Goal: Information Seeking & Learning: Learn about a topic

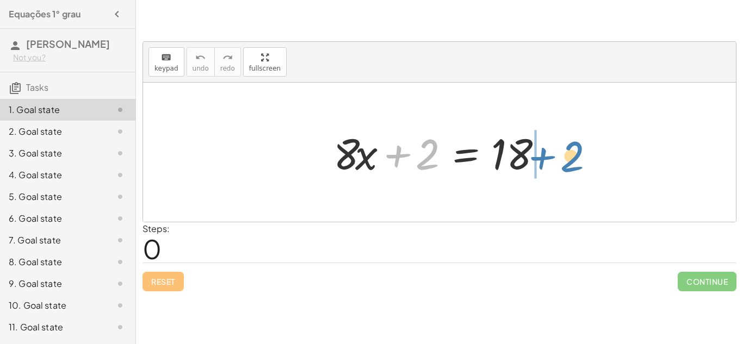
drag, startPoint x: 404, startPoint y: 157, endPoint x: 549, endPoint y: 157, distance: 144.1
click at [549, 157] on div at bounding box center [443, 153] width 231 height 56
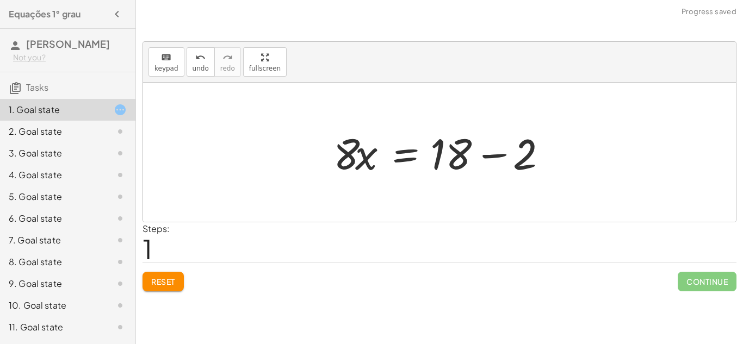
click at [497, 159] on div at bounding box center [443, 153] width 231 height 56
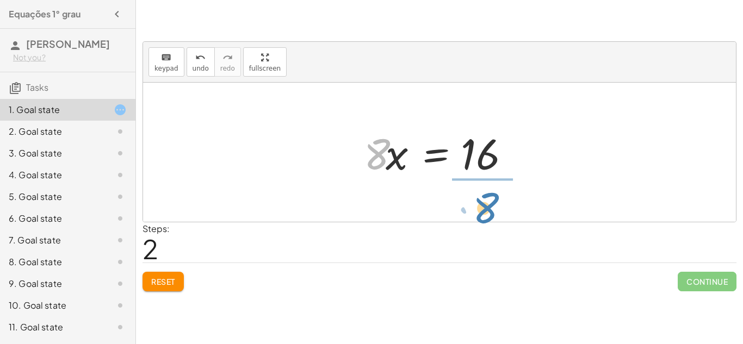
drag, startPoint x: 374, startPoint y: 165, endPoint x: 480, endPoint y: 215, distance: 117.5
click at [480, 215] on div "+ · 8 · x + 2 = 18 · 8 · x = + 18 − 2 · 8 · 8 · x = 16" at bounding box center [439, 152] width 593 height 139
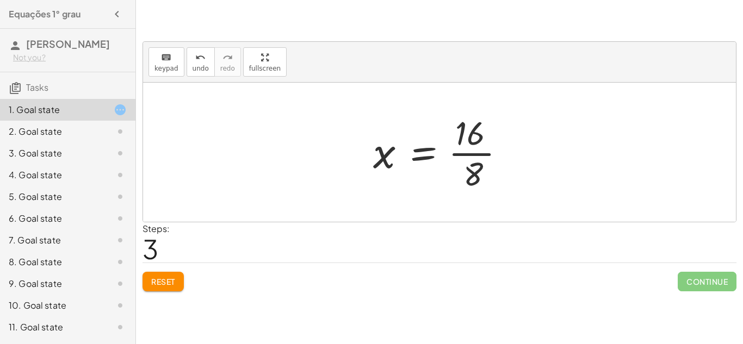
click at [487, 175] on div at bounding box center [444, 152] width 152 height 84
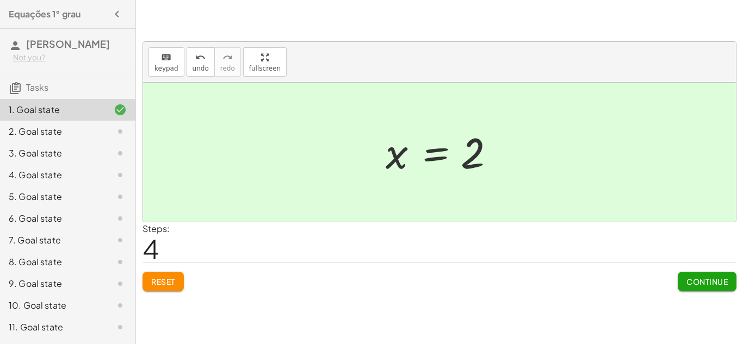
click at [67, 138] on div "2. Goal state" at bounding box center [53, 131] width 88 height 13
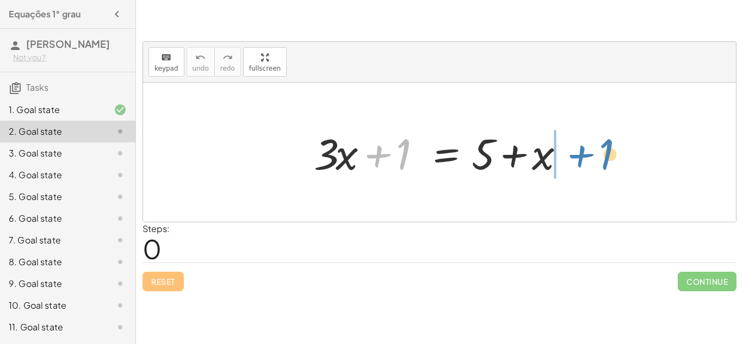
drag, startPoint x: 390, startPoint y: 160, endPoint x: 590, endPoint y: 160, distance: 200.1
click at [590, 160] on div "+ 1 + · 3 · x + 1 = + 5 + x" at bounding box center [439, 152] width 593 height 139
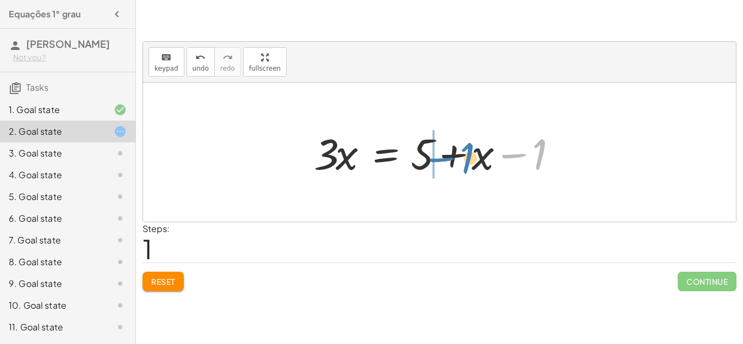
drag, startPoint x: 502, startPoint y: 155, endPoint x: 430, endPoint y: 159, distance: 73.0
click at [430, 159] on div at bounding box center [443, 153] width 270 height 56
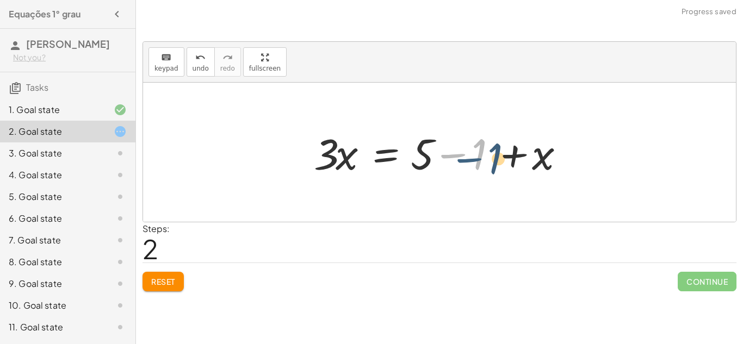
drag, startPoint x: 435, startPoint y: 158, endPoint x: 487, endPoint y: 161, distance: 51.8
click at [487, 161] on div at bounding box center [443, 153] width 270 height 56
drag, startPoint x: 476, startPoint y: 157, endPoint x: 498, endPoint y: 158, distance: 22.4
click at [498, 158] on div at bounding box center [443, 153] width 270 height 56
click at [168, 281] on span "Reset" at bounding box center [163, 282] width 24 height 10
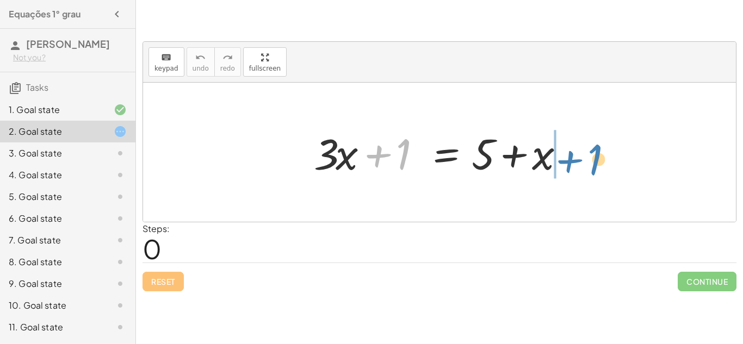
drag, startPoint x: 378, startPoint y: 151, endPoint x: 569, endPoint y: 157, distance: 190.9
click at [569, 157] on div at bounding box center [443, 153] width 270 height 56
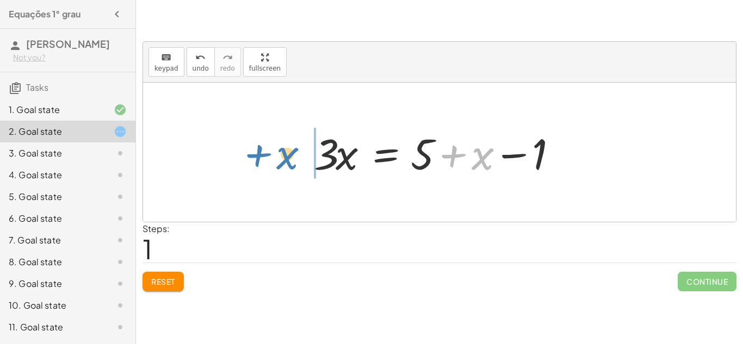
drag, startPoint x: 482, startPoint y: 159, endPoint x: 287, endPoint y: 159, distance: 195.2
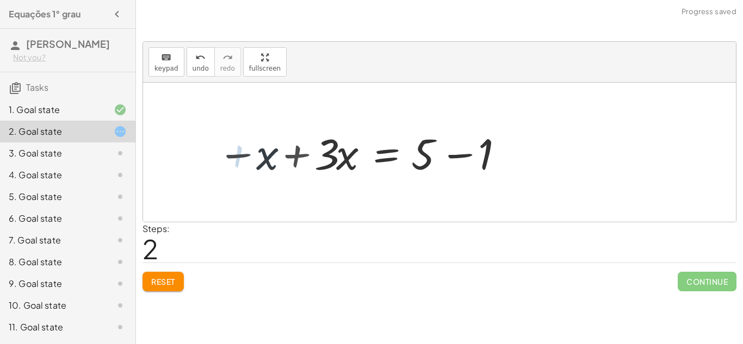
click at [287, 159] on div at bounding box center [359, 153] width 301 height 56
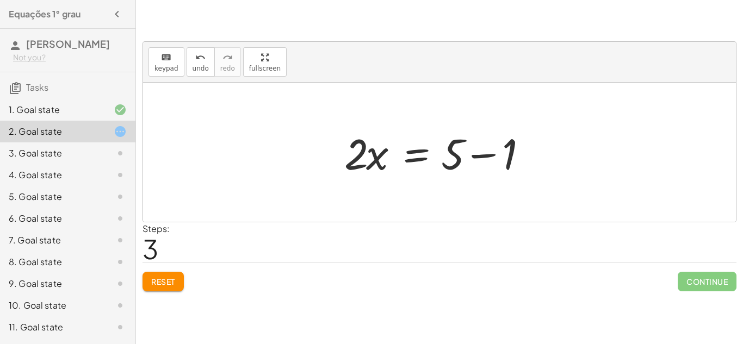
click at [153, 284] on span "Reset" at bounding box center [163, 282] width 24 height 10
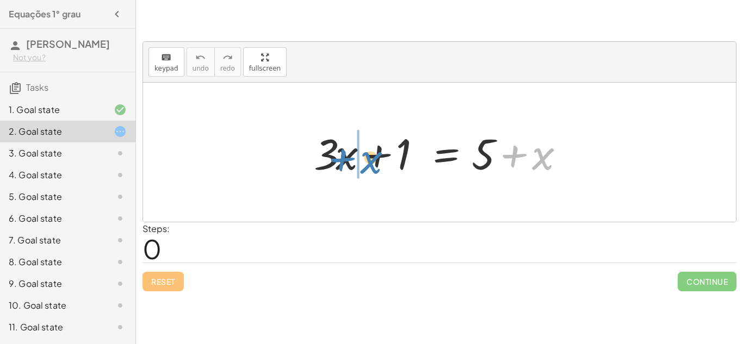
drag, startPoint x: 534, startPoint y: 166, endPoint x: 367, endPoint y: 170, distance: 167.5
click at [367, 170] on div at bounding box center [443, 153] width 270 height 56
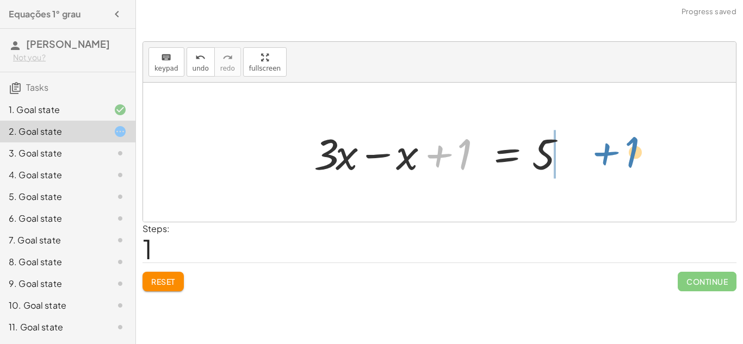
drag, startPoint x: 466, startPoint y: 159, endPoint x: 632, endPoint y: 157, distance: 166.4
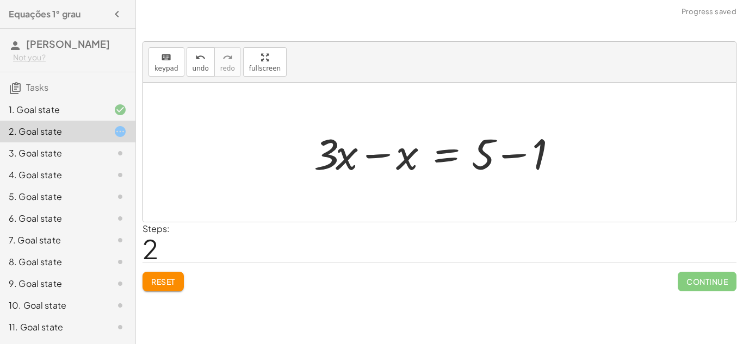
click at [513, 155] on div at bounding box center [443, 153] width 270 height 56
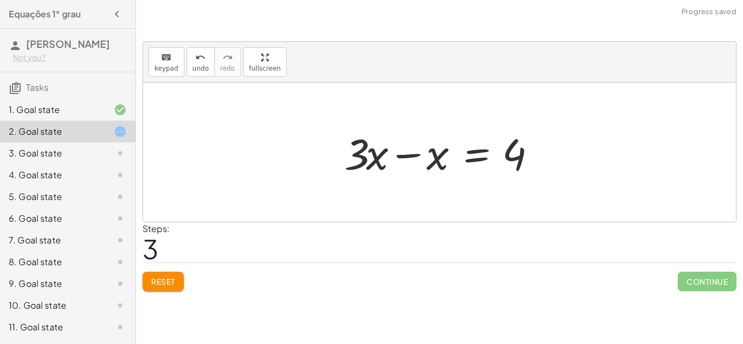
click at [411, 151] on div at bounding box center [443, 153] width 209 height 56
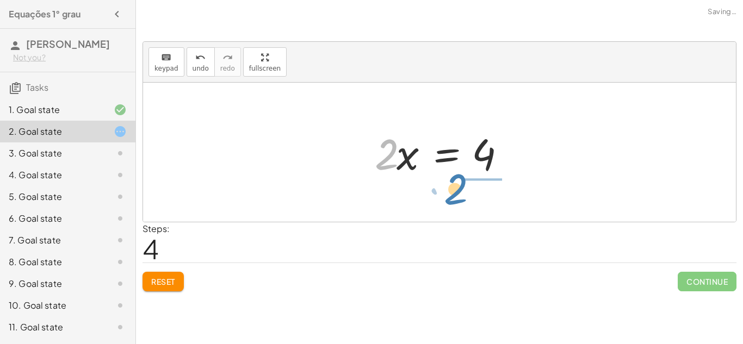
drag, startPoint x: 392, startPoint y: 155, endPoint x: 470, endPoint y: 190, distance: 85.4
click at [470, 190] on div "+ · 3 · x + 1 = + 5 + x + · 3 · x − x + 1 = 5 + · 3 · x − x = + 5 − 1 + · 3 · x…" at bounding box center [439, 152] width 593 height 139
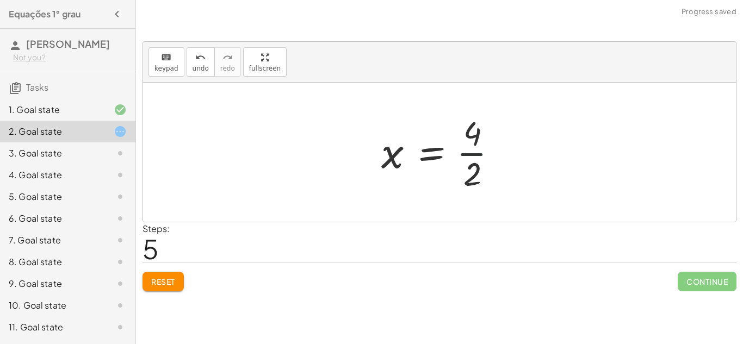
click at [457, 147] on div at bounding box center [443, 152] width 135 height 84
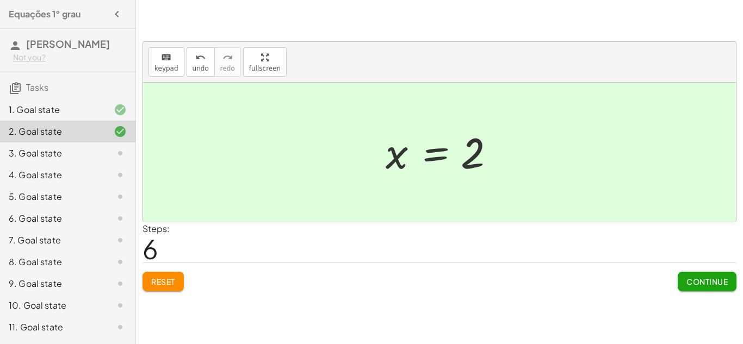
click at [40, 160] on div "3. Goal state" at bounding box center [53, 153] width 88 height 13
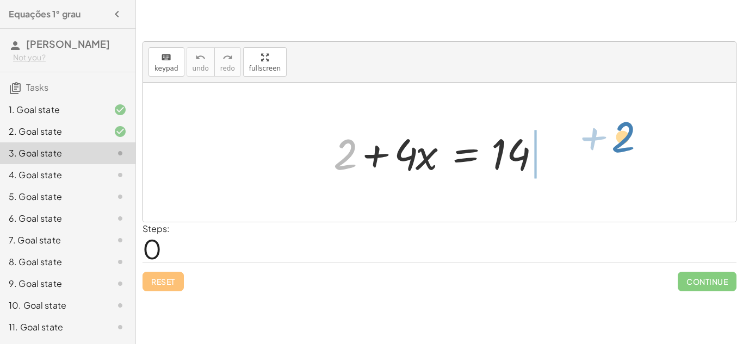
drag, startPoint x: 344, startPoint y: 160, endPoint x: 614, endPoint y: 146, distance: 270.6
click at [614, 146] on div "+ 2 + 2 + · 4 · x = 14" at bounding box center [439, 152] width 593 height 139
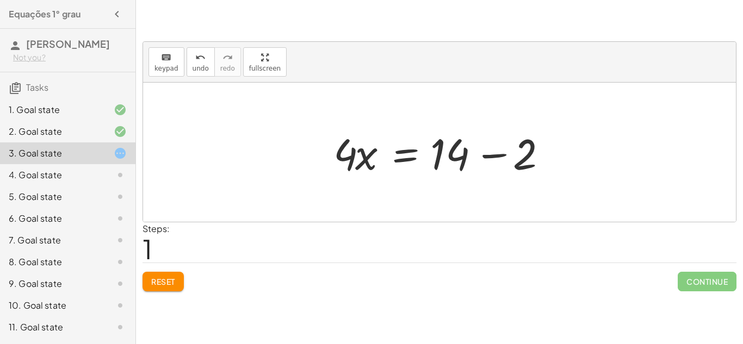
click at [510, 157] on div at bounding box center [443, 153] width 231 height 56
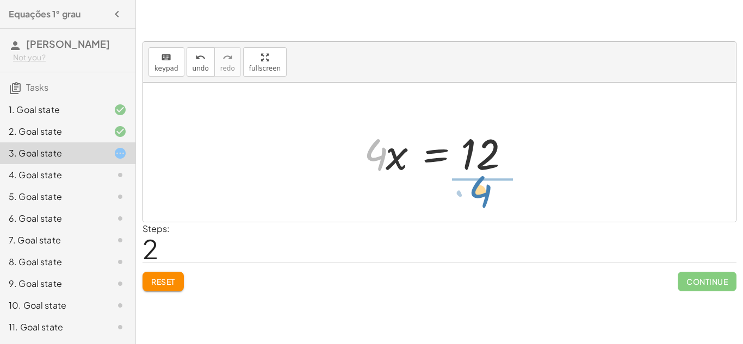
drag, startPoint x: 373, startPoint y: 151, endPoint x: 478, endPoint y: 188, distance: 111.3
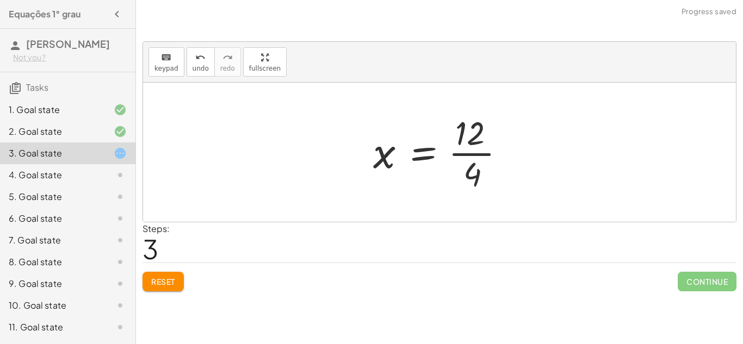
click at [475, 157] on div at bounding box center [444, 152] width 152 height 84
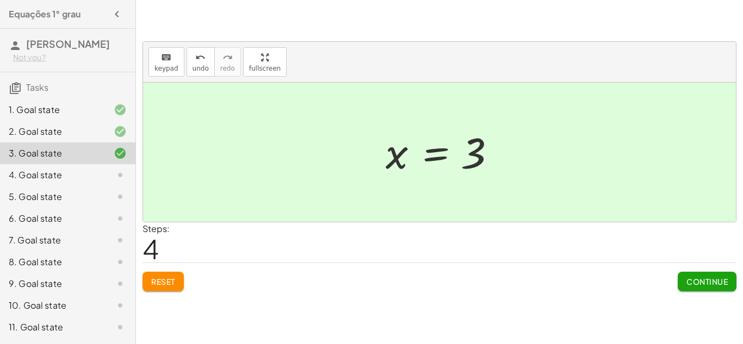
click at [17, 182] on div "4. Goal state" at bounding box center [53, 175] width 88 height 13
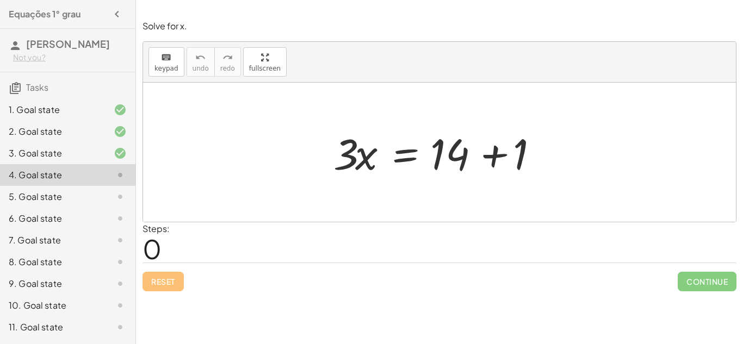
click at [476, 158] on div at bounding box center [443, 153] width 231 height 56
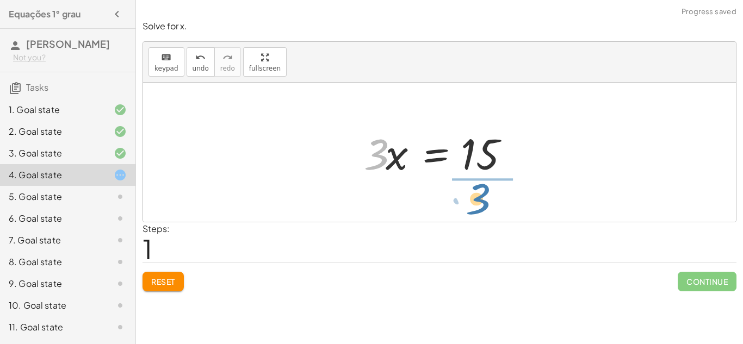
drag, startPoint x: 384, startPoint y: 162, endPoint x: 497, endPoint y: 208, distance: 122.7
click at [497, 208] on div "· 3 · x = + 14 + 1 · 3 · 3 · x = 15" at bounding box center [439, 152] width 593 height 139
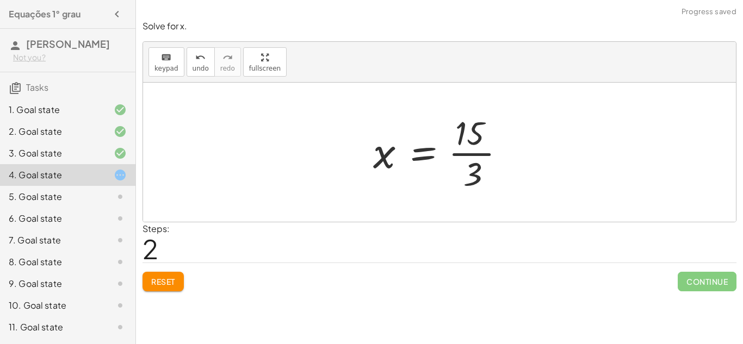
click at [483, 159] on div at bounding box center [444, 152] width 152 height 84
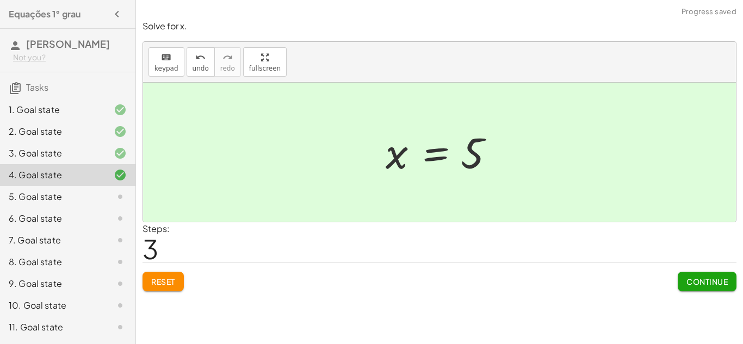
click at [24, 203] on div "5. Goal state" at bounding box center [53, 196] width 88 height 13
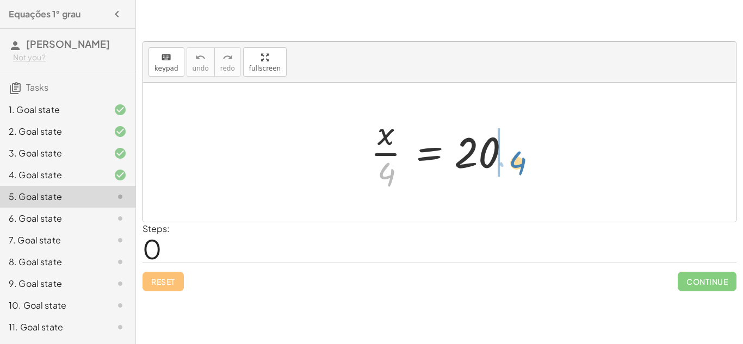
drag, startPoint x: 387, startPoint y: 170, endPoint x: 518, endPoint y: 158, distance: 131.0
click at [518, 158] on div at bounding box center [443, 152] width 157 height 84
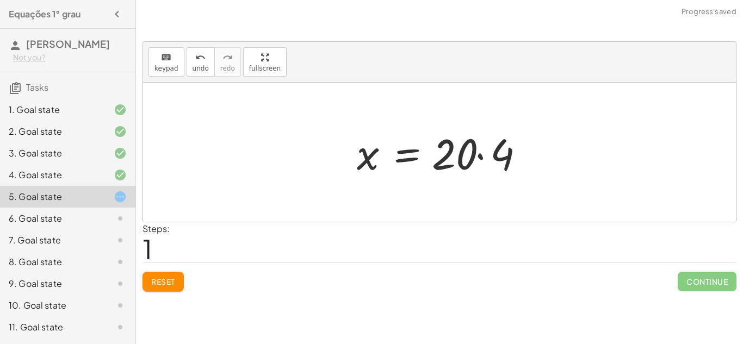
click at [480, 155] on div at bounding box center [443, 153] width 185 height 56
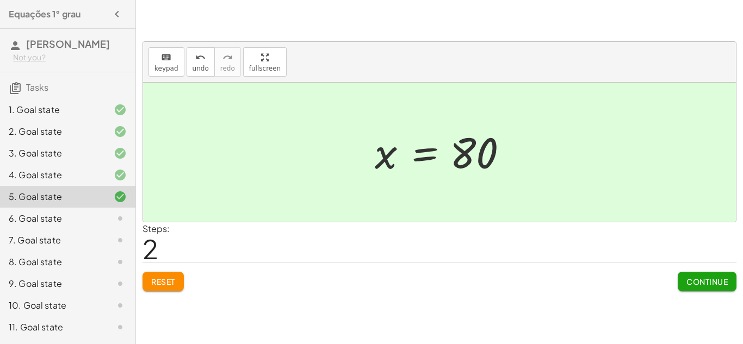
click at [41, 225] on div "6. Goal state" at bounding box center [53, 218] width 88 height 13
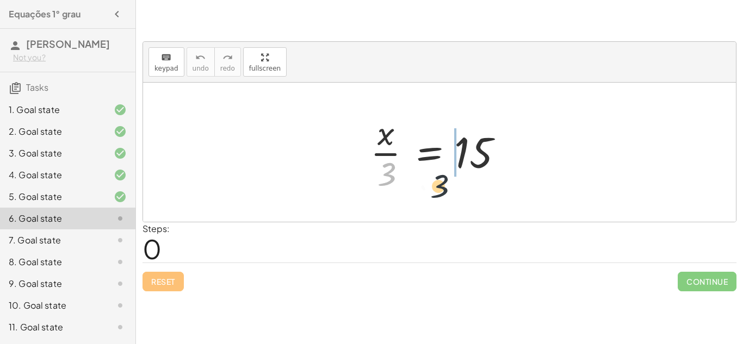
drag, startPoint x: 387, startPoint y: 167, endPoint x: 513, endPoint y: 163, distance: 126.8
click at [513, 163] on div at bounding box center [443, 152] width 157 height 84
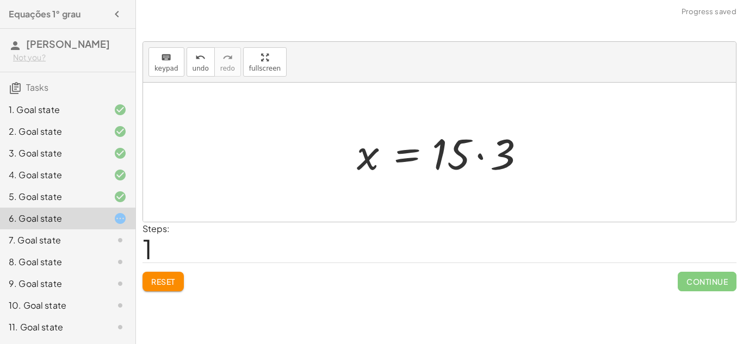
click at [472, 155] on div at bounding box center [443, 153] width 185 height 56
click at [469, 155] on div at bounding box center [443, 153] width 185 height 56
click at [479, 155] on div at bounding box center [443, 153] width 185 height 56
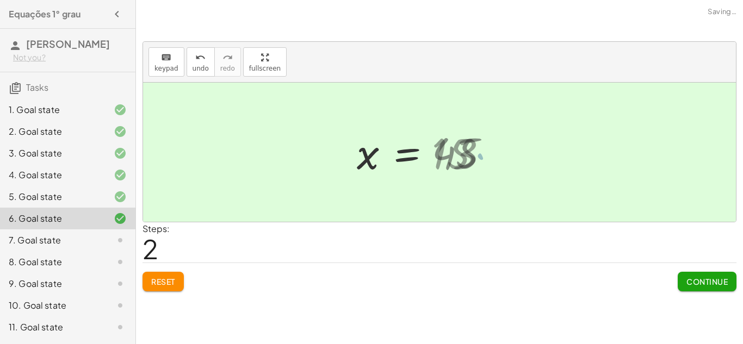
click at [479, 155] on div at bounding box center [425, 153] width 148 height 54
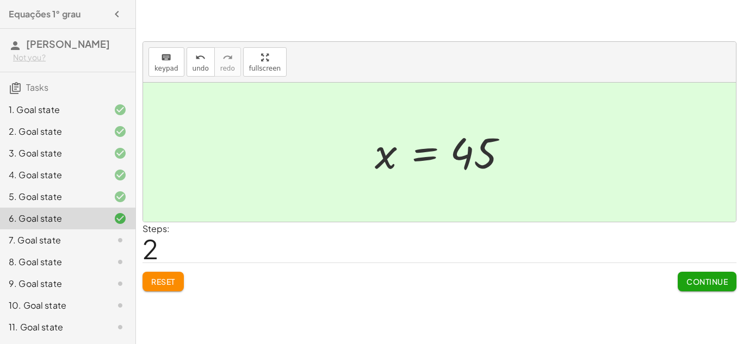
click at [48, 247] on div "7. Goal state" at bounding box center [53, 240] width 88 height 13
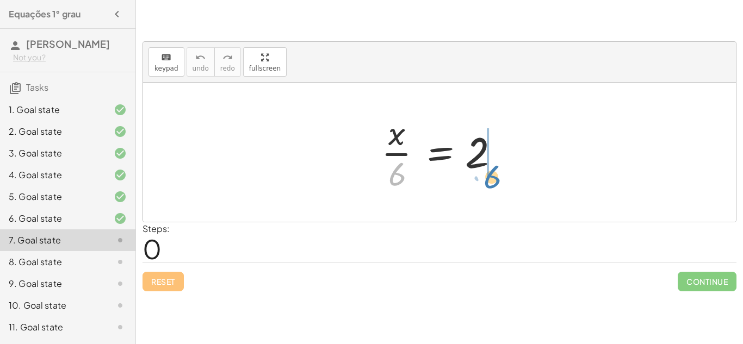
drag, startPoint x: 386, startPoint y: 175, endPoint x: 483, endPoint y: 172, distance: 97.4
click at [483, 172] on div at bounding box center [443, 152] width 135 height 84
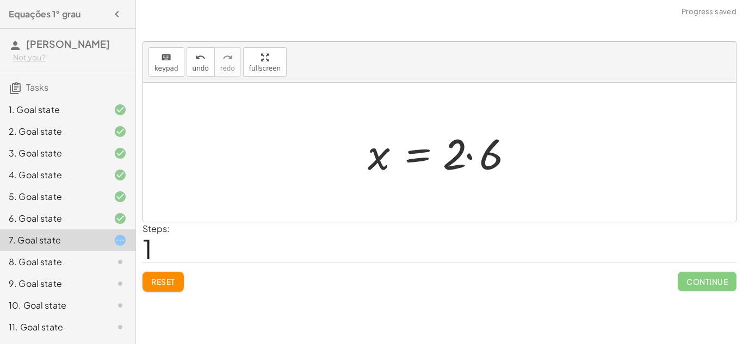
click at [475, 157] on div at bounding box center [443, 153] width 163 height 56
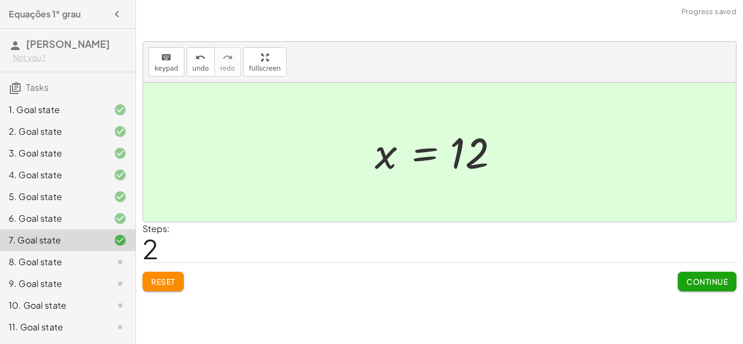
click at [35, 269] on div "8. Goal state" at bounding box center [53, 262] width 88 height 13
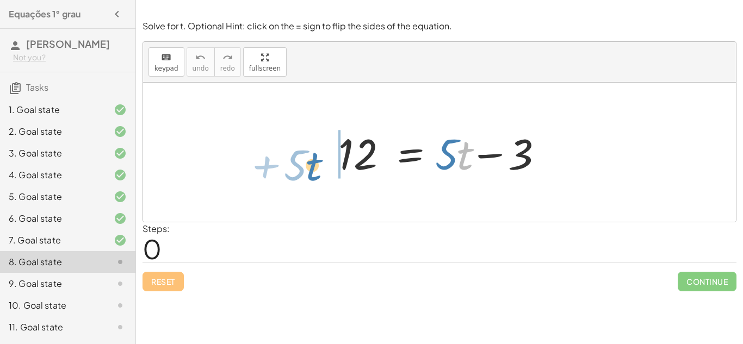
drag, startPoint x: 463, startPoint y: 167, endPoint x: 310, endPoint y: 173, distance: 152.9
click at [310, 173] on div "· t + · 5 12 = + · 5 · t − 3" at bounding box center [439, 152] width 593 height 139
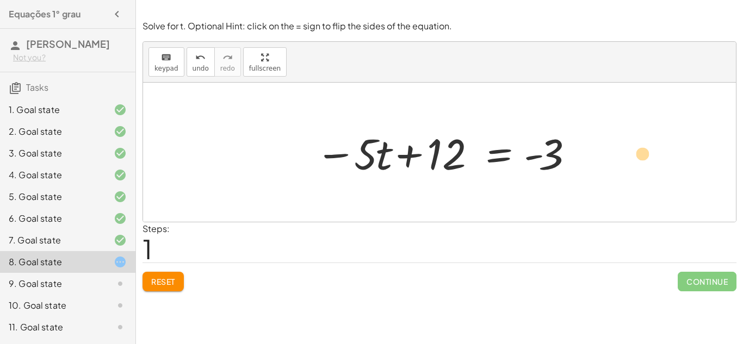
drag, startPoint x: 447, startPoint y: 150, endPoint x: 641, endPoint y: 149, distance: 193.5
click at [153, 274] on button "Reset" at bounding box center [162, 282] width 41 height 20
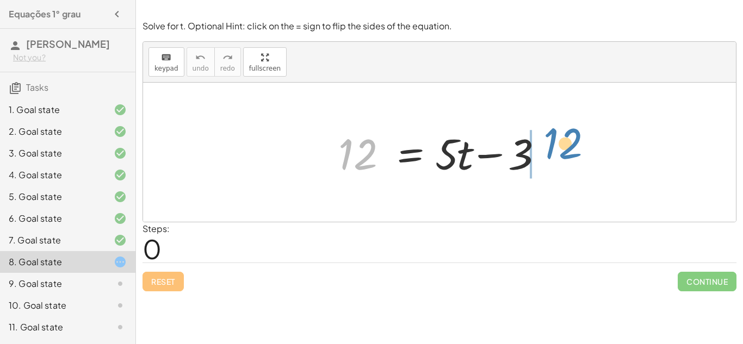
drag, startPoint x: 363, startPoint y: 154, endPoint x: 567, endPoint y: 145, distance: 204.1
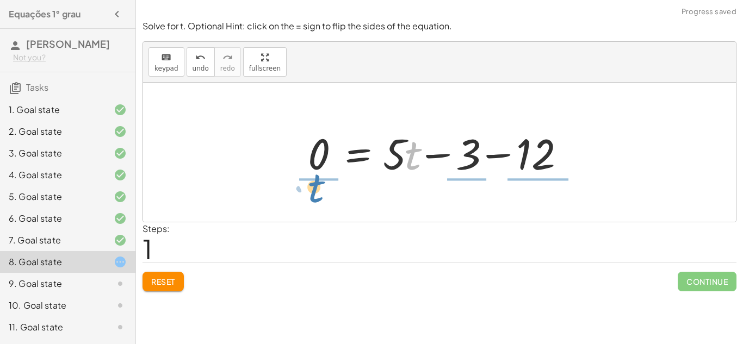
drag, startPoint x: 414, startPoint y: 165, endPoint x: 298, endPoint y: 185, distance: 117.0
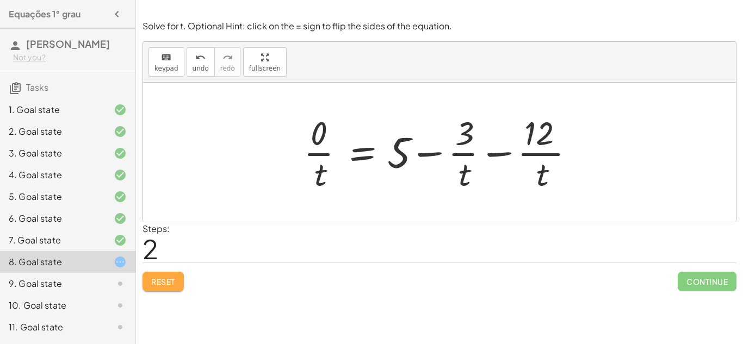
click at [158, 272] on button "Reset" at bounding box center [162, 282] width 41 height 20
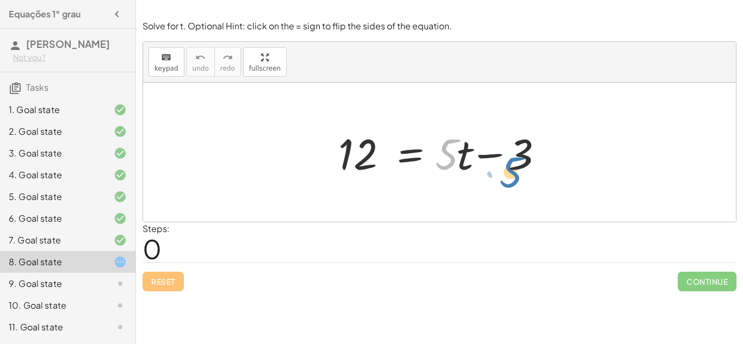
drag, startPoint x: 451, startPoint y: 155, endPoint x: 550, endPoint y: 165, distance: 98.9
click at [553, 165] on div at bounding box center [443, 153] width 221 height 56
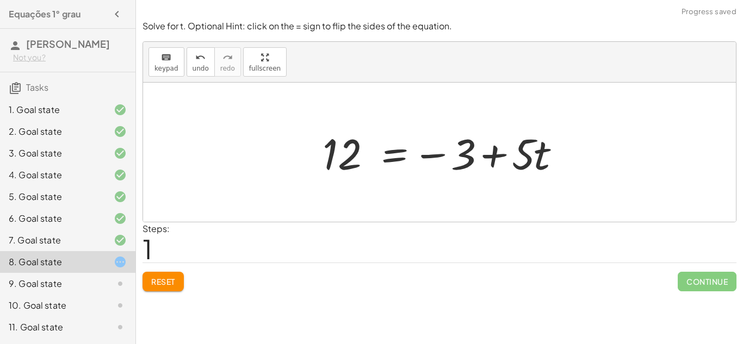
click at [493, 158] on div at bounding box center [443, 153] width 253 height 56
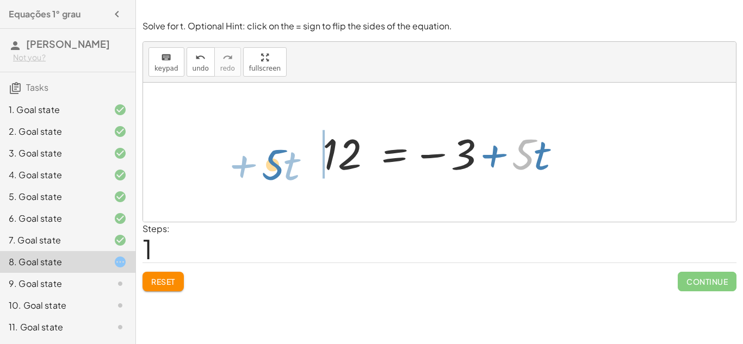
drag, startPoint x: 532, startPoint y: 163, endPoint x: 282, endPoint y: 171, distance: 250.2
click at [282, 171] on div "12 = + · 5 · t − 3 · 5 + · t 12 = + · 5 · t − 3" at bounding box center [439, 152] width 593 height 139
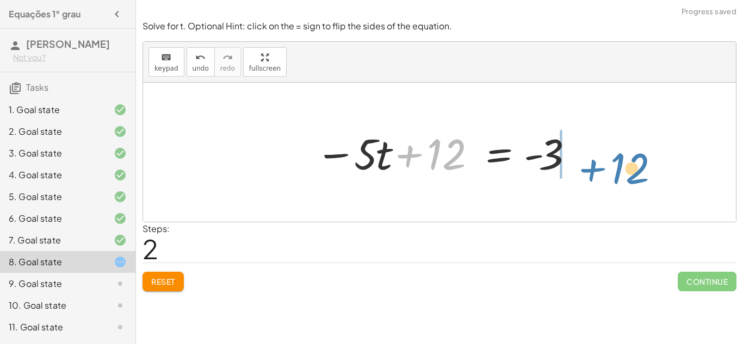
drag, startPoint x: 437, startPoint y: 149, endPoint x: 620, endPoint y: 160, distance: 183.0
click at [620, 160] on div "12 = + · 5 · t − 3 12 = − 3 + · 5 · t + 12 12 = · 5 · t - 3 − +" at bounding box center [439, 152] width 593 height 139
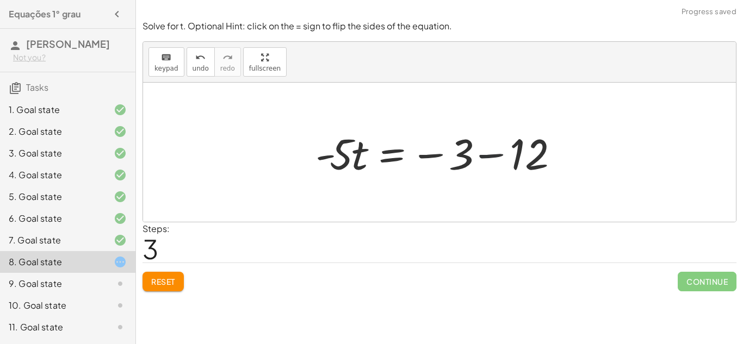
click at [492, 157] on div at bounding box center [443, 153] width 267 height 56
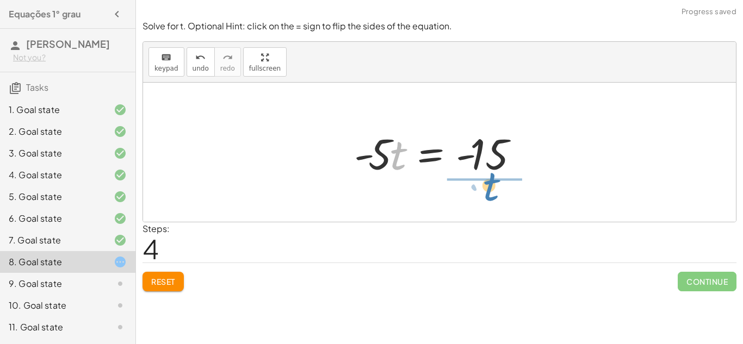
drag, startPoint x: 392, startPoint y: 161, endPoint x: 484, endPoint y: 193, distance: 97.7
click at [484, 193] on div "12 = + · 5 · t − 3 12 = − 3 + · 5 · t − · 5 · t + 12 = - 3 · - 5 · t = − 3 − 12…" at bounding box center [439, 152] width 593 height 139
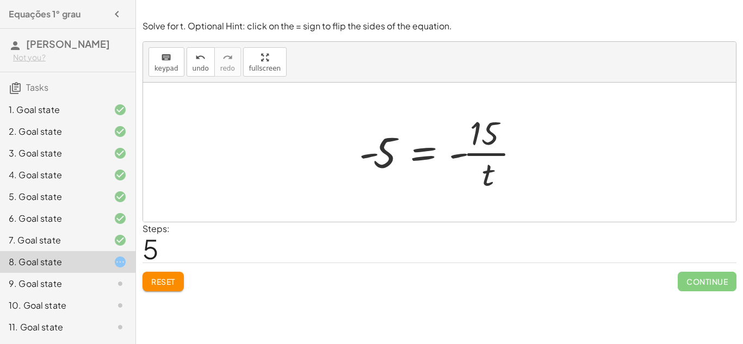
click at [495, 156] on div at bounding box center [443, 152] width 180 height 84
drag, startPoint x: 488, startPoint y: 177, endPoint x: 385, endPoint y: 174, distance: 102.2
click at [385, 174] on div at bounding box center [443, 152] width 180 height 84
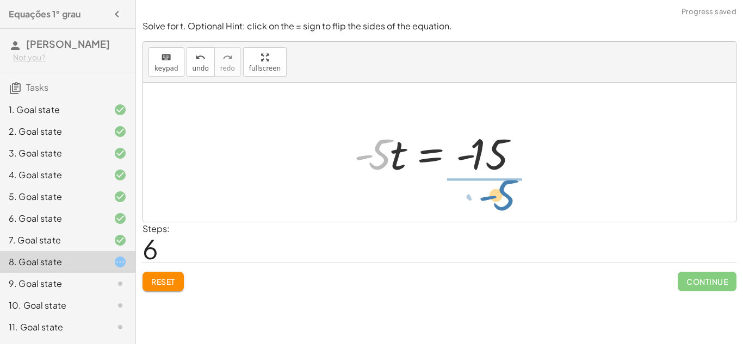
drag, startPoint x: 369, startPoint y: 157, endPoint x: 488, endPoint y: 196, distance: 125.3
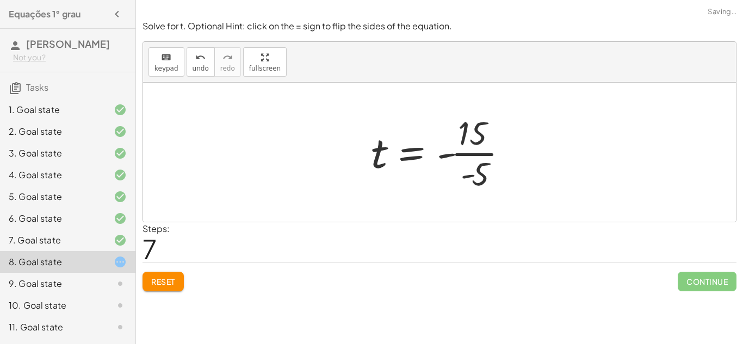
click at [485, 164] on div at bounding box center [443, 152] width 157 height 84
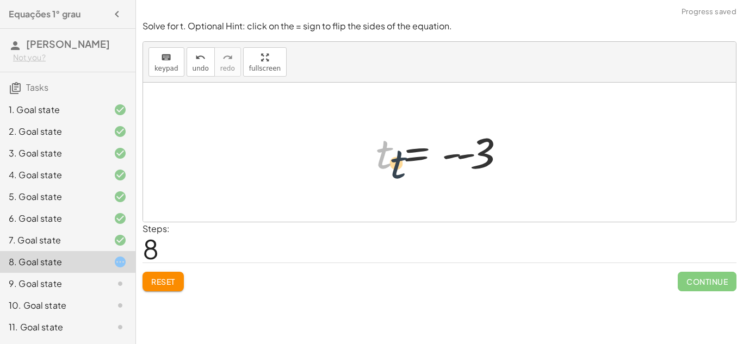
drag, startPoint x: 377, startPoint y: 155, endPoint x: 414, endPoint y: 178, distance: 43.3
click at [414, 178] on div at bounding box center [443, 153] width 146 height 54
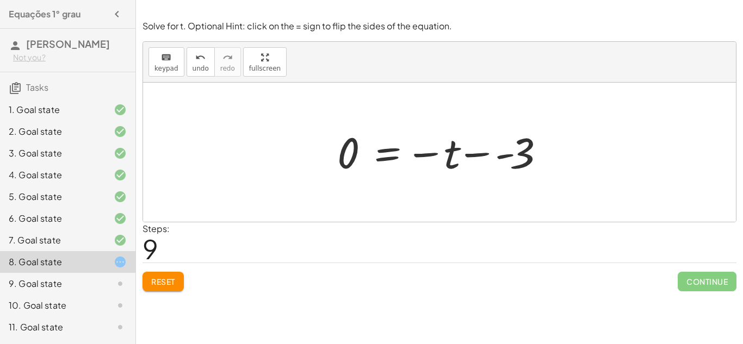
click at [159, 281] on span "Reset" at bounding box center [163, 282] width 24 height 10
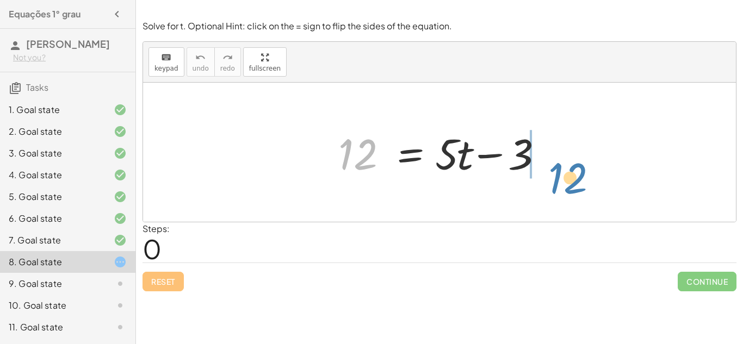
drag, startPoint x: 359, startPoint y: 154, endPoint x: 569, endPoint y: 174, distance: 210.8
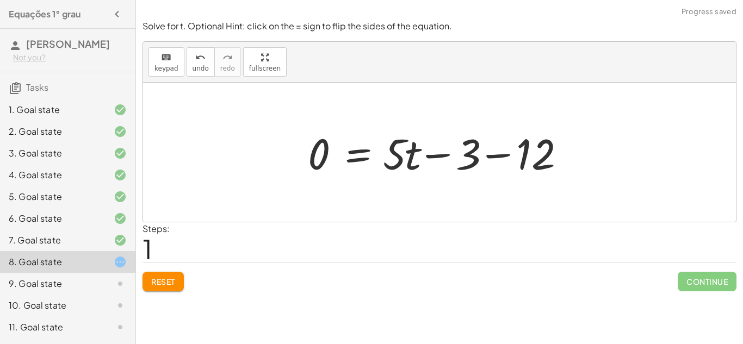
click at [504, 148] on div at bounding box center [443, 153] width 282 height 56
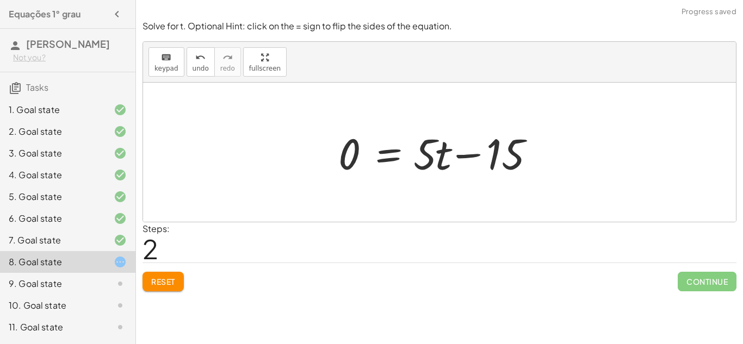
click at [461, 155] on div at bounding box center [443, 153] width 221 height 56
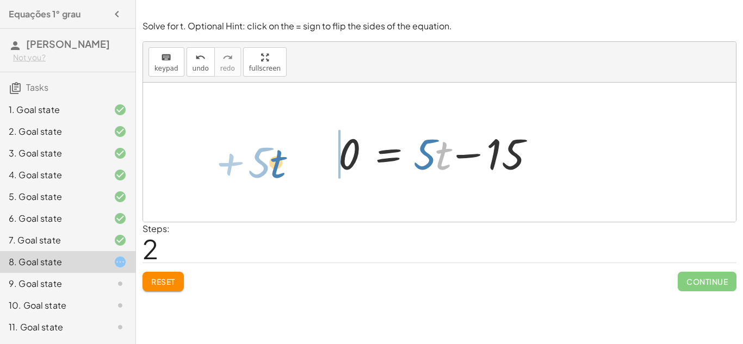
drag, startPoint x: 443, startPoint y: 154, endPoint x: 279, endPoint y: 161, distance: 164.3
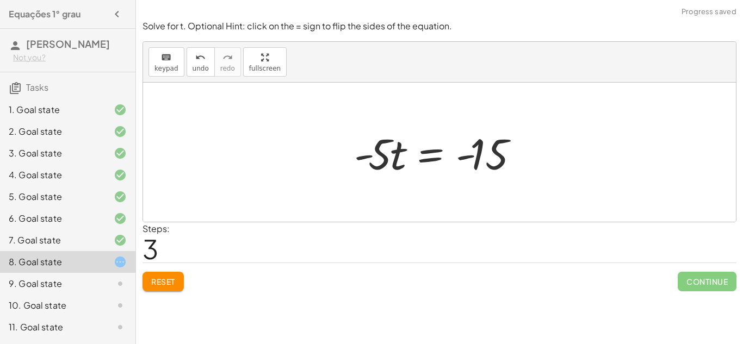
click at [488, 143] on div at bounding box center [442, 153] width 189 height 56
drag, startPoint x: 387, startPoint y: 162, endPoint x: 424, endPoint y: 181, distance: 42.1
click at [424, 181] on div "12 = + · 5 · t − 3 0 = + · 5 · t − 3 − 12 0 = + · 5 · t − 15 − · 5 · t + 0 = - …" at bounding box center [439, 152] width 203 height 61
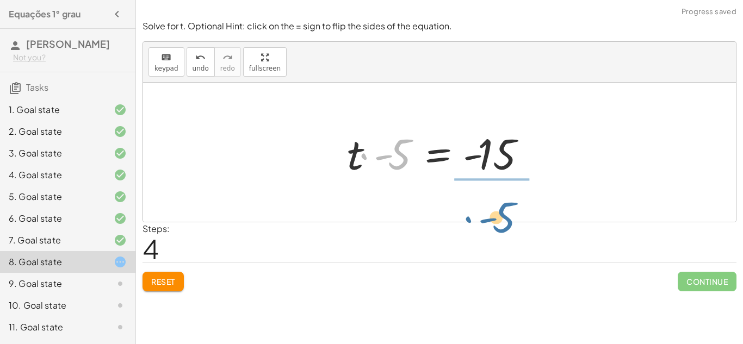
drag, startPoint x: 405, startPoint y: 154, endPoint x: 508, endPoint y: 215, distance: 119.6
click at [508, 215] on div "12 = + · 5 · t − 3 0 = + · 5 · t − 3 − 12 0 = + · 5 · t − 15 − · 5 · t + 0 = - …" at bounding box center [439, 152] width 593 height 139
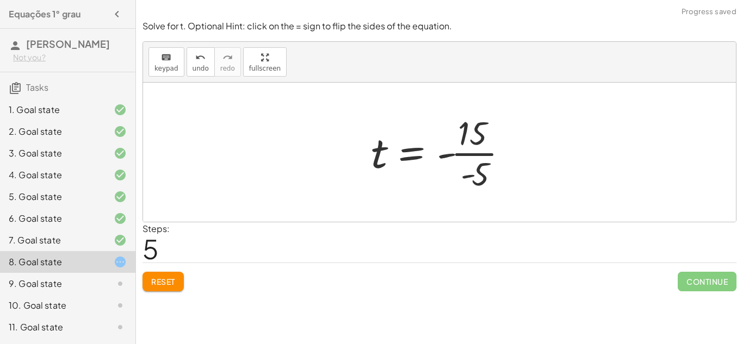
click at [469, 140] on div at bounding box center [443, 152] width 157 height 84
click at [470, 147] on div at bounding box center [443, 152] width 157 height 84
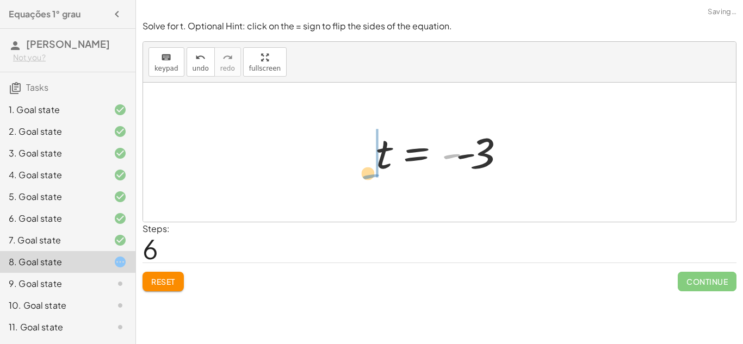
drag, startPoint x: 448, startPoint y: 154, endPoint x: 360, endPoint y: 161, distance: 87.8
click at [445, 159] on div at bounding box center [443, 153] width 146 height 54
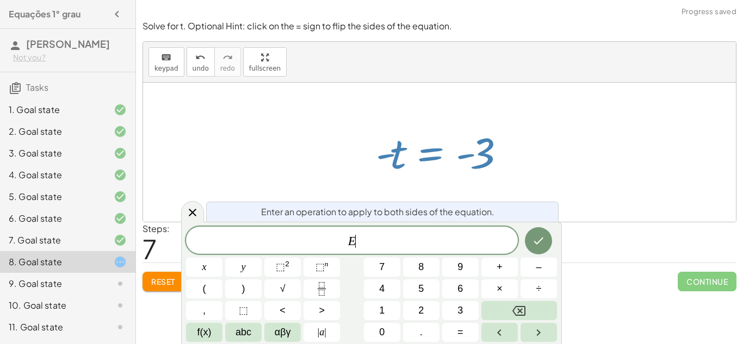
scroll to position [1, 0]
drag, startPoint x: 485, startPoint y: 164, endPoint x: 378, endPoint y: 198, distance: 111.8
click at [378, 198] on div "12 = + · 5 · t − 3 0 = + · 5 · t − 3 − 12 0 = + · 5 · t − 15 − · 5 · t + 0 = - …" at bounding box center [439, 152] width 593 height 139
click at [378, 198] on div at bounding box center [439, 152] width 593 height 139
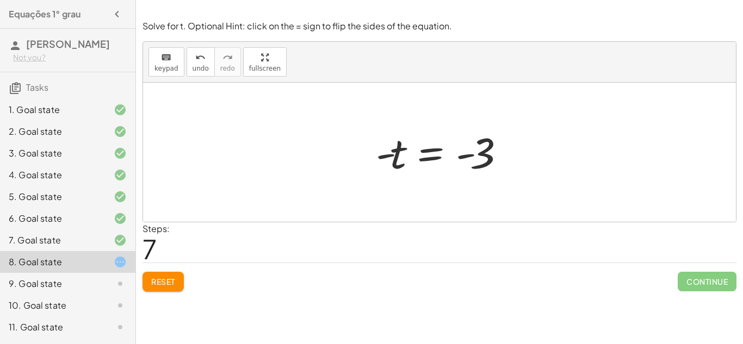
click at [447, 140] on div at bounding box center [443, 153] width 146 height 54
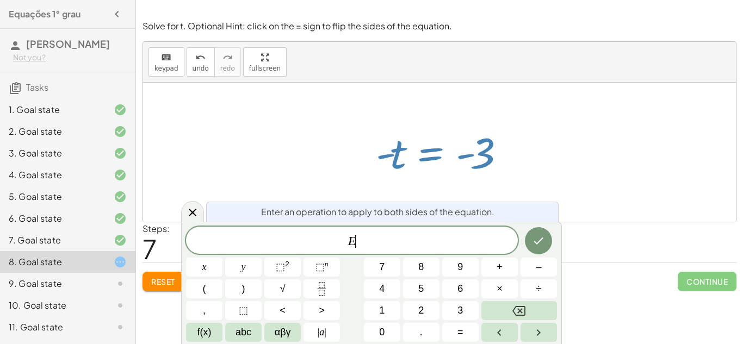
scroll to position [1, 0]
click at [549, 177] on div at bounding box center [439, 152] width 593 height 139
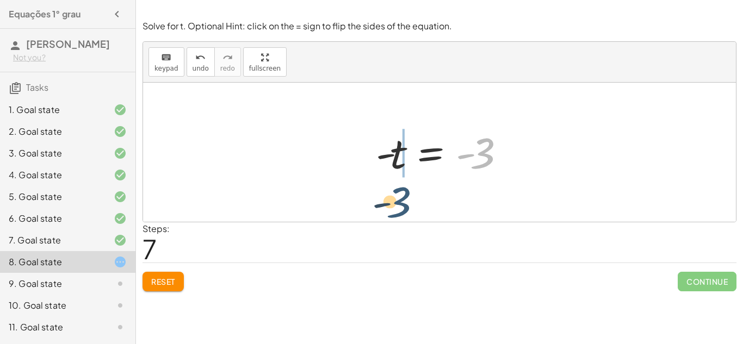
drag, startPoint x: 494, startPoint y: 160, endPoint x: 404, endPoint y: 201, distance: 99.0
click at [404, 201] on div "12 = + · 5 · t − 3 0 = + · 5 · t − 3 − 12 0 = + · 5 · t − 15 − · 5 · t + 0 = - …" at bounding box center [439, 152] width 593 height 139
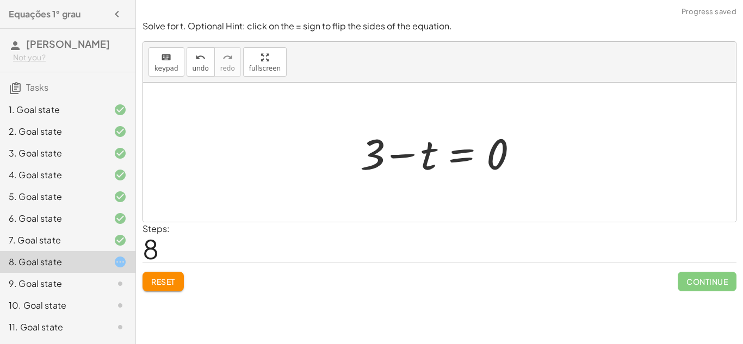
click at [489, 150] on div at bounding box center [443, 153] width 178 height 56
drag, startPoint x: 423, startPoint y: 166, endPoint x: 572, endPoint y: 186, distance: 150.3
click at [572, 186] on div "12 = + · 5 · t − 3 0 = + · 5 · t − 3 − 12 0 = + · 5 · t − 15 − · 5 · t + 0 = - …" at bounding box center [439, 152] width 593 height 139
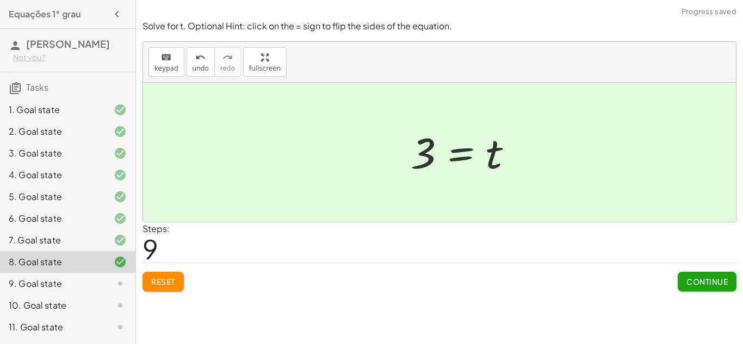
click at [565, 180] on div at bounding box center [439, 152] width 593 height 139
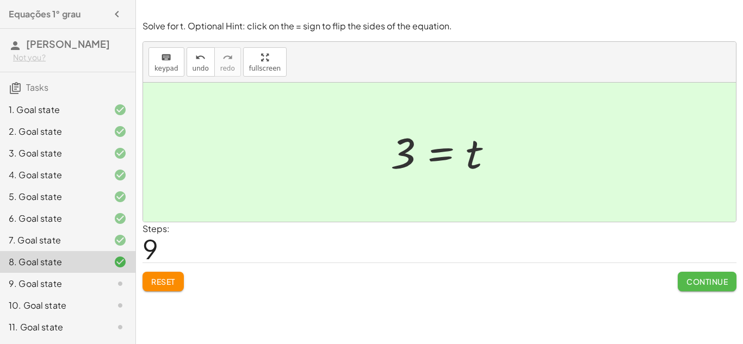
click at [679, 281] on button "Continue" at bounding box center [706, 282] width 59 height 20
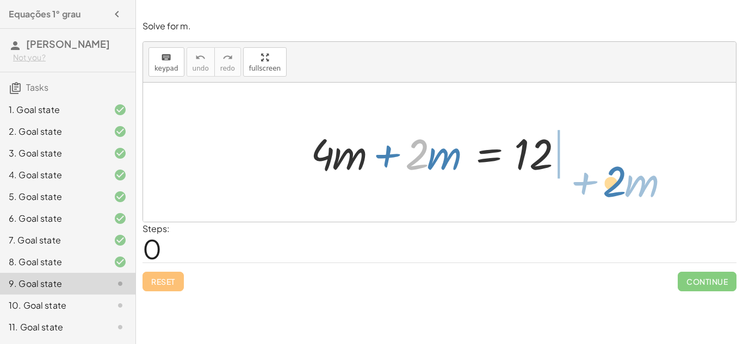
drag, startPoint x: 409, startPoint y: 155, endPoint x: 611, endPoint y: 177, distance: 202.3
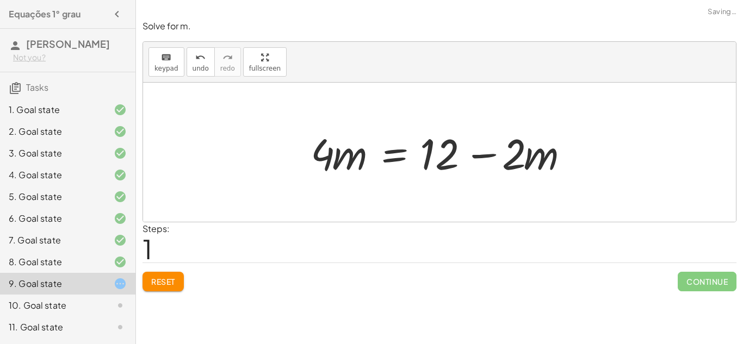
click at [599, 154] on div at bounding box center [439, 152] width 593 height 139
click at [490, 152] on div at bounding box center [443, 153] width 277 height 56
drag, startPoint x: 453, startPoint y: 159, endPoint x: 314, endPoint y: 176, distance: 140.2
click at [314, 176] on div at bounding box center [443, 153] width 277 height 56
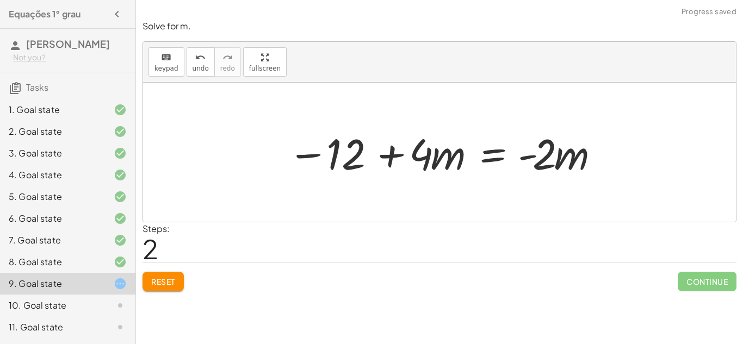
click at [409, 163] on div at bounding box center [443, 153] width 323 height 56
click at [395, 158] on div at bounding box center [443, 153] width 323 height 56
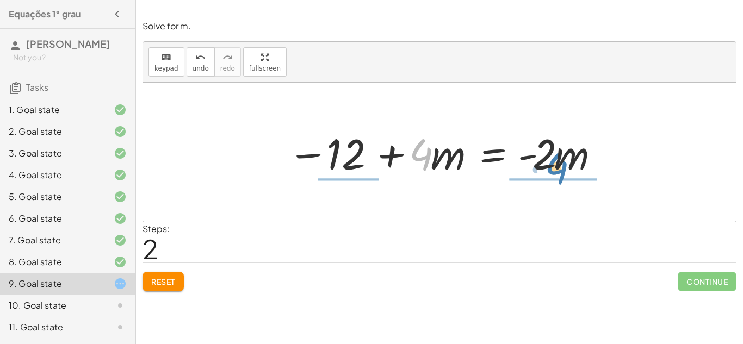
drag, startPoint x: 418, startPoint y: 159, endPoint x: 537, endPoint y: 178, distance: 120.6
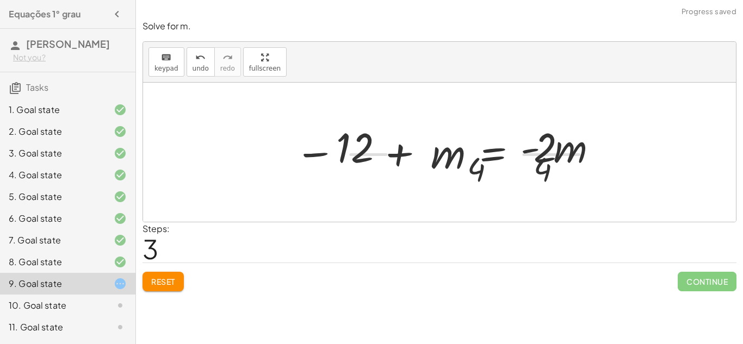
click at [539, 179] on div at bounding box center [451, 152] width 301 height 84
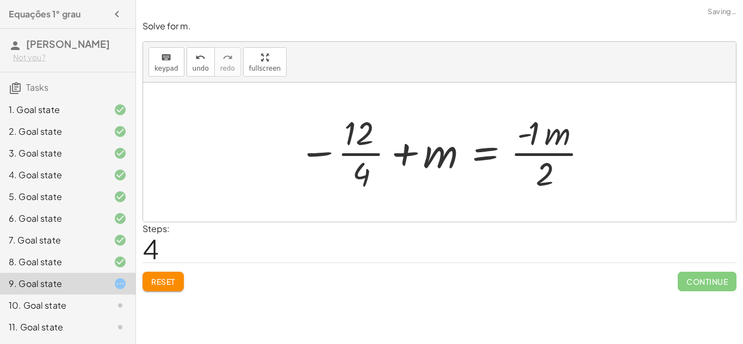
click at [574, 143] on div at bounding box center [443, 152] width 301 height 84
click at [158, 285] on span "Reset" at bounding box center [163, 282] width 24 height 10
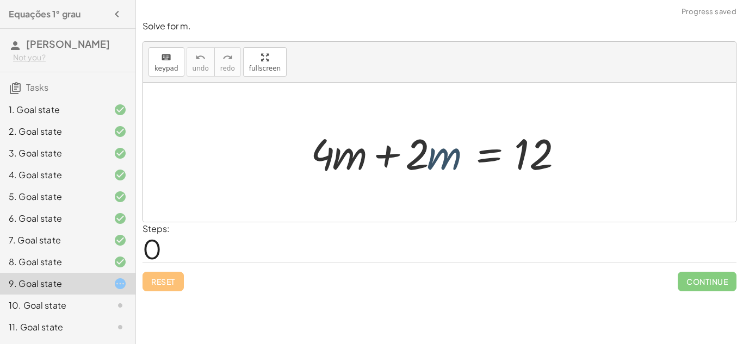
drag, startPoint x: 445, startPoint y: 151, endPoint x: 453, endPoint y: 157, distance: 10.6
click at [453, 157] on div at bounding box center [443, 153] width 277 height 56
click at [425, 158] on div at bounding box center [443, 153] width 277 height 56
click at [379, 153] on div at bounding box center [443, 153] width 277 height 56
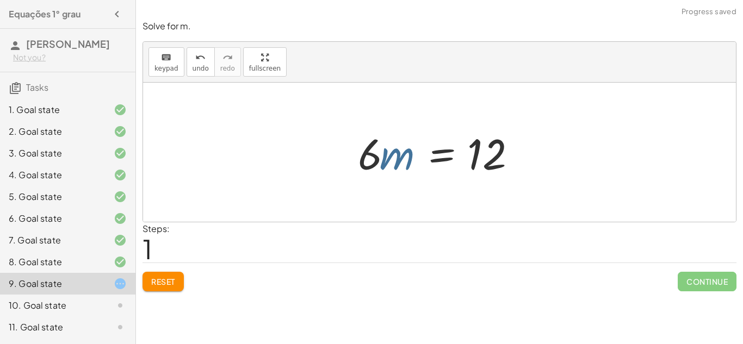
click at [380, 155] on div at bounding box center [443, 153] width 183 height 56
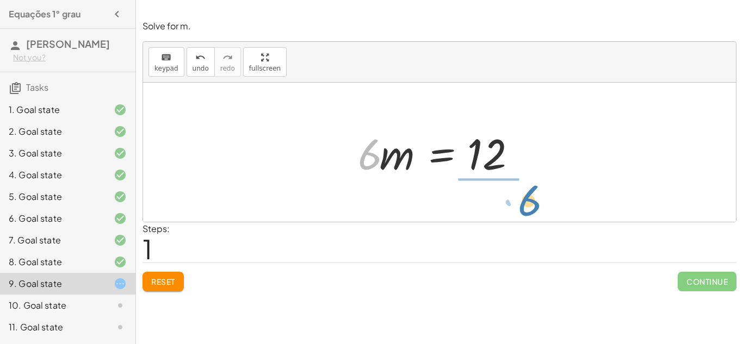
drag, startPoint x: 378, startPoint y: 155, endPoint x: 536, endPoint y: 201, distance: 163.8
click at [536, 201] on div "+ · 4 · m + · 2 · m = 12 · 6 · m = 12 · 6" at bounding box center [439, 152] width 593 height 139
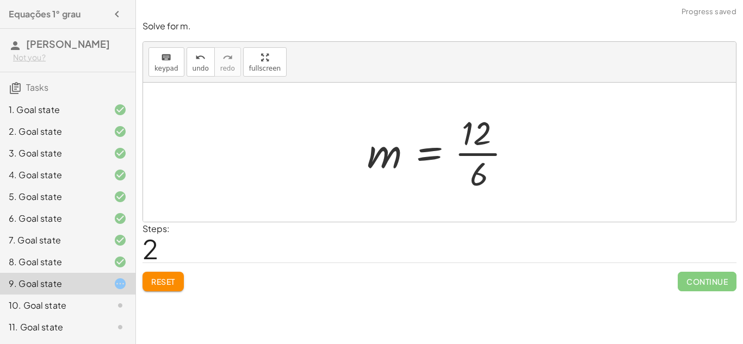
click at [476, 152] on div at bounding box center [444, 152] width 164 height 84
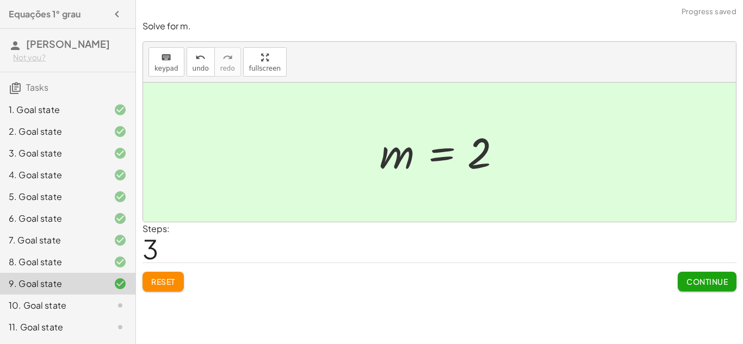
click at [709, 281] on span "Continue" at bounding box center [706, 282] width 41 height 10
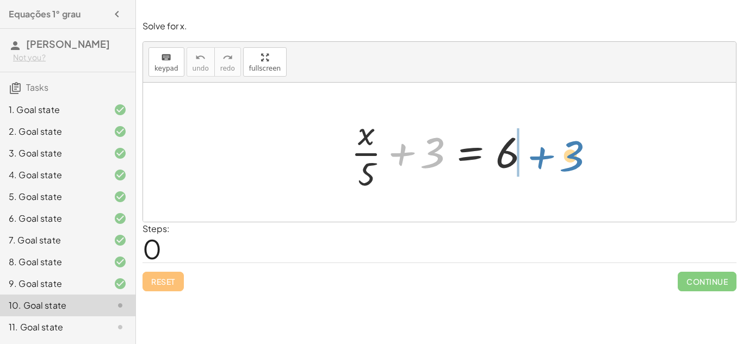
drag, startPoint x: 434, startPoint y: 158, endPoint x: 583, endPoint y: 157, distance: 149.5
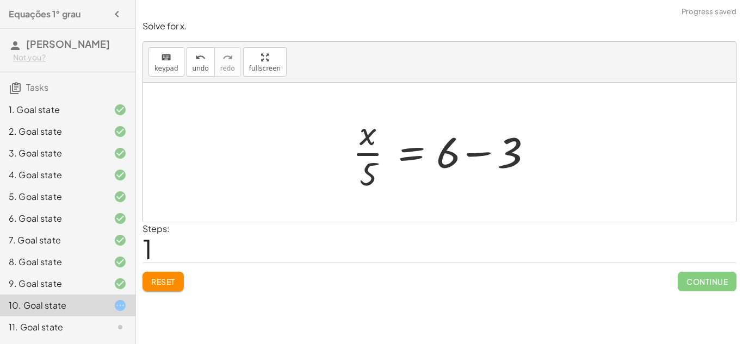
click at [559, 154] on div at bounding box center [439, 152] width 593 height 139
click at [482, 161] on div at bounding box center [443, 152] width 196 height 84
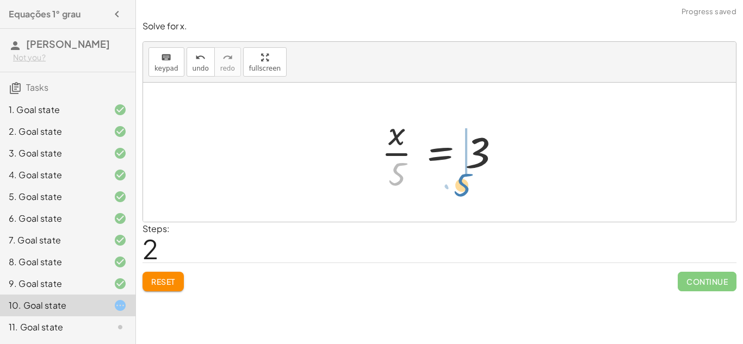
drag, startPoint x: 395, startPoint y: 181, endPoint x: 463, endPoint y: 191, distance: 68.2
click at [463, 191] on div at bounding box center [443, 152] width 135 height 84
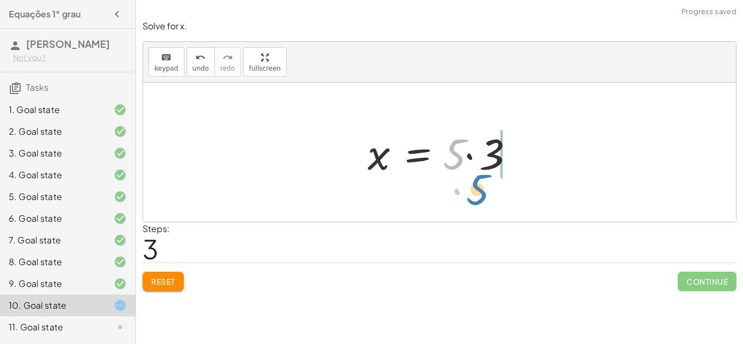
drag, startPoint x: 445, startPoint y: 152, endPoint x: 474, endPoint y: 190, distance: 48.5
click at [474, 190] on div "+ · x · 5 + 3 = 6 · x · 5 = + 6 − 3 · x · 5 = 3 · 5 x · 5 = 3 ·" at bounding box center [439, 152] width 593 height 139
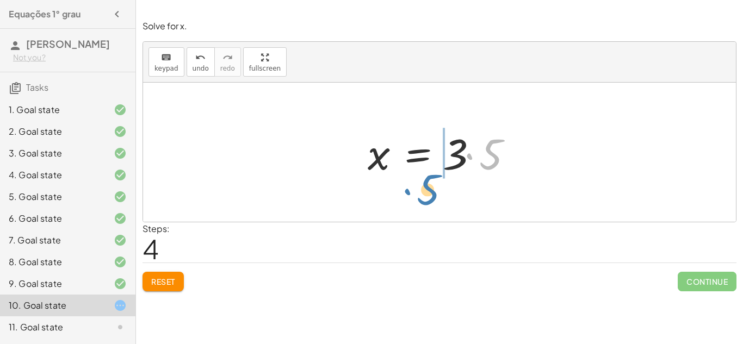
drag, startPoint x: 490, startPoint y: 151, endPoint x: 428, endPoint y: 186, distance: 71.3
click at [475, 155] on div at bounding box center [443, 153] width 163 height 56
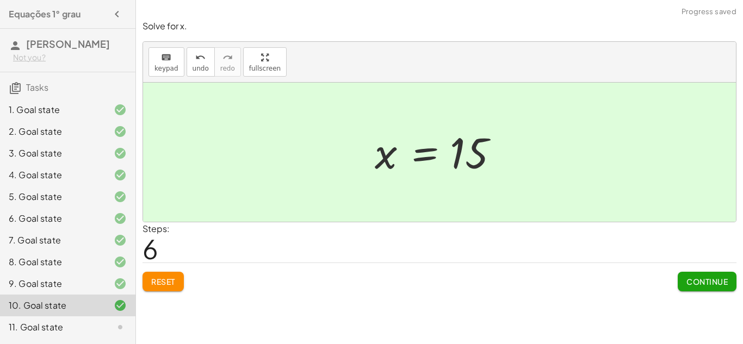
click at [696, 287] on button "Continue" at bounding box center [706, 282] width 59 height 20
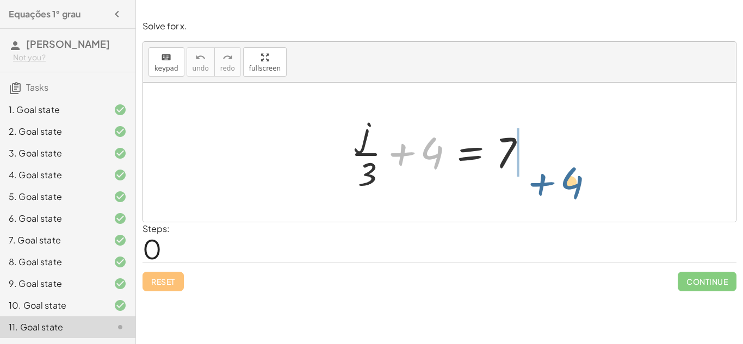
drag, startPoint x: 415, startPoint y: 151, endPoint x: 554, endPoint y: 180, distance: 142.2
click at [554, 180] on div "+ 4 + · j · 3 + 4 = 7" at bounding box center [439, 152] width 593 height 139
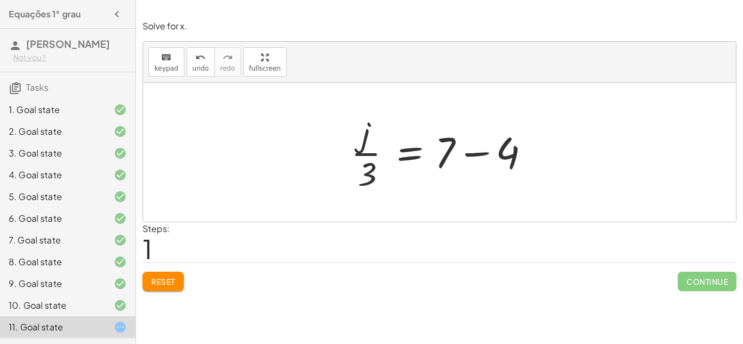
click at [462, 158] on div at bounding box center [443, 152] width 196 height 84
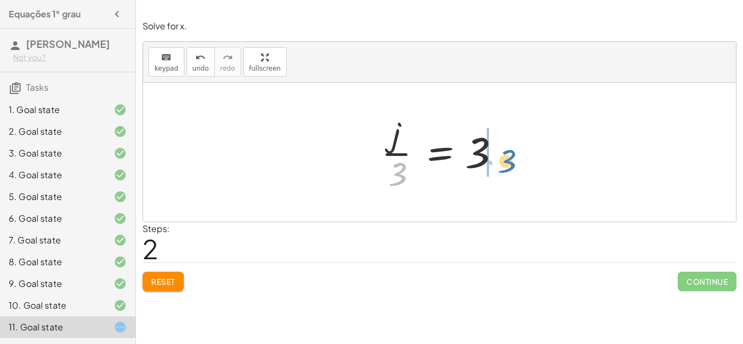
drag, startPoint x: 395, startPoint y: 178, endPoint x: 506, endPoint y: 164, distance: 111.8
click at [506, 164] on div at bounding box center [443, 152] width 135 height 84
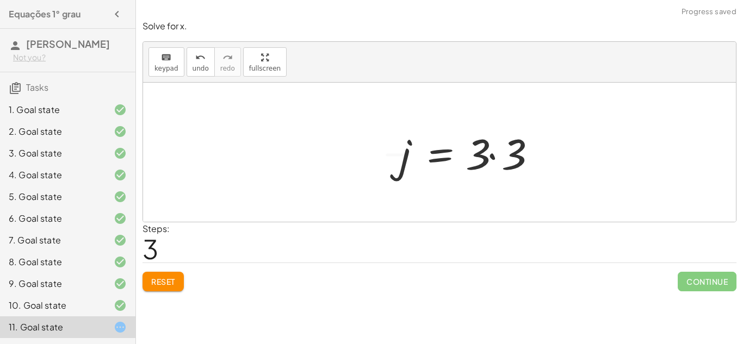
click at [503, 161] on div at bounding box center [470, 153] width 153 height 56
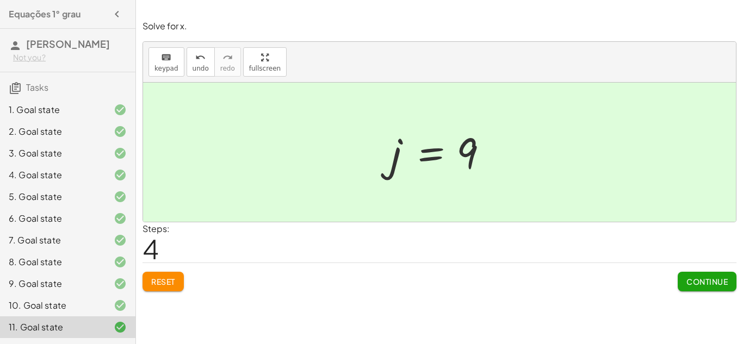
click at [705, 284] on span "Continue" at bounding box center [706, 282] width 41 height 10
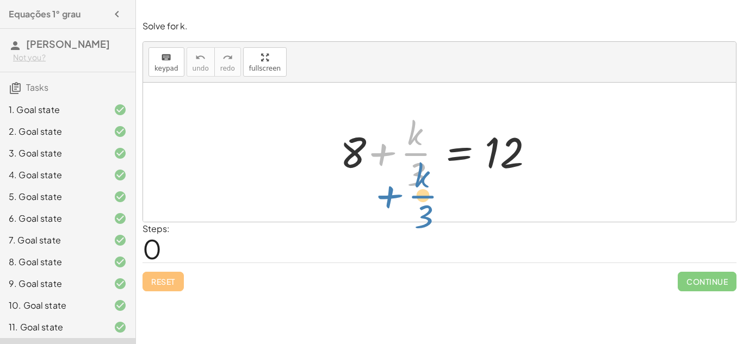
drag, startPoint x: 373, startPoint y: 158, endPoint x: 362, endPoint y: 178, distance: 22.9
click at [362, 178] on div at bounding box center [443, 152] width 218 height 84
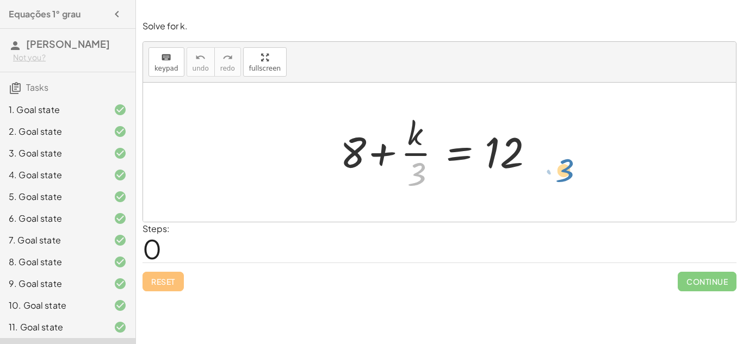
drag, startPoint x: 410, startPoint y: 176, endPoint x: 558, endPoint y: 172, distance: 147.9
drag, startPoint x: 418, startPoint y: 175, endPoint x: 522, endPoint y: 163, distance: 105.5
click at [522, 163] on div at bounding box center [443, 152] width 218 height 84
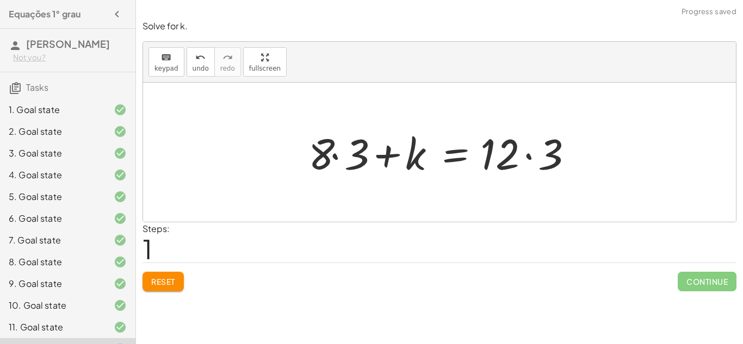
click at [523, 157] on div at bounding box center [443, 153] width 281 height 56
click at [528, 153] on div at bounding box center [443, 153] width 281 height 56
click at [528, 153] on div at bounding box center [425, 153] width 245 height 56
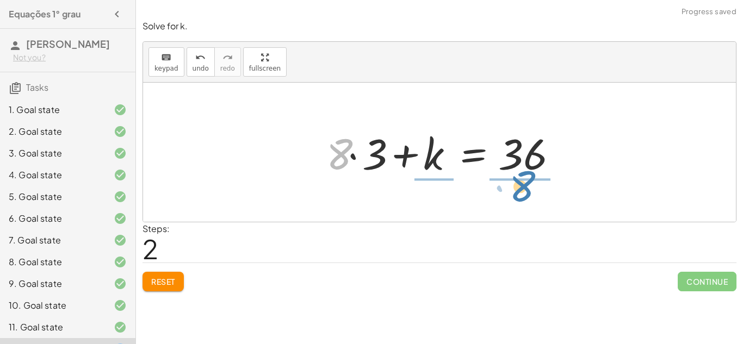
drag, startPoint x: 339, startPoint y: 157, endPoint x: 522, endPoint y: 189, distance: 185.6
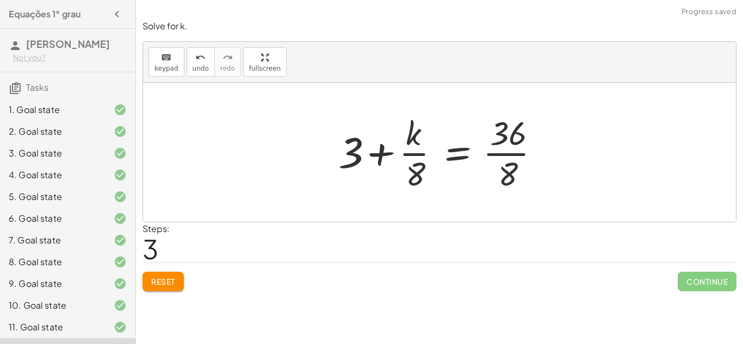
click at [506, 147] on div at bounding box center [443, 152] width 221 height 84
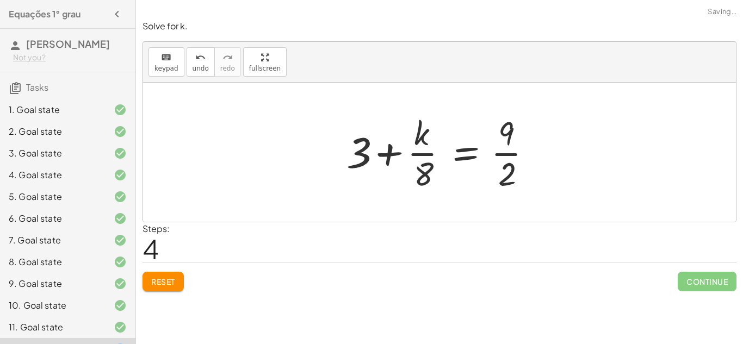
click at [506, 147] on div at bounding box center [443, 152] width 205 height 84
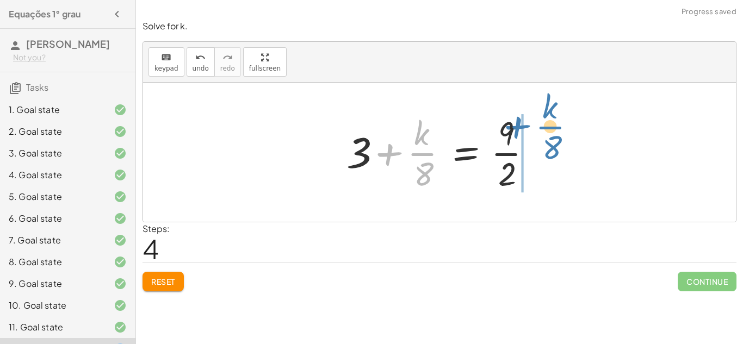
drag, startPoint x: 427, startPoint y: 161, endPoint x: 553, endPoint y: 136, distance: 128.6
click at [553, 136] on div "+ 8 + · k · 3 = 12 + · 8 · 3 + k = · 12 · 3 + · 8 · 3 + k = 36 + 3 + · k · 8 = …" at bounding box center [439, 152] width 593 height 139
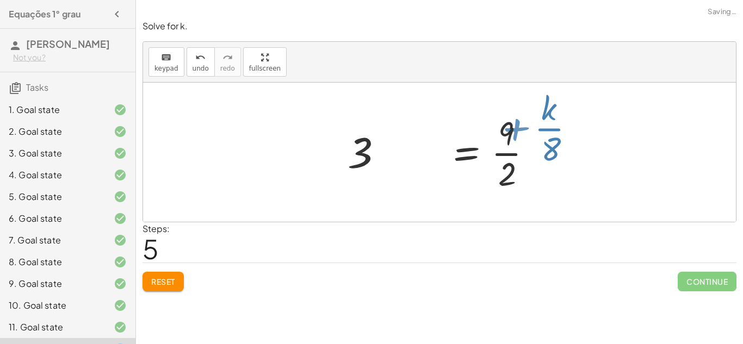
click at [553, 136] on div at bounding box center [512, 152] width 205 height 84
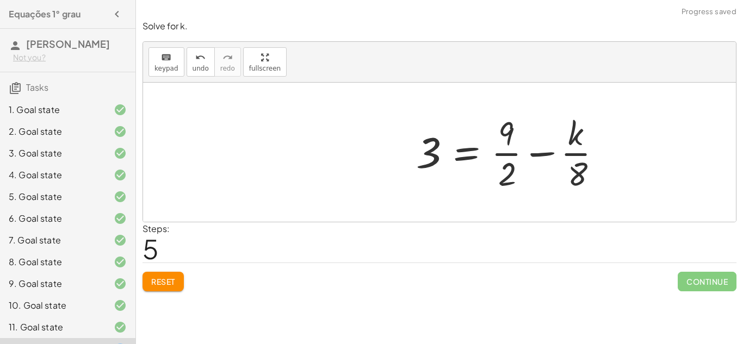
click at [553, 136] on div at bounding box center [512, 152] width 205 height 84
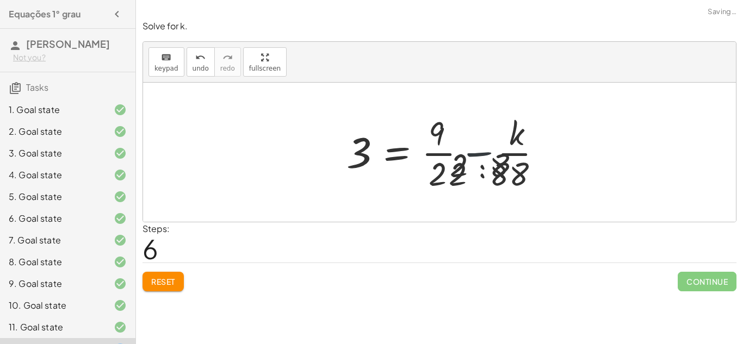
click at [553, 136] on div at bounding box center [470, 152] width 259 height 84
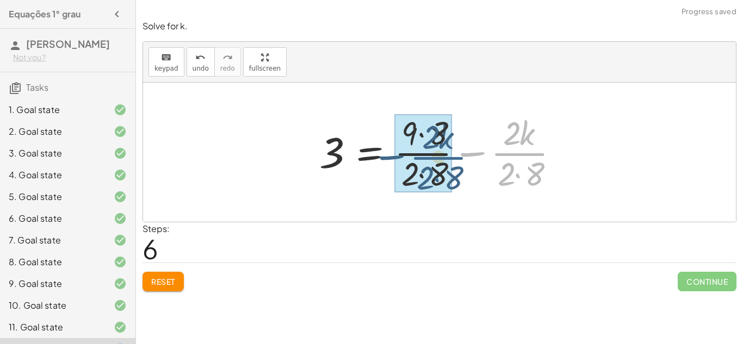
drag, startPoint x: 515, startPoint y: 157, endPoint x: 430, endPoint y: 160, distance: 86.0
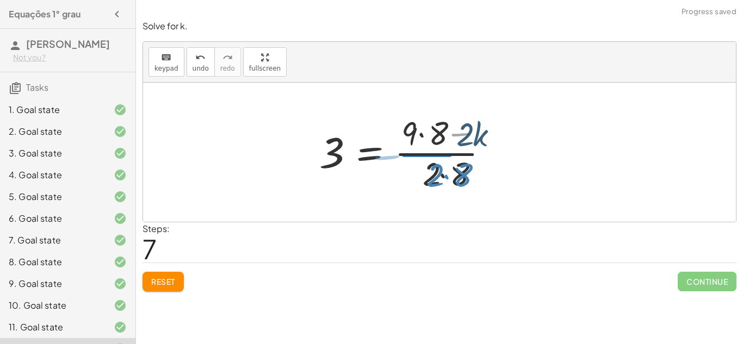
click at [430, 160] on div at bounding box center [426, 152] width 225 height 84
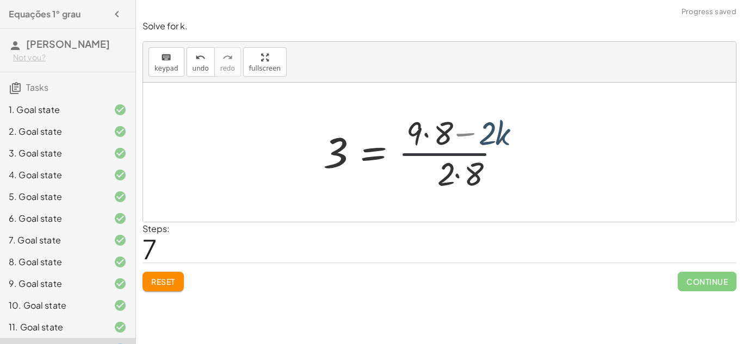
click at [430, 160] on div at bounding box center [430, 152] width 225 height 84
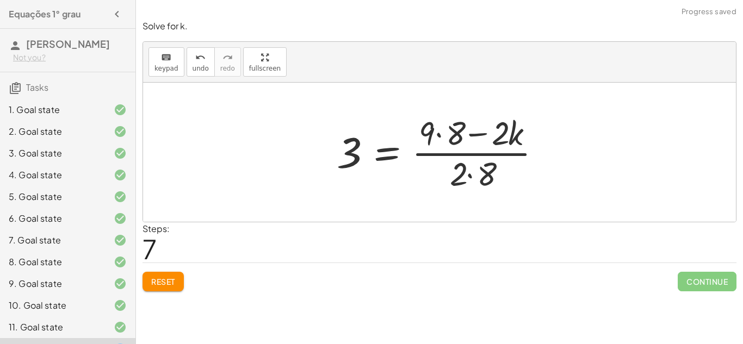
click at [430, 160] on div at bounding box center [443, 152] width 225 height 84
drag, startPoint x: 356, startPoint y: 148, endPoint x: 476, endPoint y: 132, distance: 121.2
click at [476, 132] on div at bounding box center [443, 152] width 225 height 84
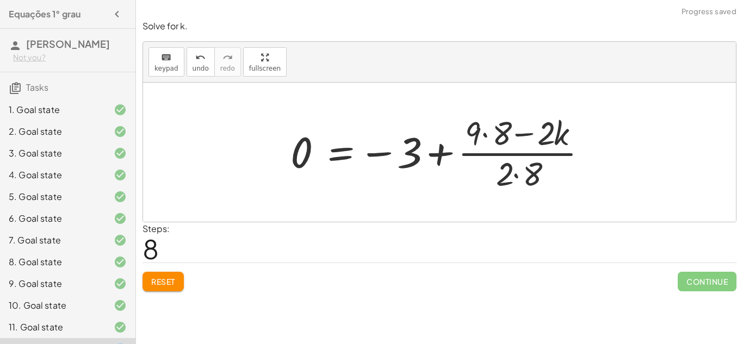
click at [409, 167] on div at bounding box center [443, 152] width 316 height 84
click at [435, 155] on div at bounding box center [443, 152] width 316 height 84
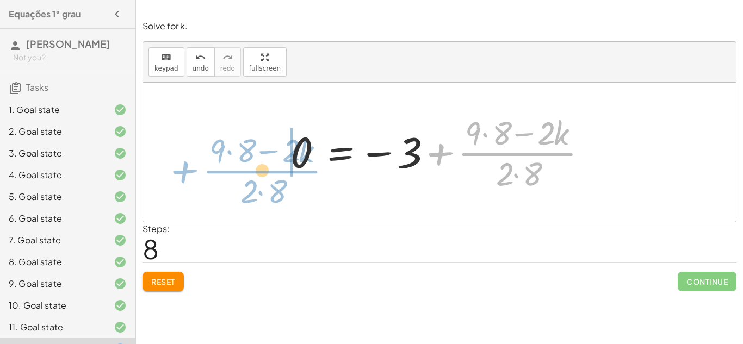
drag, startPoint x: 474, startPoint y: 156, endPoint x: 219, endPoint y: 174, distance: 256.2
click at [219, 174] on div "+ 8 + · k · 3 = 12 + · 8 · 3 + k = · 12 · 3 + · 8 · 3 + k = 36 + 3 + · k · 8 = …" at bounding box center [439, 152] width 593 height 139
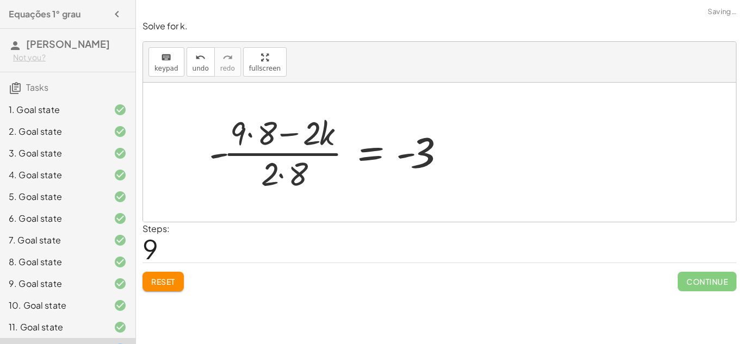
click at [393, 148] on div at bounding box center [329, 152] width 253 height 84
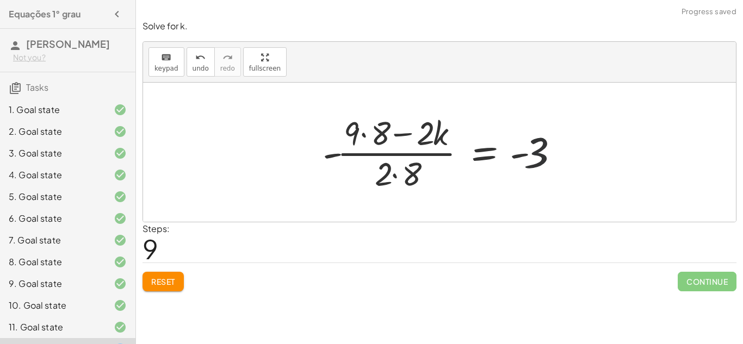
click at [536, 149] on div at bounding box center [443, 152] width 253 height 84
click at [533, 149] on div at bounding box center [443, 152] width 253 height 84
click at [525, 152] on div at bounding box center [443, 152] width 253 height 84
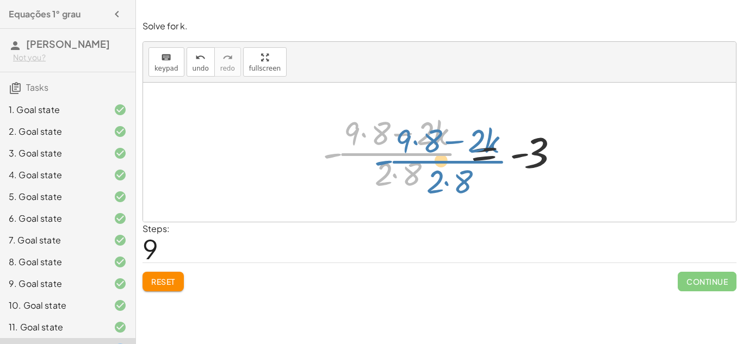
drag, startPoint x: 389, startPoint y: 161, endPoint x: 438, endPoint y: 167, distance: 49.4
click at [438, 167] on div at bounding box center [443, 152] width 253 height 84
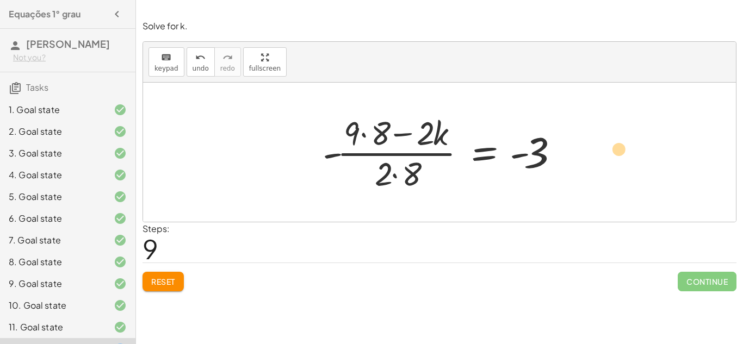
drag, startPoint x: 421, startPoint y: 173, endPoint x: 500, endPoint y: 179, distance: 79.1
click at [500, 179] on div at bounding box center [443, 152] width 253 height 84
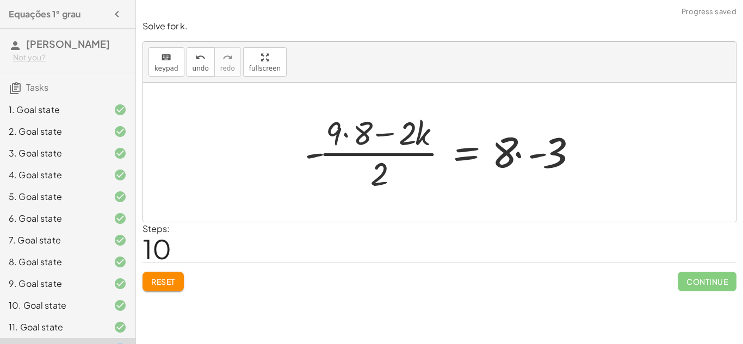
click at [526, 153] on div at bounding box center [443, 152] width 289 height 84
click at [526, 153] on div at bounding box center [436, 152] width 275 height 84
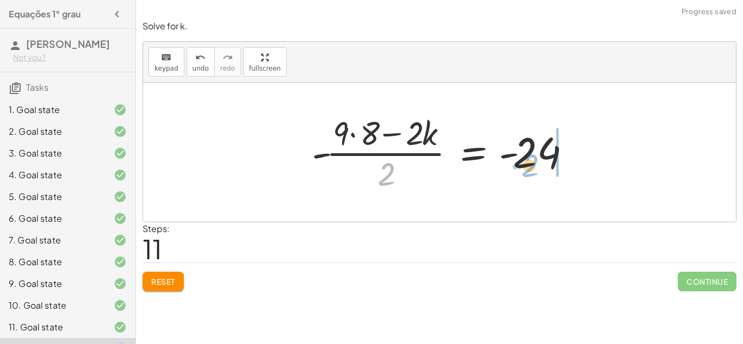
drag, startPoint x: 381, startPoint y: 173, endPoint x: 523, endPoint y: 165, distance: 142.7
click at [523, 165] on div at bounding box center [443, 152] width 275 height 84
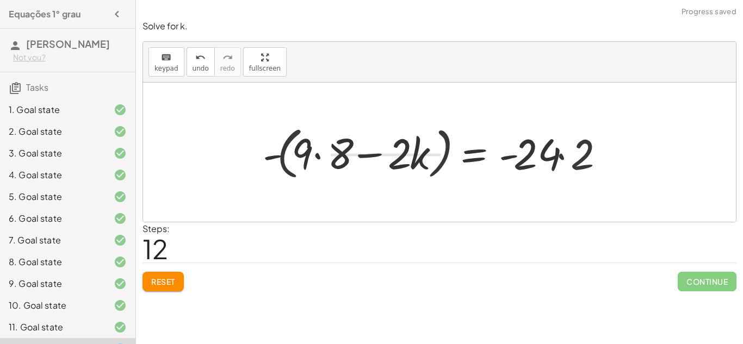
click at [531, 158] on div at bounding box center [437, 152] width 360 height 63
click at [569, 149] on div at bounding box center [437, 152] width 360 height 63
click at [568, 150] on div at bounding box center [419, 152] width 325 height 63
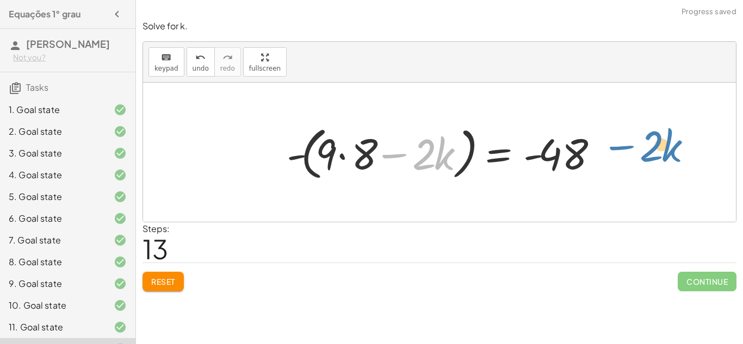
drag, startPoint x: 401, startPoint y: 154, endPoint x: 627, endPoint y: 151, distance: 225.6
click at [627, 151] on div "+ 8 + · k · 3 = 12 + · 8 · 3 + k = · 12 · 3 + · 8 · 3 + k = 36 + 3 + · k · 8 = …" at bounding box center [439, 152] width 593 height 139
click at [627, 151] on div at bounding box center [439, 152] width 593 height 139
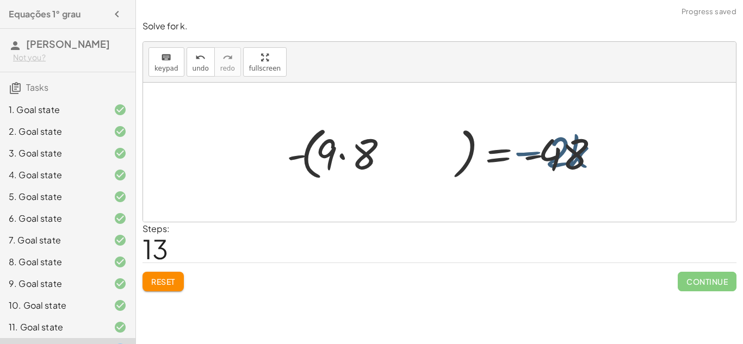
click at [627, 151] on div at bounding box center [439, 152] width 593 height 139
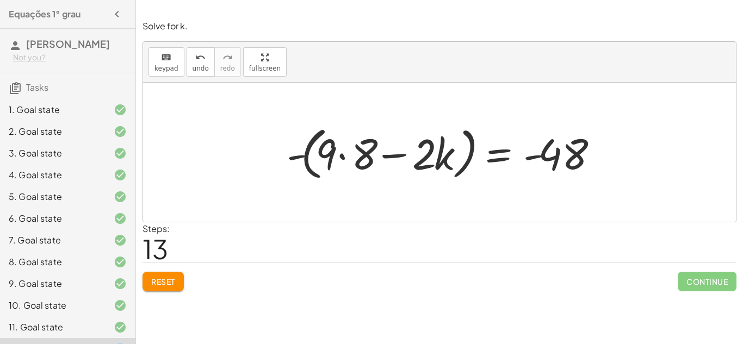
click at [376, 154] on div at bounding box center [443, 152] width 325 height 63
click at [540, 160] on div at bounding box center [443, 152] width 325 height 63
click at [169, 267] on div "Reset Continue" at bounding box center [439, 277] width 594 height 29
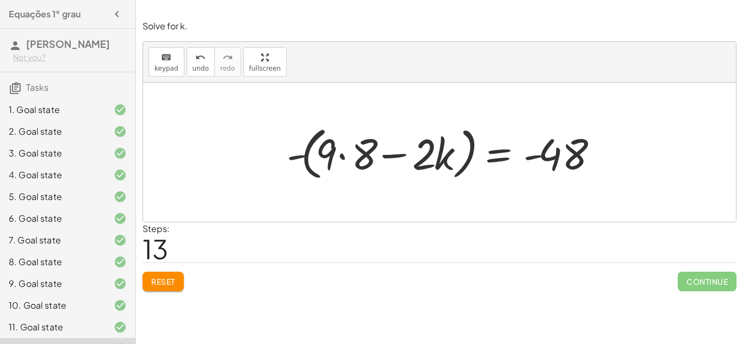
click at [169, 267] on div "Reset Continue" at bounding box center [439, 277] width 594 height 29
click at [0, 0] on div "Solve for k. keyboard keypad undo undo redo redo fullscreen + 8 + · k · 3 = 12 …" at bounding box center [0, 0] width 0 height 0
click at [158, 287] on button "Reset" at bounding box center [162, 282] width 41 height 20
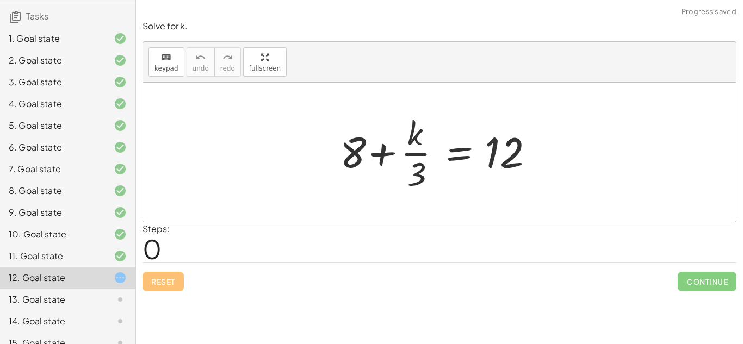
scroll to position [69, 0]
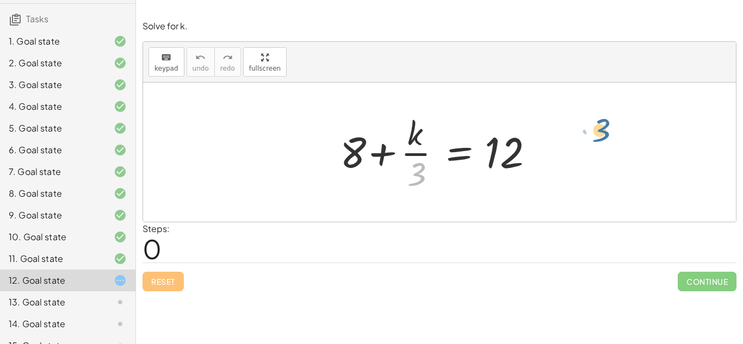
drag, startPoint x: 413, startPoint y: 165, endPoint x: 597, endPoint y: 121, distance: 189.5
click at [597, 121] on div "· 3 + 8 + · k · 3 = 12" at bounding box center [439, 152] width 593 height 139
drag, startPoint x: 420, startPoint y: 180, endPoint x: 597, endPoint y: 147, distance: 180.8
click at [597, 147] on div "· 3 + 8 + · k · 3 = 12" at bounding box center [439, 152] width 593 height 139
drag, startPoint x: 413, startPoint y: 177, endPoint x: 537, endPoint y: 158, distance: 125.3
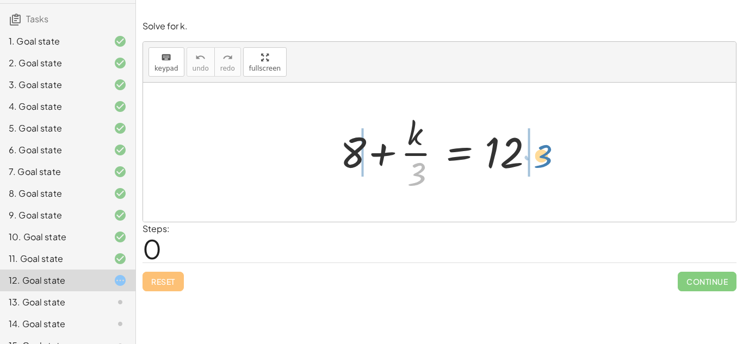
click at [537, 158] on div at bounding box center [443, 152] width 218 height 84
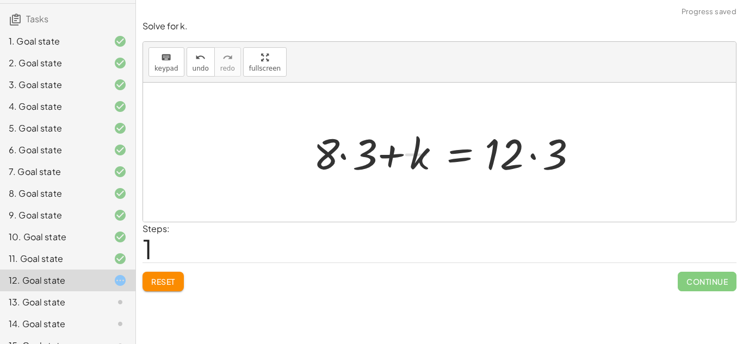
click at [536, 158] on div at bounding box center [447, 153] width 281 height 56
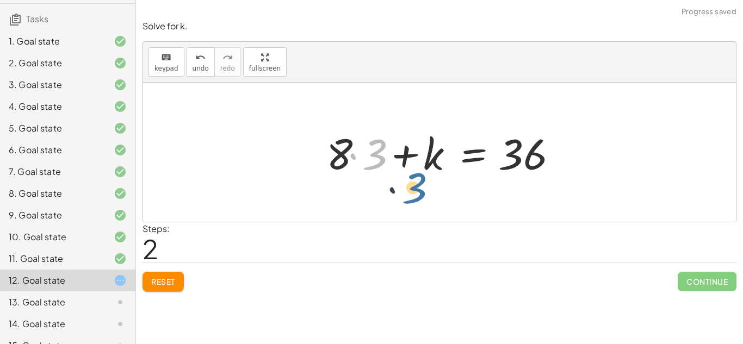
drag, startPoint x: 368, startPoint y: 159, endPoint x: 437, endPoint y: 207, distance: 84.8
click at [437, 207] on div "+ 8 + · k · 3 = 12 + · 8 · 3 + k = · 12 · 3 · 3 + 8 + k = · · 3 36" at bounding box center [439, 152] width 593 height 139
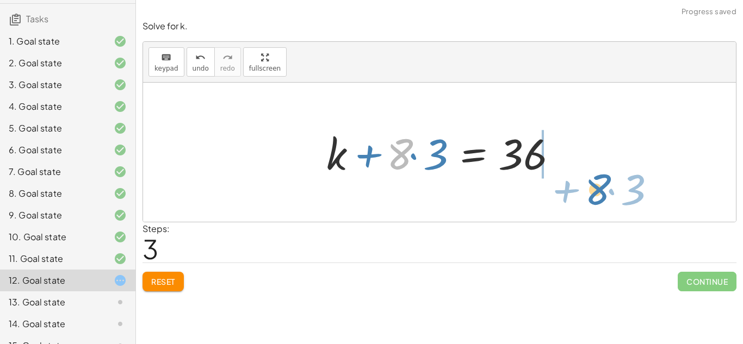
drag, startPoint x: 406, startPoint y: 151, endPoint x: 590, endPoint y: 161, distance: 184.1
click at [590, 161] on div "+ 8 + · k · 3 = 12 + · 8 · 3 + k = · 12 · 3 + · 8 · 3 + k = 36 · 8 + · 3 + 8 + …" at bounding box center [439, 152] width 593 height 139
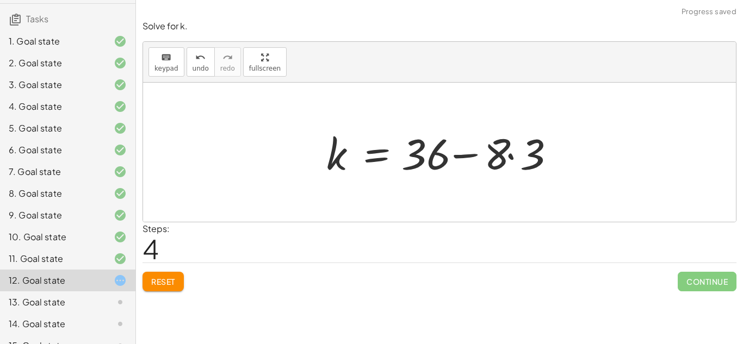
click at [442, 155] on div at bounding box center [443, 153] width 245 height 56
click at [455, 156] on div at bounding box center [443, 153] width 245 height 56
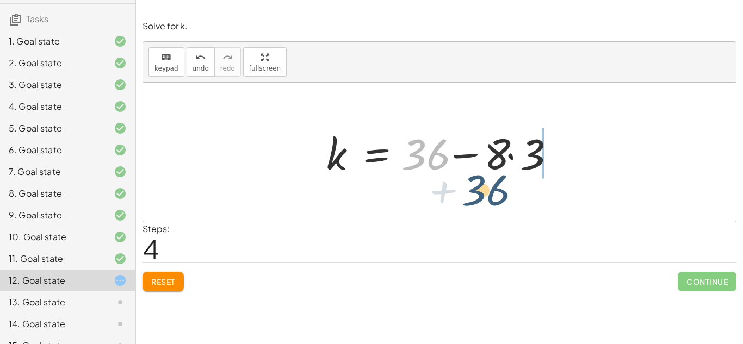
drag, startPoint x: 413, startPoint y: 167, endPoint x: 475, endPoint y: 206, distance: 73.0
click at [475, 206] on div "+ 8 + · k · 3 = 12 + · 8 · 3 + k = · 12 · 3 + · 8 · 3 + k = 36 + k + · 8 · 3 = …" at bounding box center [439, 152] width 593 height 139
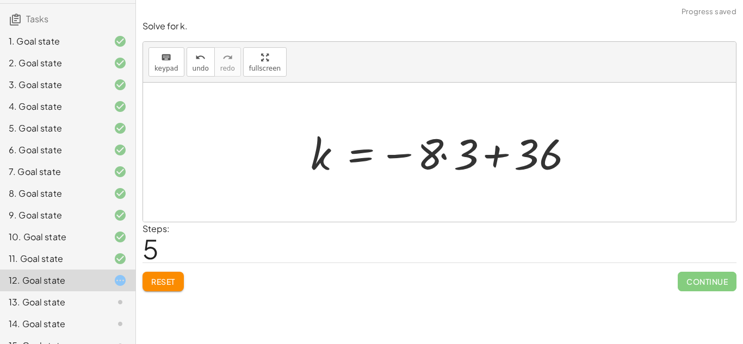
click at [491, 157] on div at bounding box center [443, 153] width 277 height 56
click at [154, 278] on span "Reset" at bounding box center [163, 282] width 24 height 10
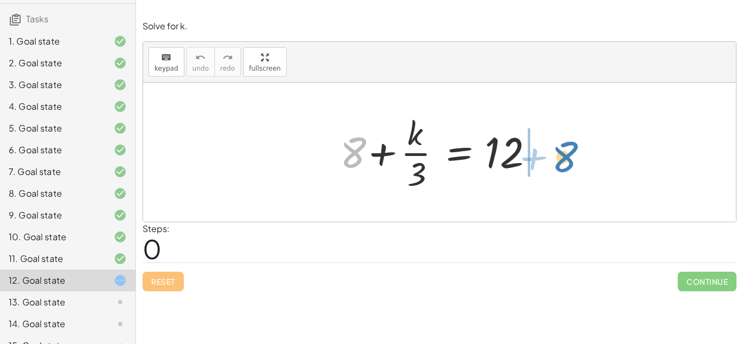
drag, startPoint x: 347, startPoint y: 161, endPoint x: 555, endPoint y: 164, distance: 208.2
click at [555, 164] on div "+ 8 + 8 + · k · 3 = 12" at bounding box center [439, 152] width 593 height 139
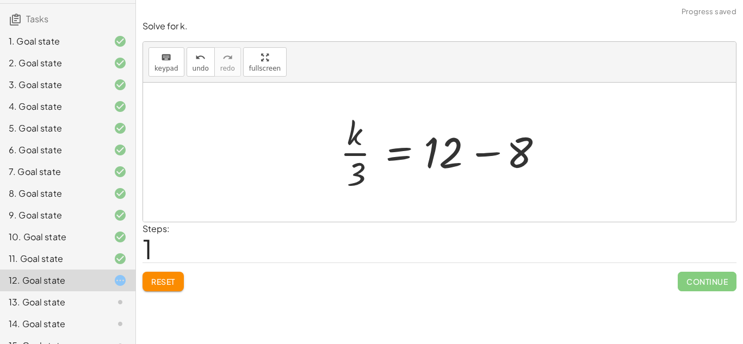
click at [551, 156] on div at bounding box center [443, 152] width 218 height 84
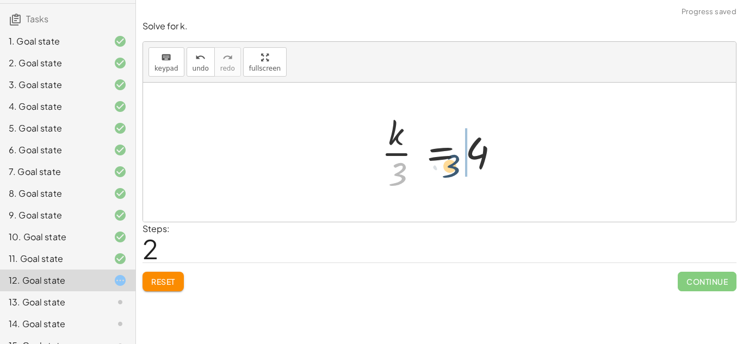
drag, startPoint x: 396, startPoint y: 178, endPoint x: 458, endPoint y: 173, distance: 62.2
click at [458, 173] on div at bounding box center [443, 152] width 135 height 84
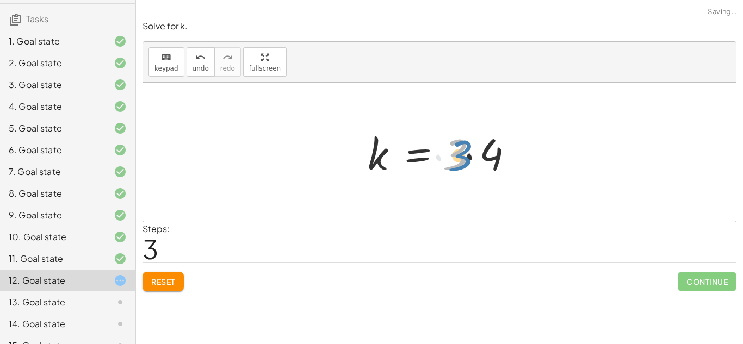
click at [451, 162] on div at bounding box center [443, 153] width 163 height 56
click at [472, 153] on div at bounding box center [443, 153] width 163 height 56
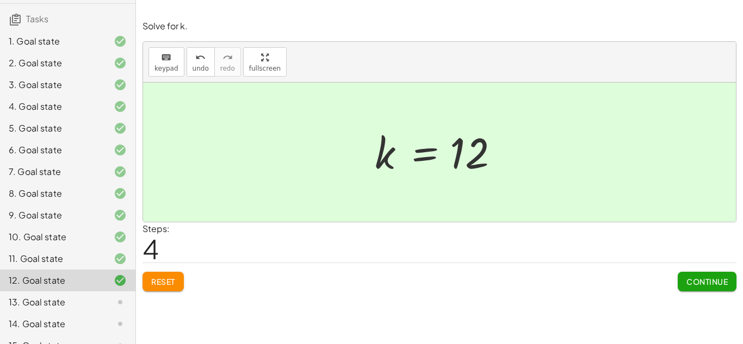
click at [688, 277] on span "Continue" at bounding box center [706, 282] width 41 height 10
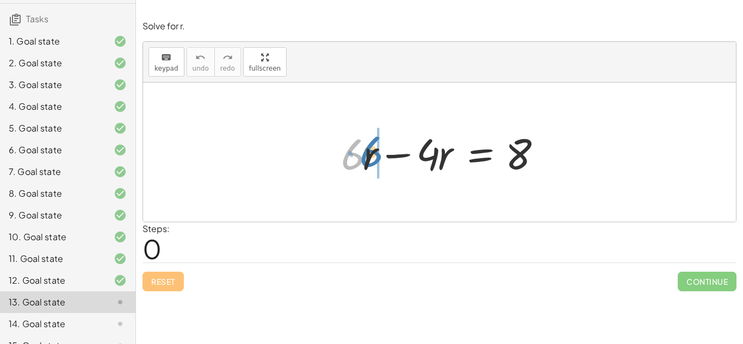
drag, startPoint x: 356, startPoint y: 164, endPoint x: 383, endPoint y: 162, distance: 27.8
click at [383, 162] on div at bounding box center [443, 153] width 216 height 56
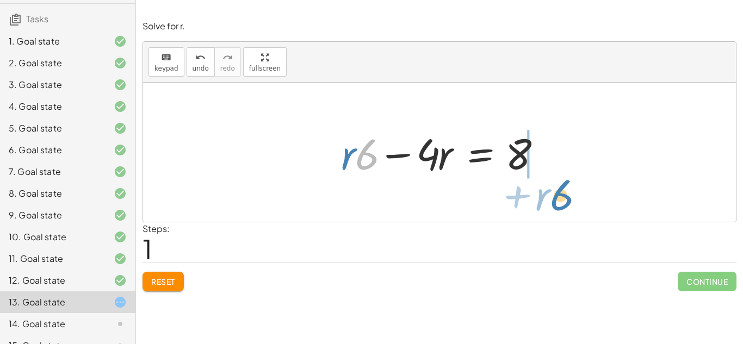
drag, startPoint x: 362, startPoint y: 162, endPoint x: 555, endPoint y: 203, distance: 197.3
click at [555, 203] on div "+ · 6 · r − · 4 · r = 8 · 6 + · r + · 6 · r − · 4 · r = 8" at bounding box center [439, 152] width 593 height 139
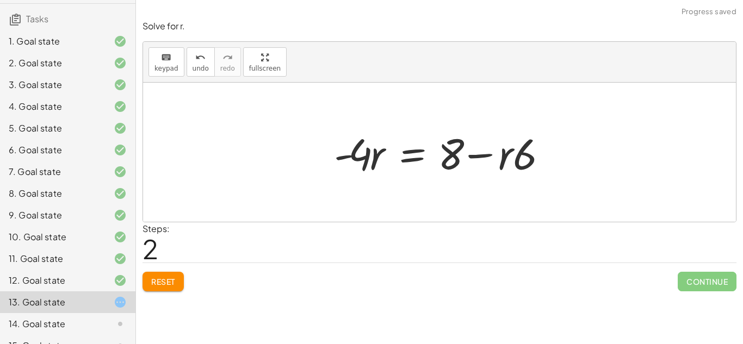
click at [471, 148] on div at bounding box center [443, 153] width 231 height 56
click at [474, 158] on div at bounding box center [443, 153] width 231 height 56
drag, startPoint x: 501, startPoint y: 166, endPoint x: 370, endPoint y: 219, distance: 141.7
click at [370, 219] on div "+ · 6 · r − · 4 · r = 8 + · r · 6 − · 4 · r = 8 · r − · 6 · 6 · r · 4 · r = 8 -…" at bounding box center [439, 152] width 593 height 139
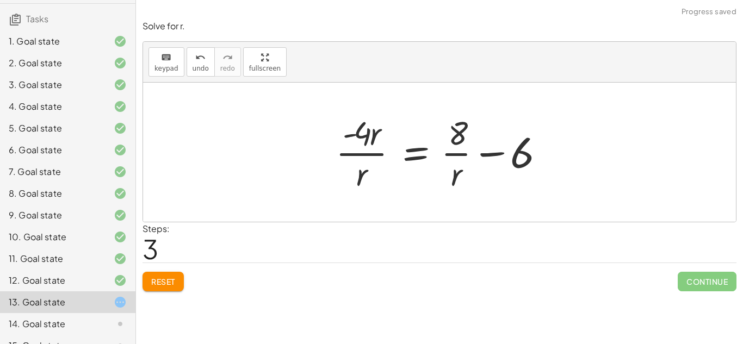
click at [453, 178] on div at bounding box center [443, 152] width 226 height 84
click at [154, 288] on button "Reset" at bounding box center [162, 282] width 41 height 20
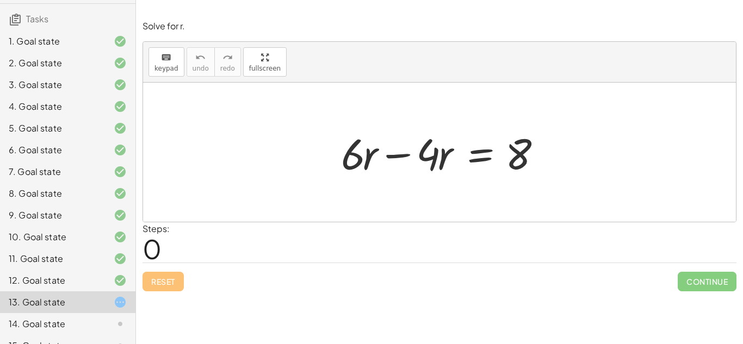
click at [401, 158] on div at bounding box center [443, 153] width 216 height 56
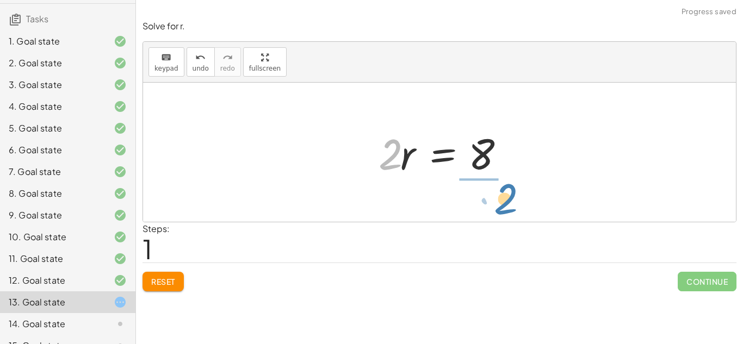
drag, startPoint x: 392, startPoint y: 165, endPoint x: 507, endPoint y: 207, distance: 121.9
click at [507, 207] on div "+ · 6 · r − · 4 · r = 8 · 2 · r · r = 8 · 2" at bounding box center [439, 152] width 593 height 139
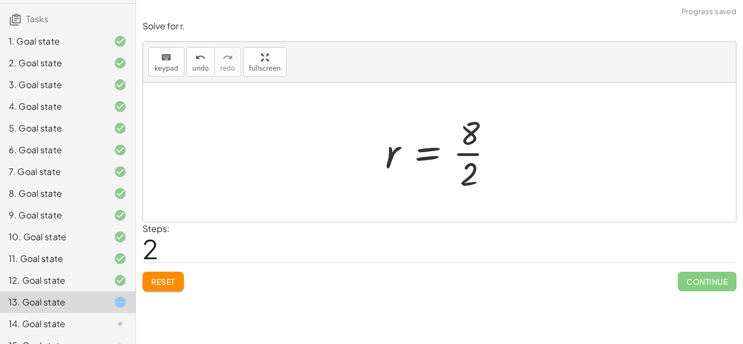
click at [464, 155] on div at bounding box center [443, 152] width 128 height 84
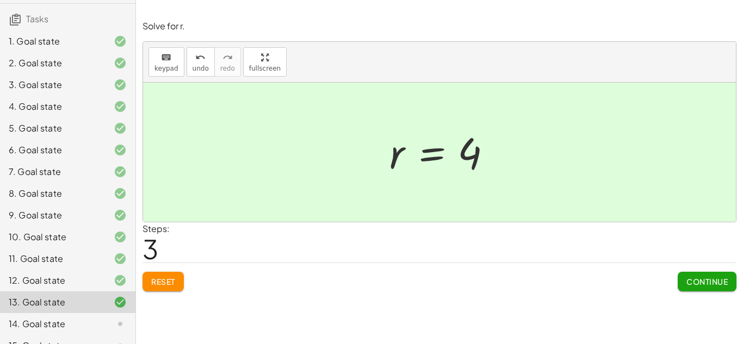
click at [694, 289] on button "Continue" at bounding box center [706, 282] width 59 height 20
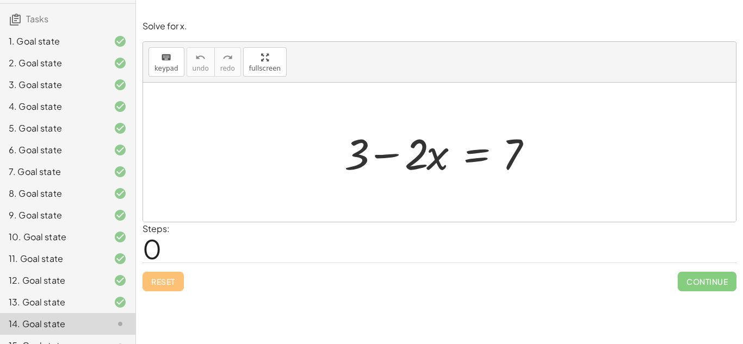
click at [382, 154] on div at bounding box center [443, 153] width 209 height 56
drag, startPoint x: 359, startPoint y: 148, endPoint x: 589, endPoint y: 183, distance: 232.5
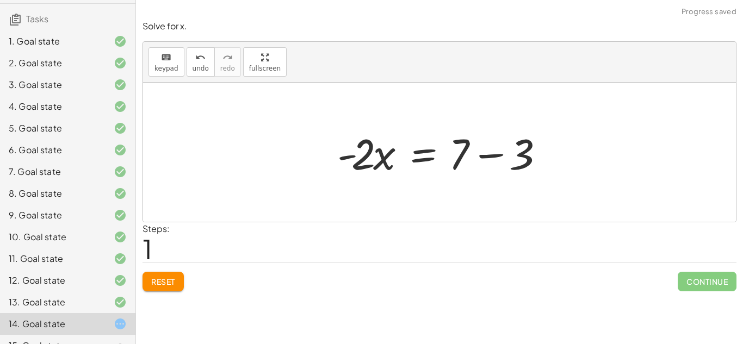
click at [487, 153] on div at bounding box center [443, 153] width 223 height 56
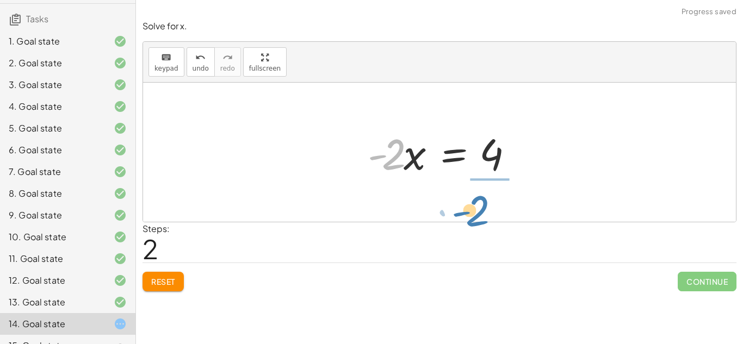
drag, startPoint x: 399, startPoint y: 158, endPoint x: 482, endPoint y: 213, distance: 100.1
click at [482, 213] on div "+ 3 − · 2 · x = 7 · - 2 · x = + 7 − 3 · - 2 · 2 · x = - 4" at bounding box center [439, 152] width 593 height 139
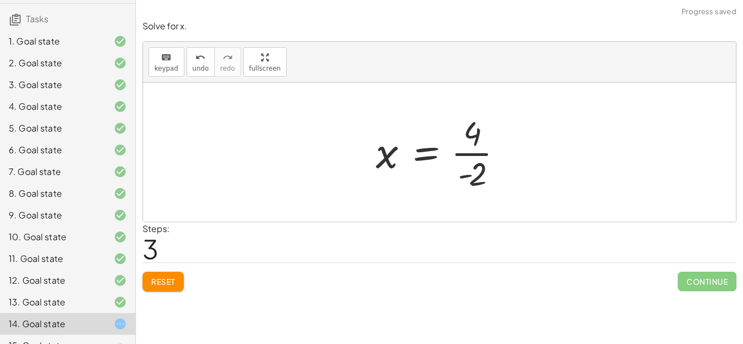
click at [468, 158] on div at bounding box center [443, 152] width 146 height 84
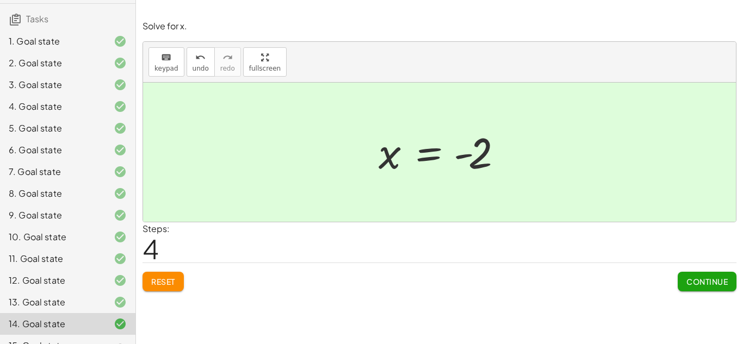
click at [698, 272] on button "Continue" at bounding box center [706, 282] width 59 height 20
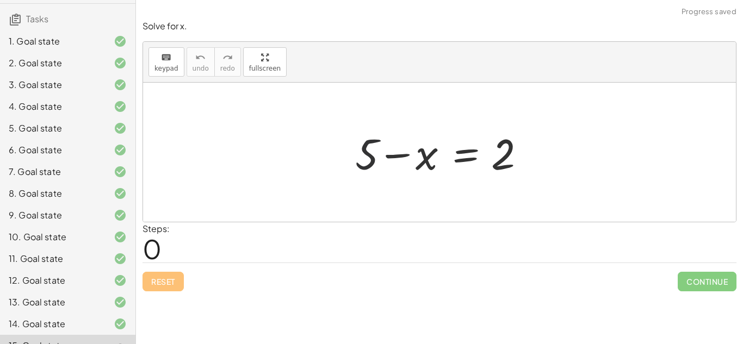
click at [367, 150] on div at bounding box center [444, 153] width 188 height 56
drag, startPoint x: 370, startPoint y: 153, endPoint x: 546, endPoint y: 177, distance: 178.3
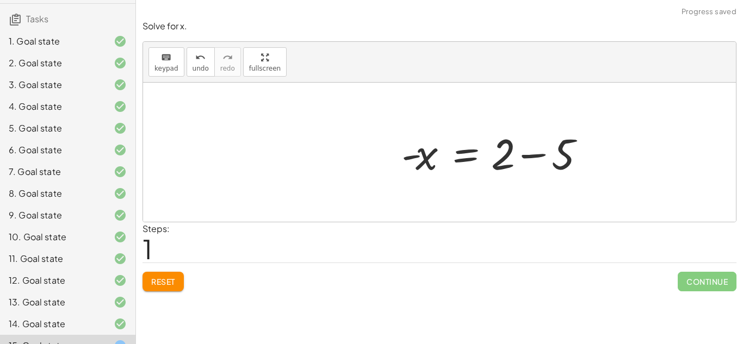
click at [536, 165] on div at bounding box center [497, 153] width 202 height 56
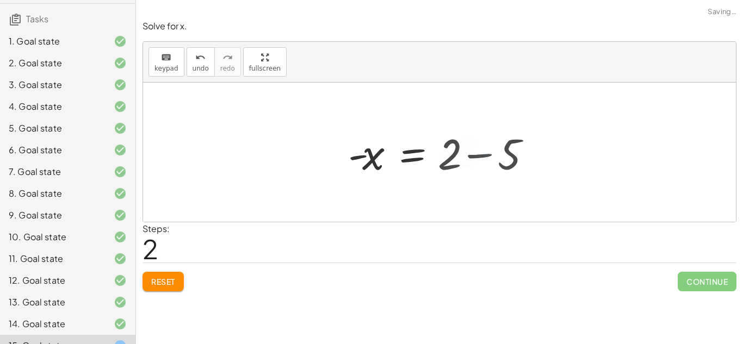
click at [536, 165] on div at bounding box center [439, 152] width 593 height 139
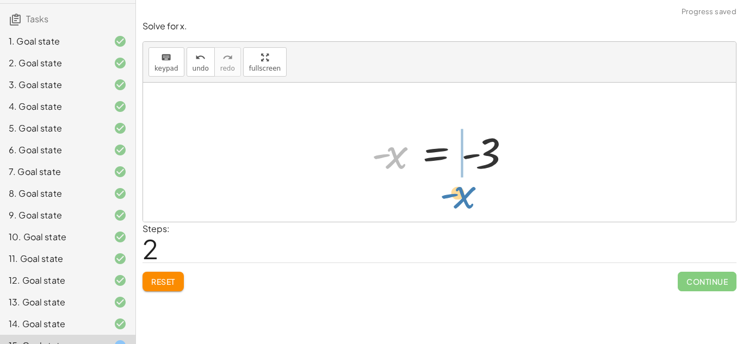
drag, startPoint x: 388, startPoint y: 157, endPoint x: 458, endPoint y: 196, distance: 80.6
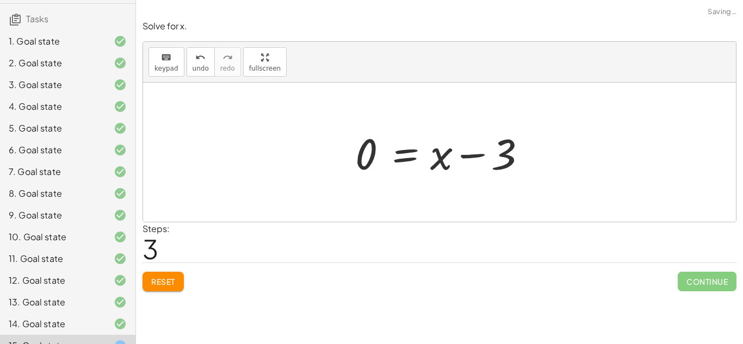
click at [455, 163] on div at bounding box center [444, 153] width 188 height 56
drag, startPoint x: 505, startPoint y: 152, endPoint x: 489, endPoint y: 151, distance: 15.8
click at [489, 151] on div at bounding box center [444, 153] width 188 height 56
drag, startPoint x: 435, startPoint y: 161, endPoint x: 334, endPoint y: 180, distance: 102.5
click at [334, 180] on div "+ 5 − x = 2 - x = + 2 − 5 - x = - 3 + x x = − 3 0 +" at bounding box center [439, 152] width 593 height 139
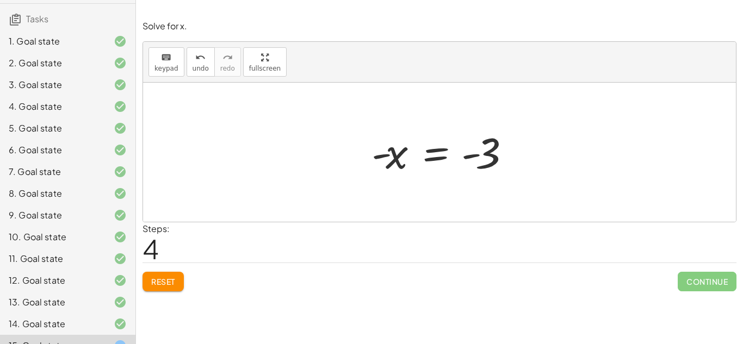
click at [478, 158] on div at bounding box center [443, 153] width 155 height 54
click at [477, 158] on div at bounding box center [443, 153] width 155 height 54
click at [474, 152] on div at bounding box center [443, 153] width 155 height 54
drag, startPoint x: 411, startPoint y: 211, endPoint x: 366, endPoint y: 223, distance: 46.8
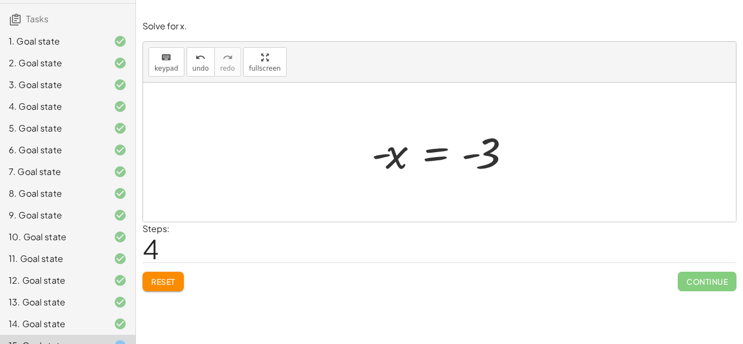
click at [0, 0] on div "Solve for x. keyboard keypad undo undo redo redo fullscreen + 5 − x = 2 - x = +…" at bounding box center [0, 0] width 0 height 0
click at [147, 283] on button "Reset" at bounding box center [162, 282] width 41 height 20
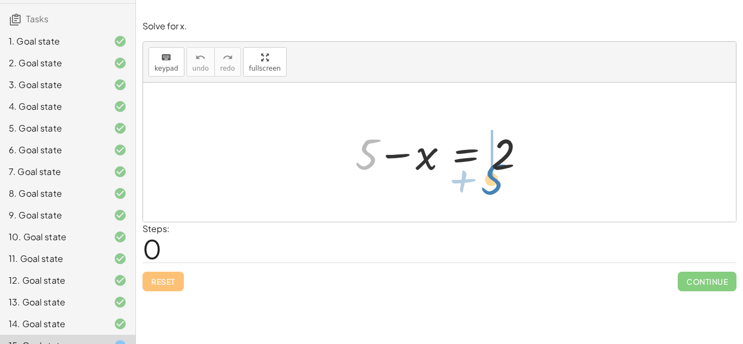
drag, startPoint x: 372, startPoint y: 165, endPoint x: 495, endPoint y: 191, distance: 125.6
click at [495, 191] on div "+ 5 + 5 − x = 2" at bounding box center [439, 152] width 593 height 139
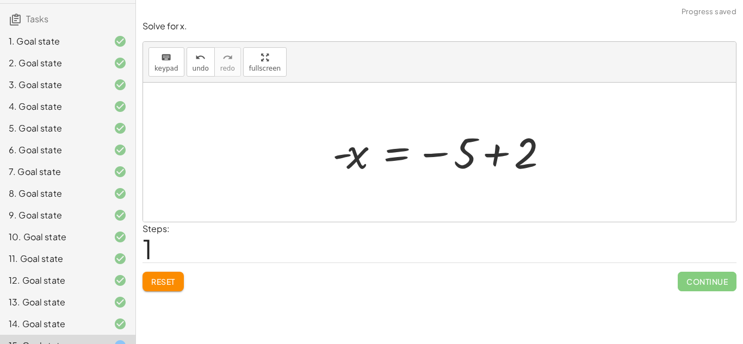
click at [495, 165] on div at bounding box center [443, 153] width 233 height 54
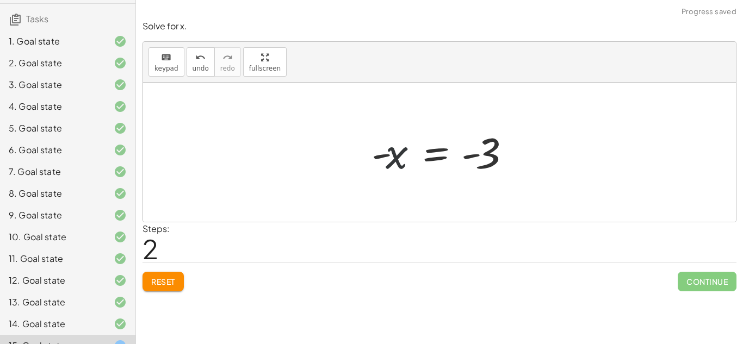
click at [391, 157] on div at bounding box center [443, 153] width 155 height 54
drag, startPoint x: 407, startPoint y: 159, endPoint x: 684, endPoint y: 142, distance: 277.8
click at [684, 142] on div "+ 5 − x = 2 - x = − 5 + 2 - x - x = - 3" at bounding box center [439, 152] width 593 height 139
click at [394, 155] on div at bounding box center [443, 153] width 155 height 54
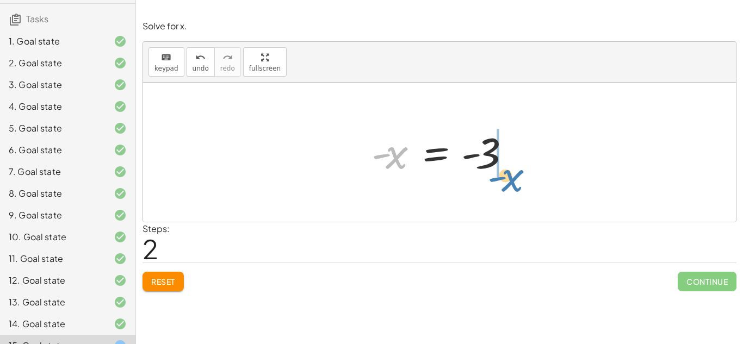
drag, startPoint x: 394, startPoint y: 155, endPoint x: 509, endPoint y: 176, distance: 117.6
click at [509, 176] on div at bounding box center [443, 153] width 155 height 54
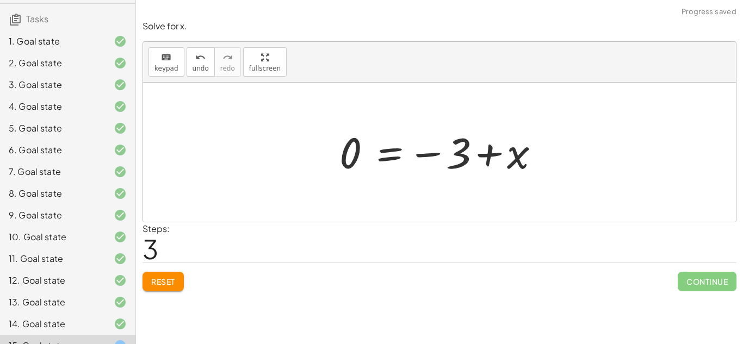
click at [494, 156] on div at bounding box center [443, 153] width 219 height 54
drag, startPoint x: 337, startPoint y: 153, endPoint x: 406, endPoint y: 177, distance: 73.8
click at [406, 177] on div at bounding box center [443, 153] width 219 height 54
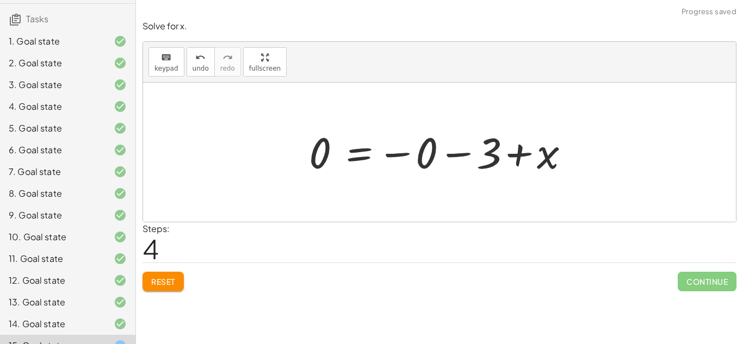
click at [465, 155] on div at bounding box center [442, 153] width 279 height 54
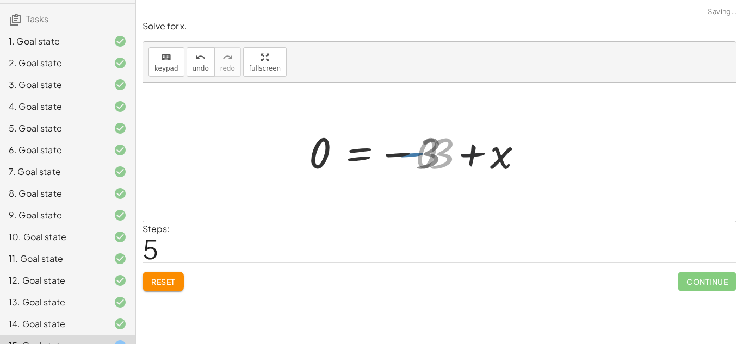
click at [466, 155] on div at bounding box center [412, 153] width 219 height 54
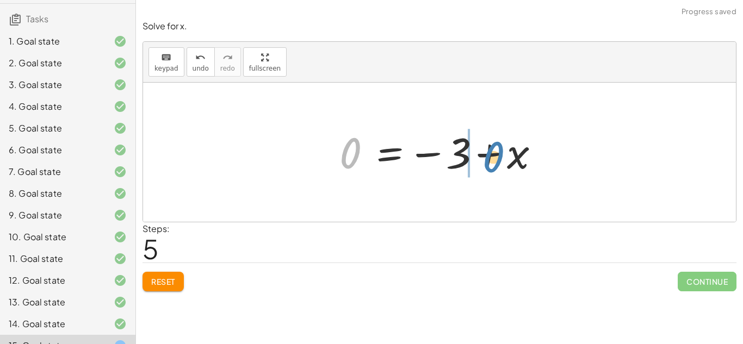
drag, startPoint x: 358, startPoint y: 158, endPoint x: 501, endPoint y: 161, distance: 142.5
click at [501, 161] on div at bounding box center [443, 153] width 219 height 54
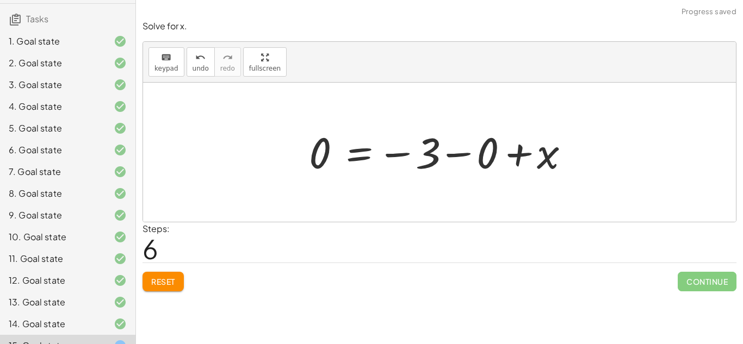
click at [516, 157] on div at bounding box center [442, 153] width 279 height 54
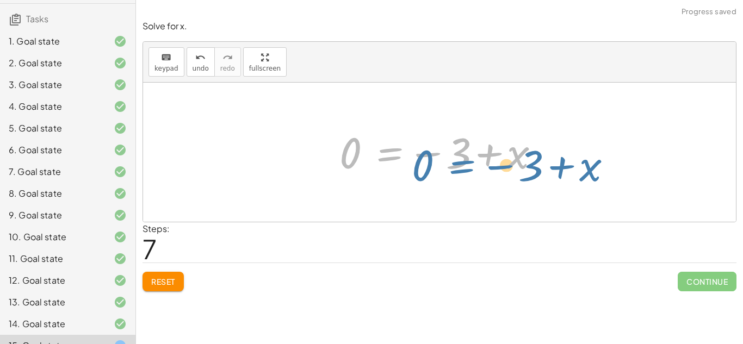
drag, startPoint x: 362, startPoint y: 150, endPoint x: 438, endPoint y: 161, distance: 76.5
click at [438, 161] on div at bounding box center [443, 153] width 219 height 54
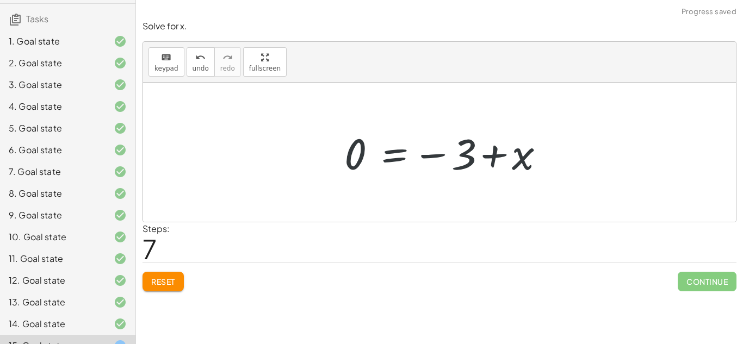
click at [438, 161] on div at bounding box center [443, 153] width 219 height 54
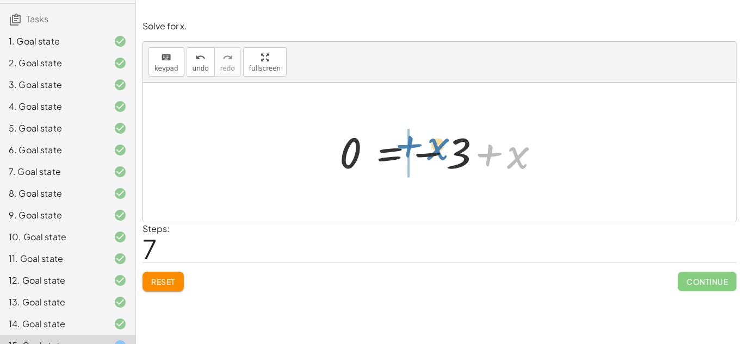
drag, startPoint x: 508, startPoint y: 156, endPoint x: 433, endPoint y: 150, distance: 75.3
click at [433, 150] on div at bounding box center [443, 153] width 219 height 54
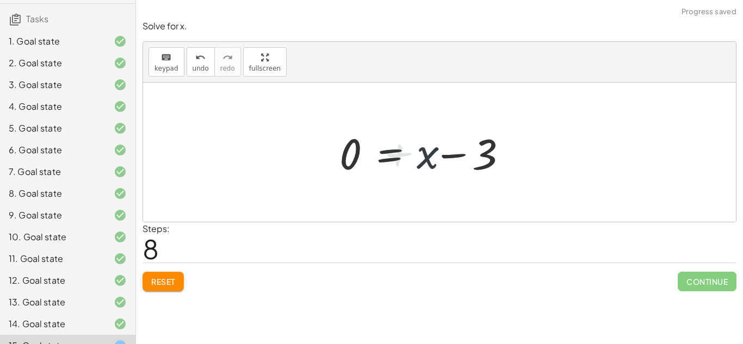
click at [433, 150] on div at bounding box center [428, 153] width 188 height 56
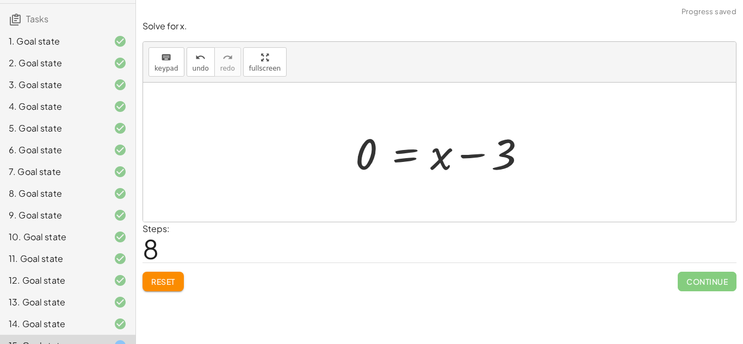
click at [456, 156] on div at bounding box center [444, 153] width 188 height 56
click at [458, 157] on div at bounding box center [444, 153] width 188 height 56
drag, startPoint x: 371, startPoint y: 139, endPoint x: 433, endPoint y: 151, distance: 62.6
click at [433, 151] on div at bounding box center [444, 153] width 188 height 56
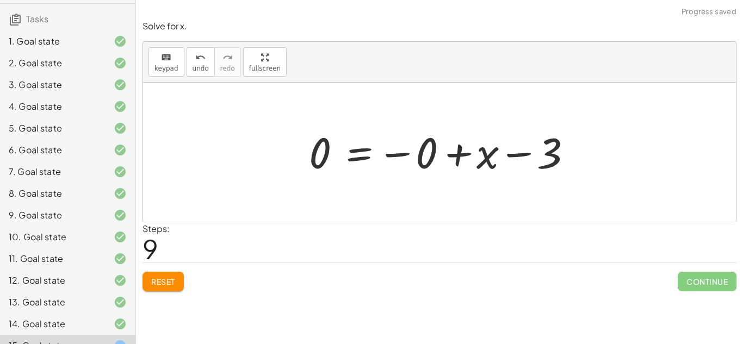
click at [483, 161] on div at bounding box center [442, 153] width 279 height 54
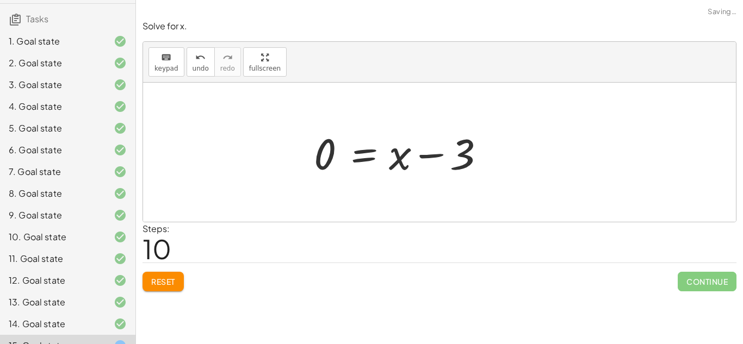
click at [438, 153] on div at bounding box center [402, 153] width 188 height 56
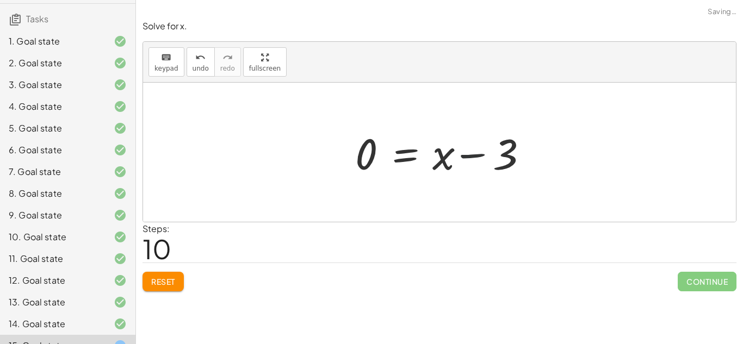
click at [438, 153] on div at bounding box center [444, 153] width 188 height 56
click at [167, 275] on button "Reset" at bounding box center [162, 282] width 41 height 20
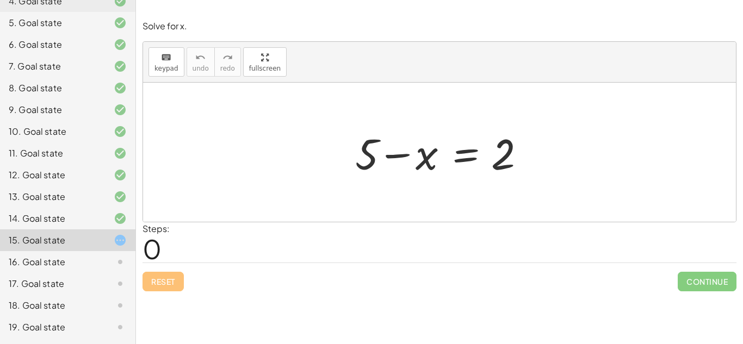
scroll to position [163, 0]
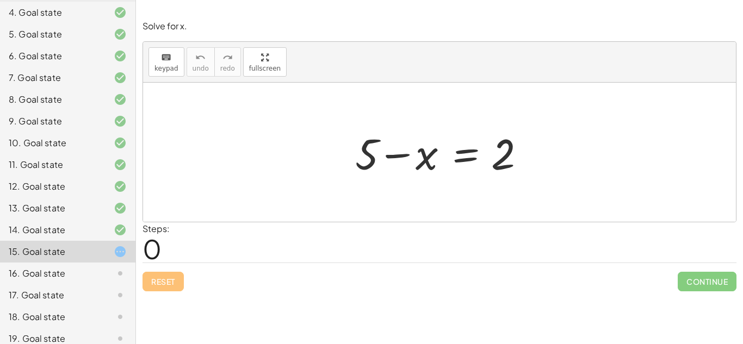
click at [372, 157] on div at bounding box center [444, 153] width 188 height 56
drag, startPoint x: 372, startPoint y: 157, endPoint x: 563, endPoint y: 117, distance: 194.3
click at [563, 117] on div "+ 5 + 5 − x = 2" at bounding box center [439, 152] width 593 height 139
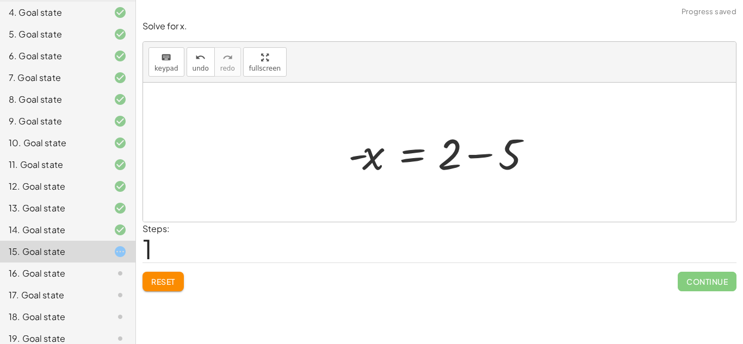
click at [496, 149] on div at bounding box center [444, 153] width 202 height 56
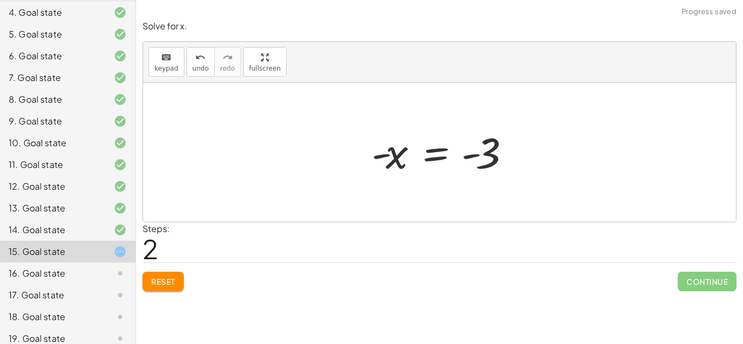
click at [172, 282] on span "Reset" at bounding box center [163, 282] width 24 height 10
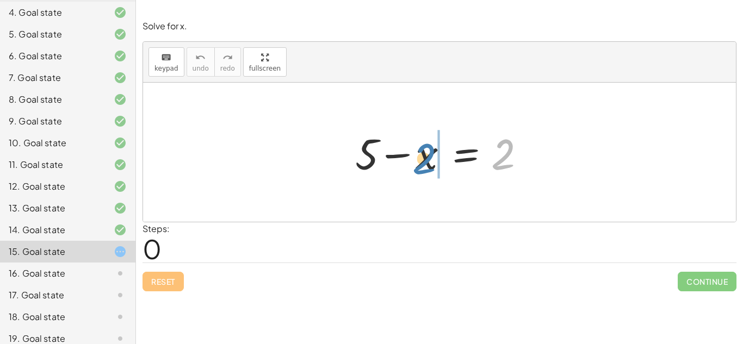
drag, startPoint x: 500, startPoint y: 158, endPoint x: 415, endPoint y: 163, distance: 84.9
click at [415, 163] on div at bounding box center [444, 153] width 188 height 56
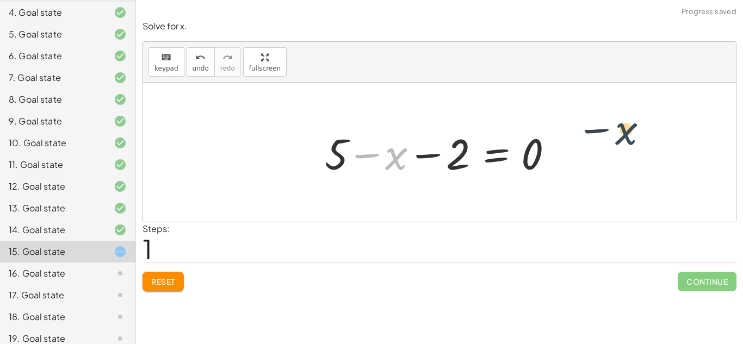
drag, startPoint x: 393, startPoint y: 160, endPoint x: 655, endPoint y: 135, distance: 263.2
drag, startPoint x: 404, startPoint y: 154, endPoint x: 575, endPoint y: 154, distance: 170.7
click at [575, 154] on div "+ 5 − x = 2 − x + 5 − x = 2 − 0" at bounding box center [439, 152] width 593 height 139
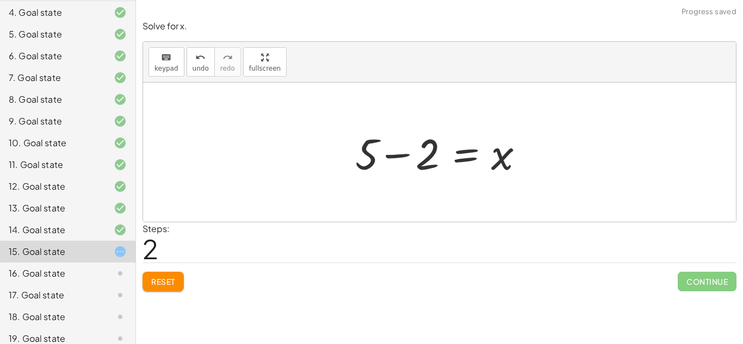
click at [456, 148] on div at bounding box center [444, 153] width 188 height 56
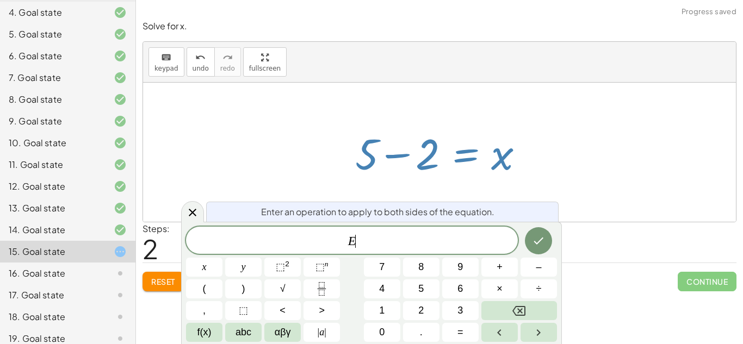
scroll to position [2, 0]
click at [402, 159] on div at bounding box center [444, 153] width 188 height 56
click at [536, 234] on icon "Done" at bounding box center [538, 240] width 13 height 13
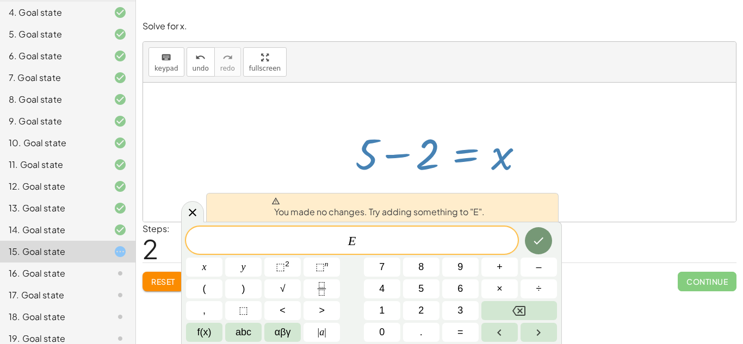
click at [427, 182] on div "+ 5 − x = 2 + 5 − x − 2 = 0 + 5 − 2 = + 0 + x + 5 = 2 − x" at bounding box center [439, 152] width 201 height 61
click at [197, 208] on icon at bounding box center [192, 212] width 13 height 13
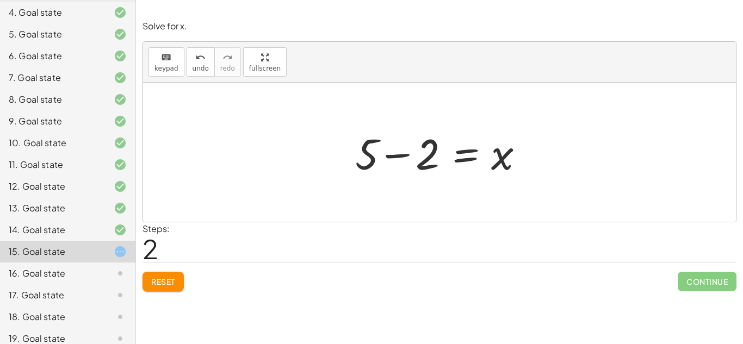
click at [381, 159] on div at bounding box center [444, 153] width 188 height 56
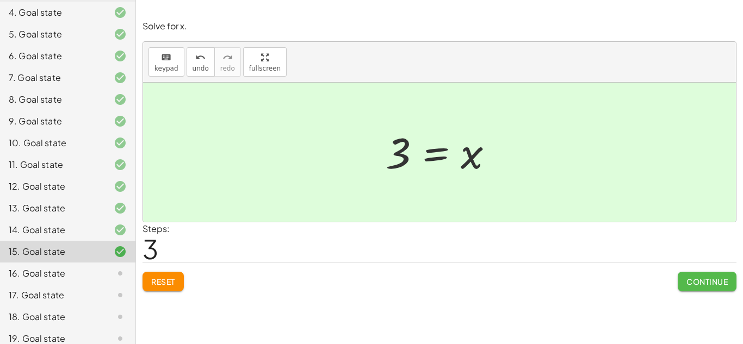
click at [714, 285] on span "Continue" at bounding box center [706, 282] width 41 height 10
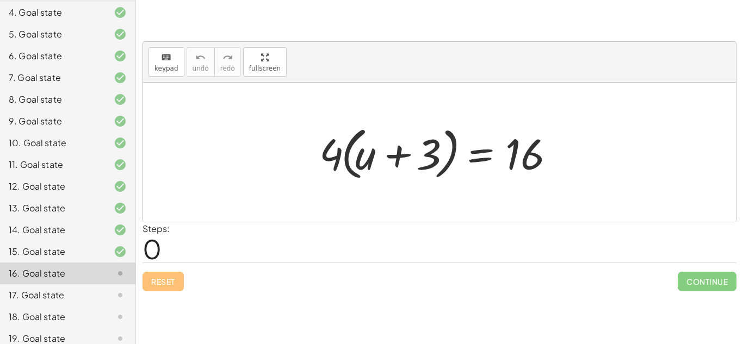
drag, startPoint x: 328, startPoint y: 146, endPoint x: 390, endPoint y: 130, distance: 63.6
click at [390, 130] on div at bounding box center [443, 152] width 259 height 63
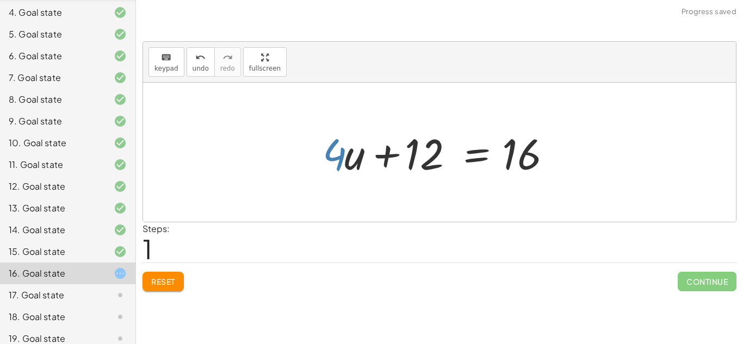
click at [331, 154] on div at bounding box center [443, 153] width 253 height 56
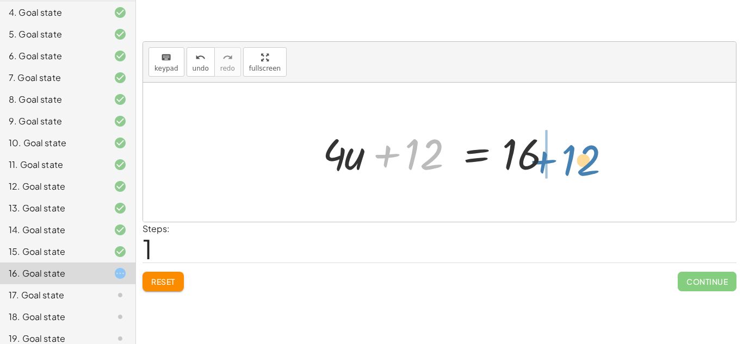
drag, startPoint x: 418, startPoint y: 151, endPoint x: 572, endPoint y: 157, distance: 154.5
click at [572, 157] on div "· 4 · ( + u + 3 ) = 16 + · 4 · u + · 4 · 3 = 16 + 12 + u + = 16 · 4 · 12" at bounding box center [439, 152] width 266 height 61
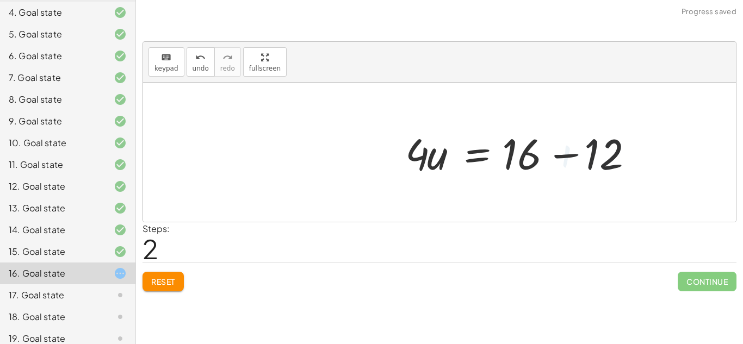
click at [552, 158] on div at bounding box center [526, 153] width 253 height 56
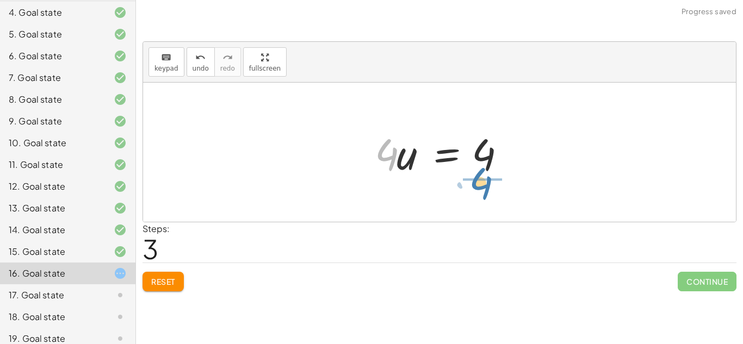
drag, startPoint x: 390, startPoint y: 155, endPoint x: 484, endPoint y: 185, distance: 98.5
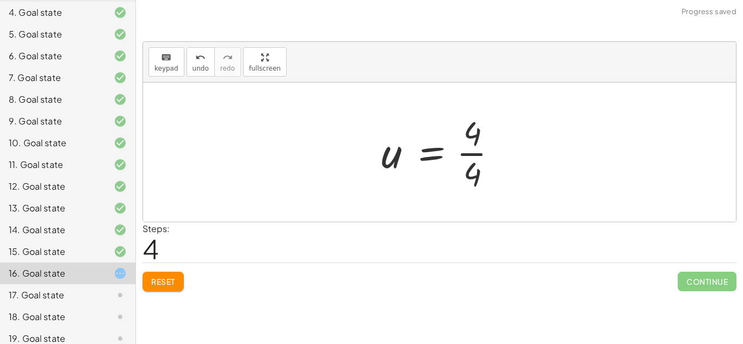
click at [470, 164] on div at bounding box center [443, 152] width 135 height 84
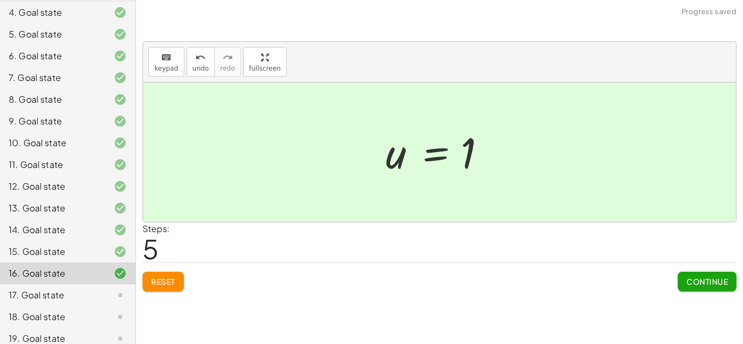
click at [705, 267] on div "Continue" at bounding box center [706, 277] width 59 height 28
click at [713, 278] on span "Continue" at bounding box center [706, 282] width 41 height 10
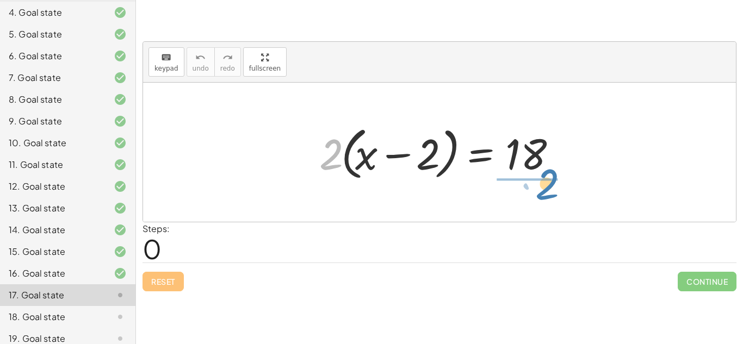
drag, startPoint x: 327, startPoint y: 157, endPoint x: 541, endPoint y: 188, distance: 216.5
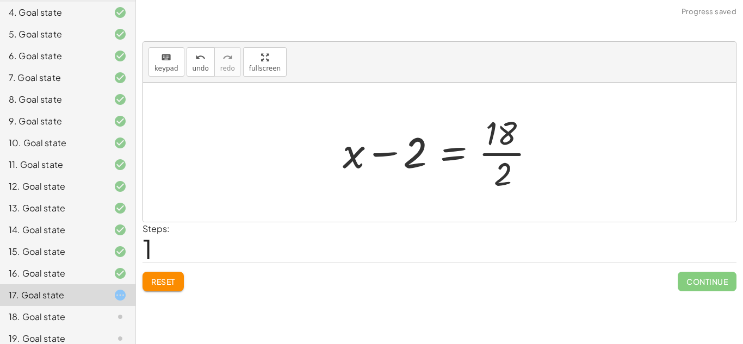
click at [498, 146] on div at bounding box center [443, 152] width 213 height 84
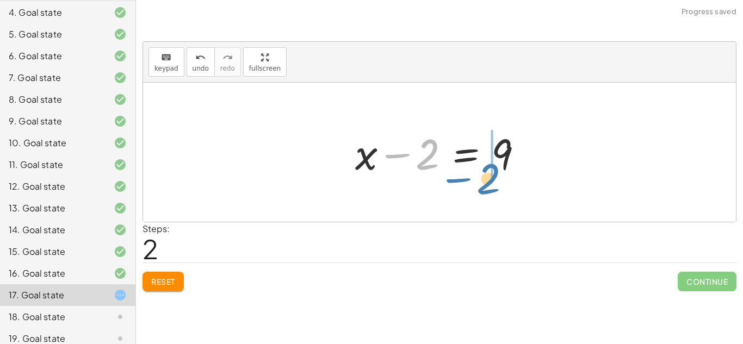
drag, startPoint x: 427, startPoint y: 165, endPoint x: 488, endPoint y: 189, distance: 65.6
click at [488, 189] on div "· 2 · ( + x − 2 ) = 18 + x − 2 = · 18 · 2 − 2 + x − 2 = 9" at bounding box center [439, 152] width 593 height 139
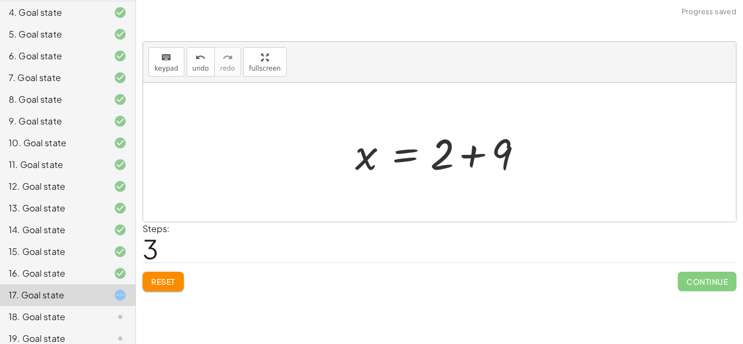
click at [485, 152] on div at bounding box center [444, 153] width 188 height 56
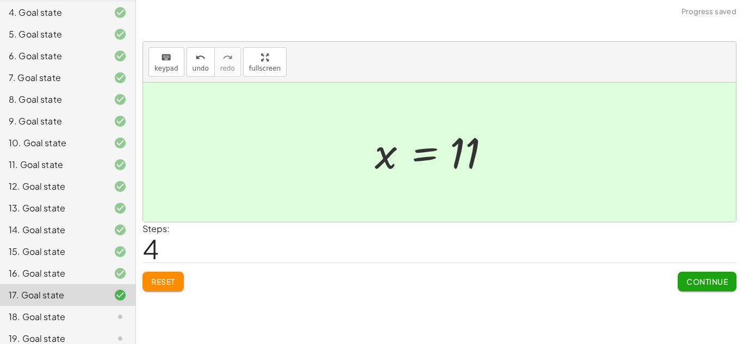
click at [700, 284] on span "Continue" at bounding box center [706, 282] width 41 height 10
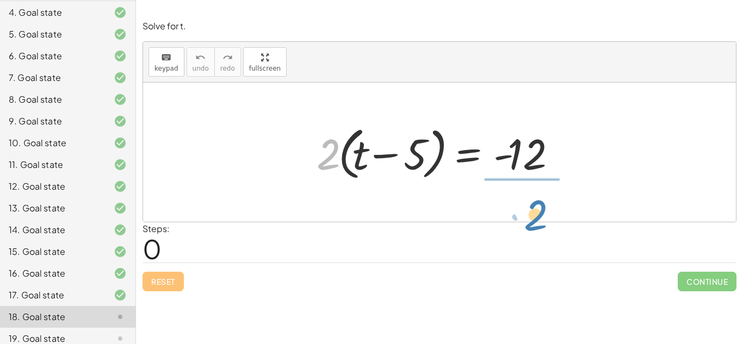
drag, startPoint x: 329, startPoint y: 156, endPoint x: 538, endPoint y: 215, distance: 217.0
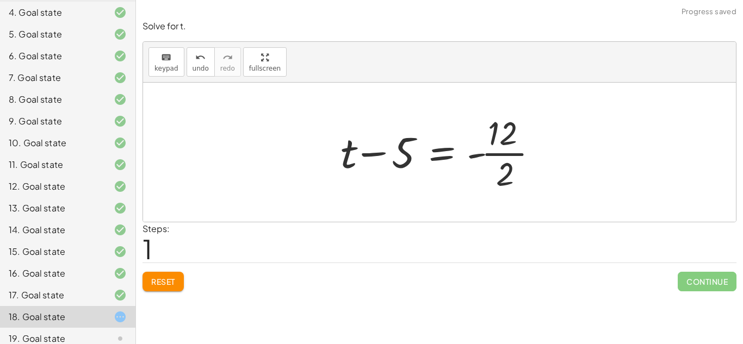
click at [505, 156] on div at bounding box center [443, 152] width 217 height 84
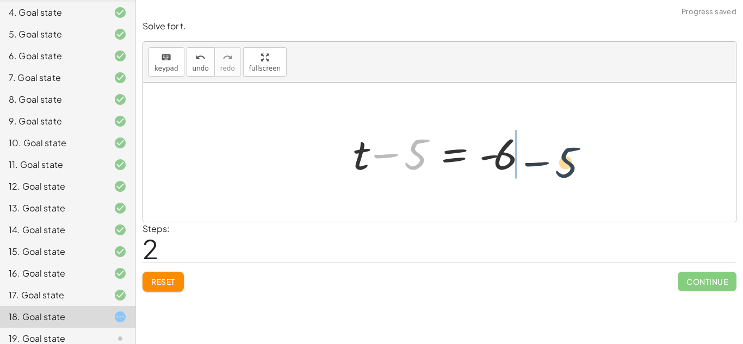
drag, startPoint x: 414, startPoint y: 165, endPoint x: 570, endPoint y: 173, distance: 156.2
click at [570, 173] on div "· 2 · ( + t − 5 ) = - 12 + t − 5 = - · 12 · 2 − 5 + t − 5 = - 6" at bounding box center [439, 152] width 593 height 139
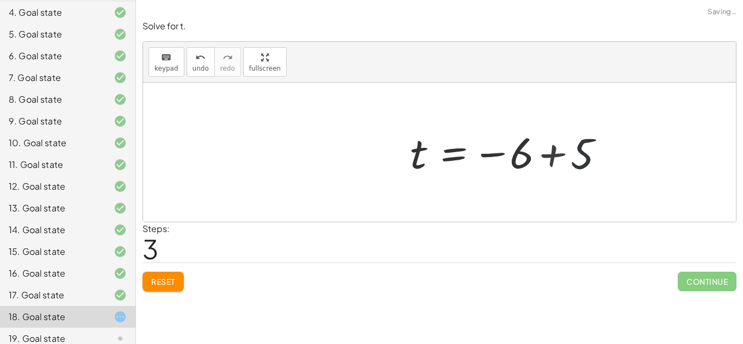
click at [550, 154] on div at bounding box center [512, 153] width 209 height 54
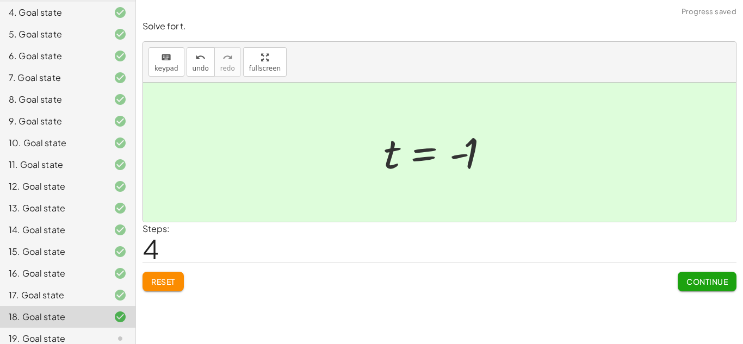
click at [692, 283] on span "Continue" at bounding box center [706, 282] width 41 height 10
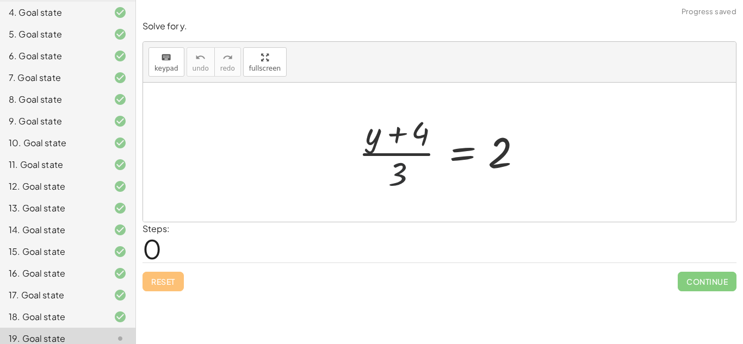
drag, startPoint x: 391, startPoint y: 171, endPoint x: 426, endPoint y: 162, distance: 35.9
click at [426, 162] on div at bounding box center [443, 152] width 181 height 84
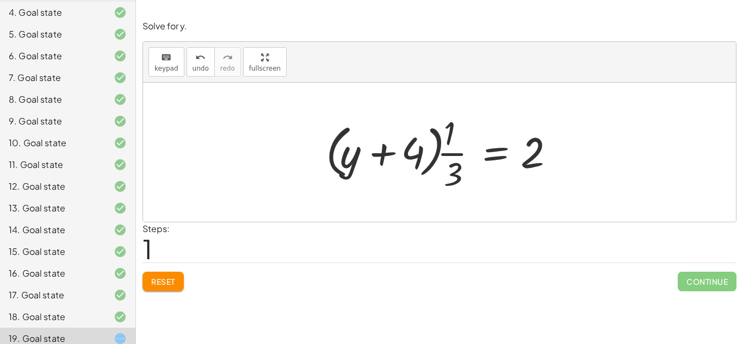
click at [170, 272] on button "Reset" at bounding box center [162, 282] width 41 height 20
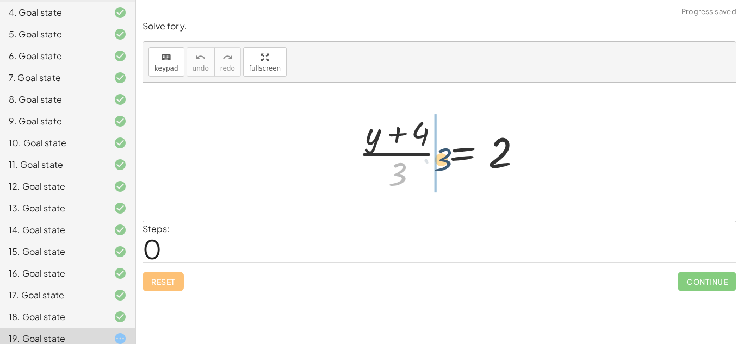
drag, startPoint x: 389, startPoint y: 179, endPoint x: 437, endPoint y: 163, distance: 50.4
click at [437, 163] on div at bounding box center [443, 152] width 181 height 84
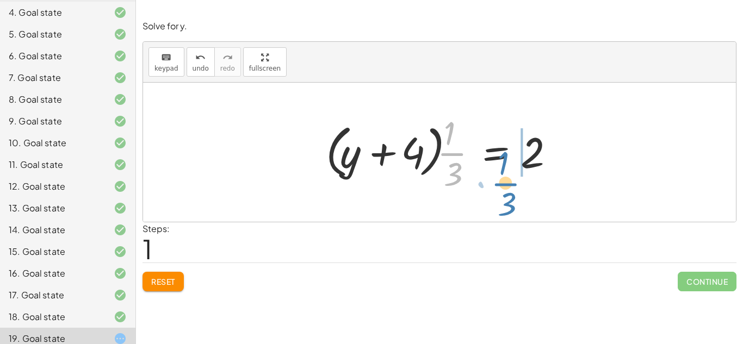
drag, startPoint x: 452, startPoint y: 144, endPoint x: 509, endPoint y: 171, distance: 64.0
click at [509, 171] on div at bounding box center [443, 152] width 246 height 84
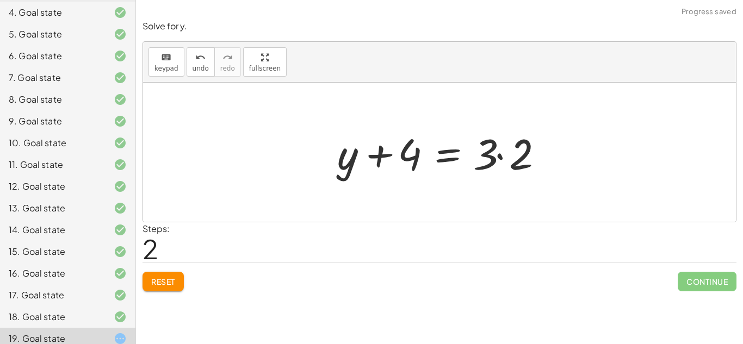
click at [540, 158] on div at bounding box center [443, 153] width 223 height 56
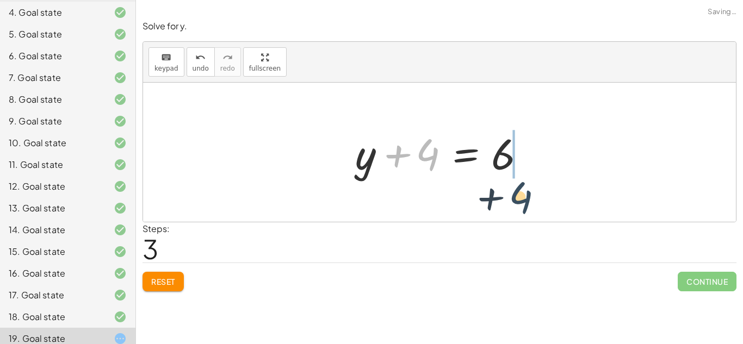
drag, startPoint x: 431, startPoint y: 153, endPoint x: 527, endPoint y: 198, distance: 106.1
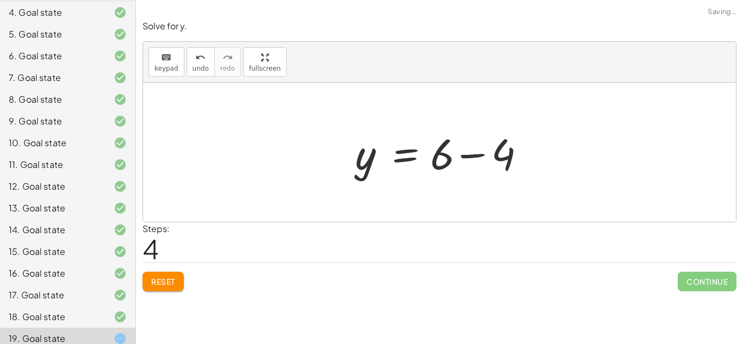
click at [456, 165] on div at bounding box center [444, 153] width 188 height 56
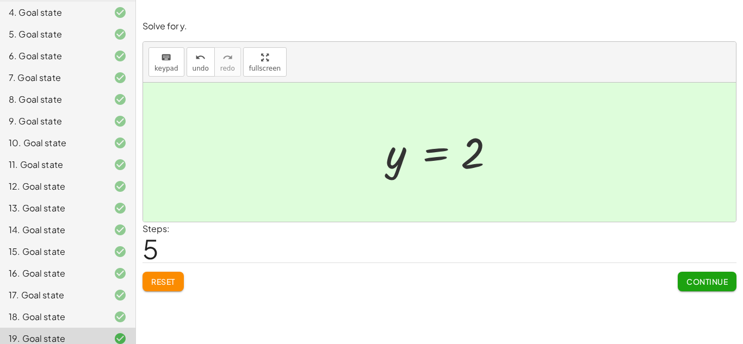
click at [456, 166] on div at bounding box center [443, 153] width 127 height 54
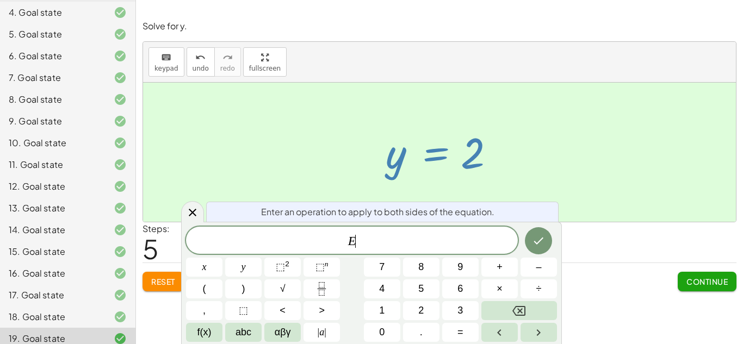
scroll to position [2, 0]
click at [681, 272] on button "Continue" at bounding box center [706, 282] width 59 height 20
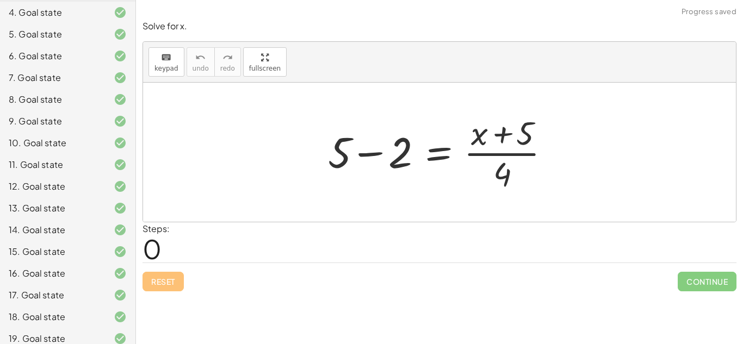
click at [350, 150] on div at bounding box center [442, 152] width 241 height 84
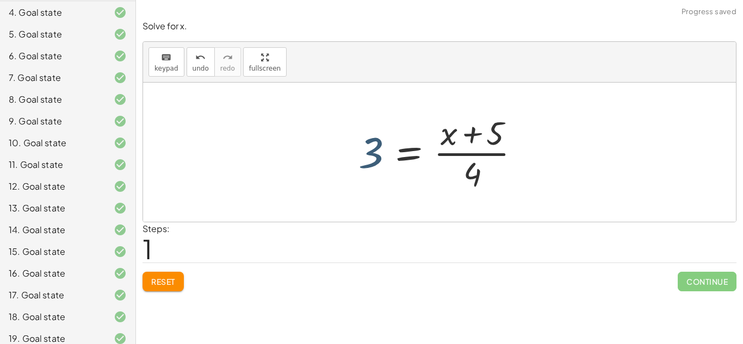
click at [379, 154] on div at bounding box center [443, 152] width 181 height 84
drag, startPoint x: 475, startPoint y: 170, endPoint x: 326, endPoint y: 151, distance: 150.2
drag, startPoint x: 476, startPoint y: 176, endPoint x: 400, endPoint y: 166, distance: 76.8
click at [400, 166] on div at bounding box center [443, 152] width 181 height 84
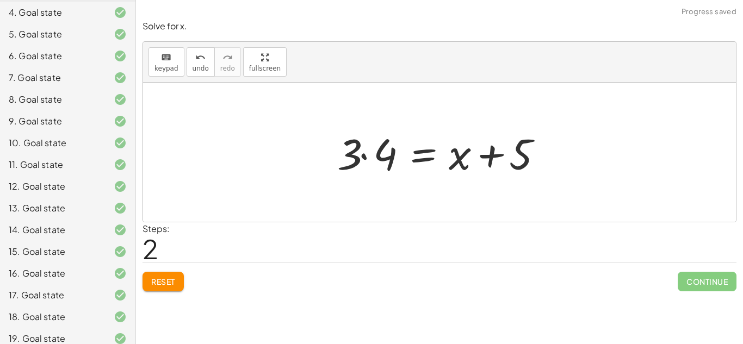
click at [361, 138] on div at bounding box center [443, 153] width 223 height 56
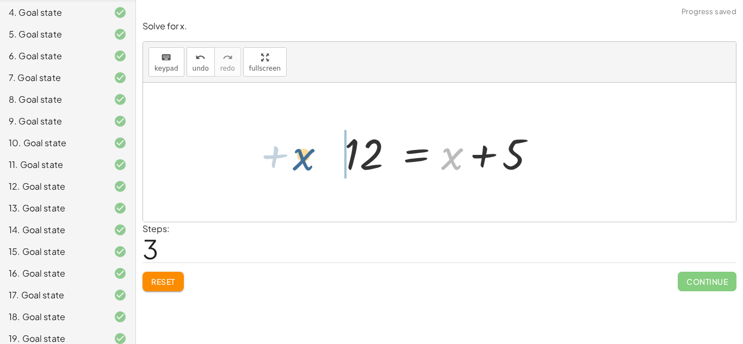
drag, startPoint x: 459, startPoint y: 154, endPoint x: 302, endPoint y: 156, distance: 157.7
click at [302, 156] on div "+ 5 − 2 = · ( + x + 5 ) · 4 3 = · ( + x + 5 ) · 4 · 3 · 4 = + x + 5 + x = + x +…" at bounding box center [439, 152] width 593 height 139
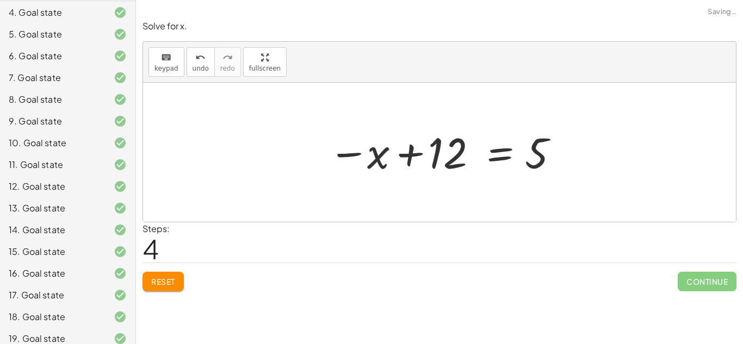
click at [457, 158] on div at bounding box center [443, 153] width 241 height 54
click at [464, 161] on div at bounding box center [443, 153] width 241 height 54
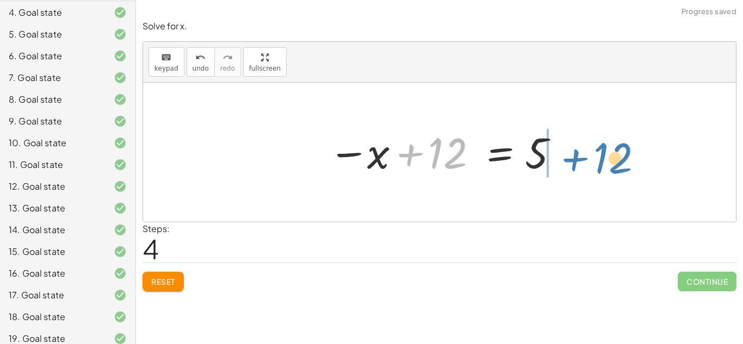
drag, startPoint x: 464, startPoint y: 161, endPoint x: 635, endPoint y: 166, distance: 170.8
click at [635, 166] on div "+ 5 − 2 = · ( + x + 5 ) · 4 3 = · ( + x + 5 ) · 4 · 3 · 4 = + x + 5 12 = + x + …" at bounding box center [439, 152] width 593 height 139
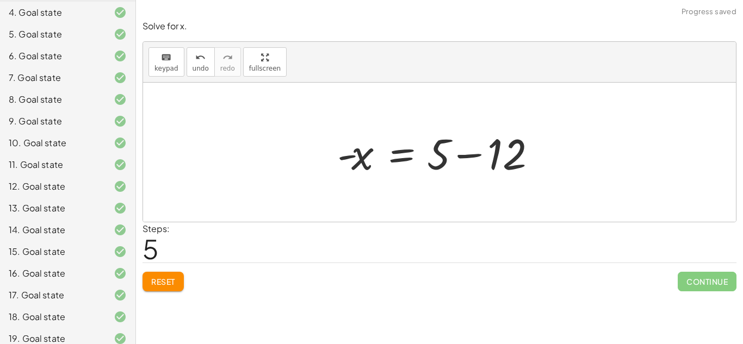
click at [594, 154] on div at bounding box center [439, 152] width 593 height 139
click at [493, 157] on div at bounding box center [443, 153] width 223 height 56
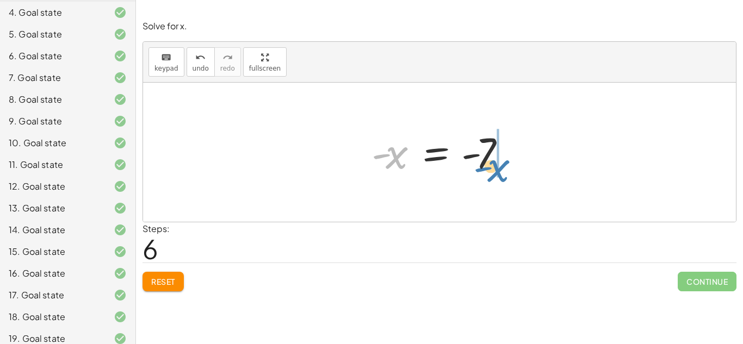
drag, startPoint x: 395, startPoint y: 159, endPoint x: 495, endPoint y: 171, distance: 100.2
click at [495, 171] on div at bounding box center [443, 153] width 155 height 54
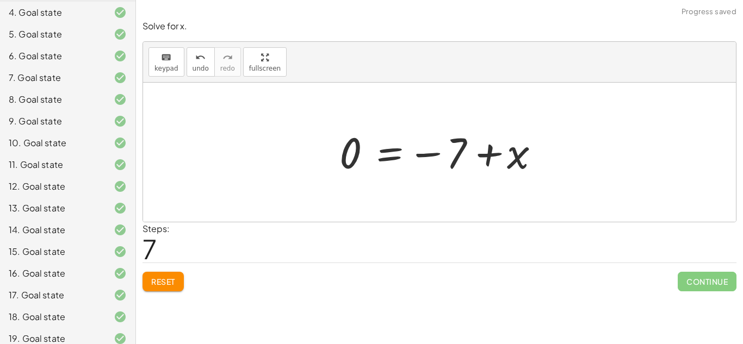
click at [500, 155] on div at bounding box center [443, 153] width 219 height 54
click at [173, 272] on button "Reset" at bounding box center [162, 282] width 41 height 20
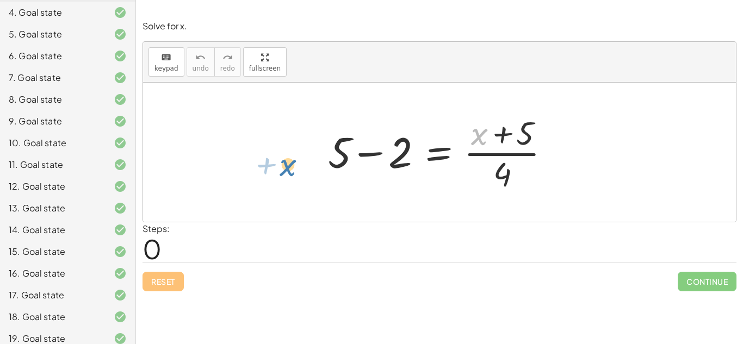
drag, startPoint x: 476, startPoint y: 127, endPoint x: 284, endPoint y: 156, distance: 194.1
click at [434, 152] on div at bounding box center [442, 152] width 241 height 84
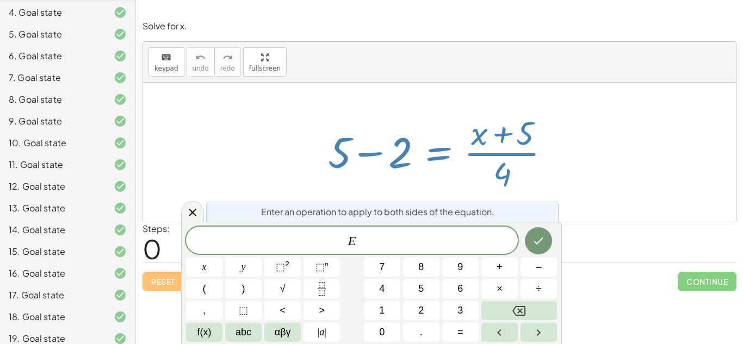
click at [468, 196] on div "+ 5 − 2 = · ( + x + 5 ) · 4" at bounding box center [439, 152] width 255 height 89
click at [409, 184] on div at bounding box center [442, 152] width 241 height 84
click at [193, 217] on icon at bounding box center [192, 212] width 13 height 13
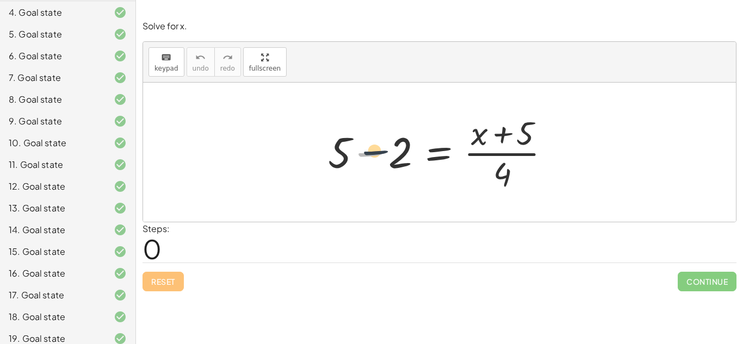
drag, startPoint x: 387, startPoint y: 159, endPoint x: 742, endPoint y: 138, distance: 355.7
click at [742, 138] on div "Solve for x. keyboard keypad undo undo redo redo fullscreen − + 5 − 2 = · ( + x…" at bounding box center [439, 156] width 607 height 284
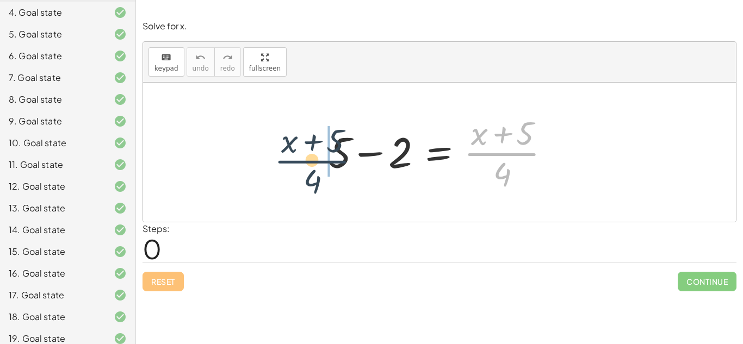
drag, startPoint x: 510, startPoint y: 145, endPoint x: 319, endPoint y: 151, distance: 190.9
click at [319, 151] on div "· ( + x + 5 ) · 4 + 5 − 2 = · ( + x + 5 ) · 4" at bounding box center [439, 152] width 255 height 89
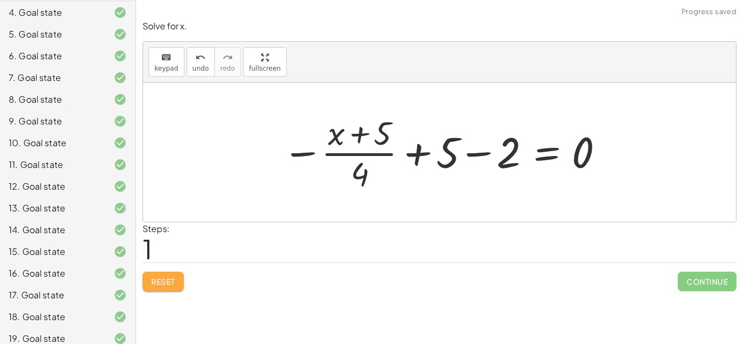
click at [178, 276] on button "Reset" at bounding box center [162, 282] width 41 height 20
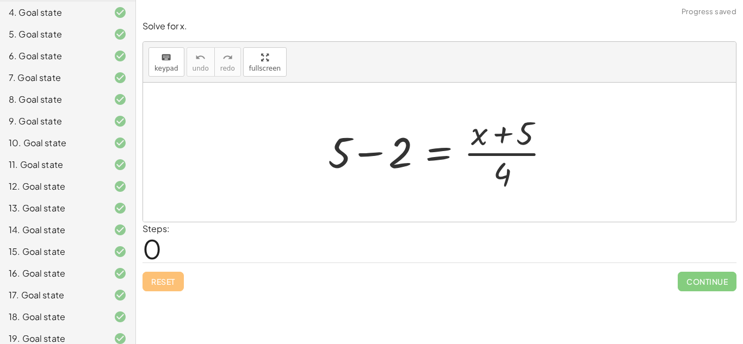
scroll to position [208, 0]
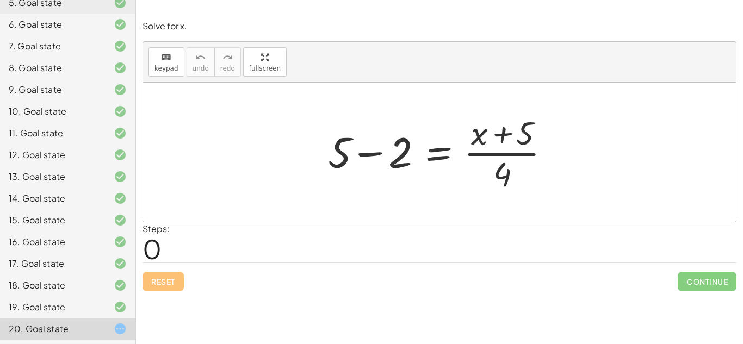
click at [370, 157] on div at bounding box center [442, 152] width 241 height 84
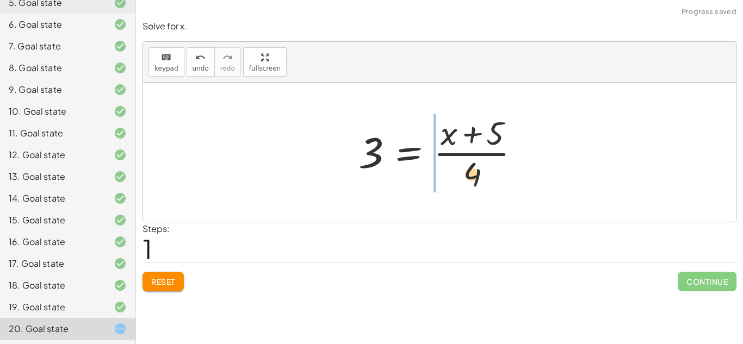
click at [432, 159] on div at bounding box center [443, 152] width 181 height 84
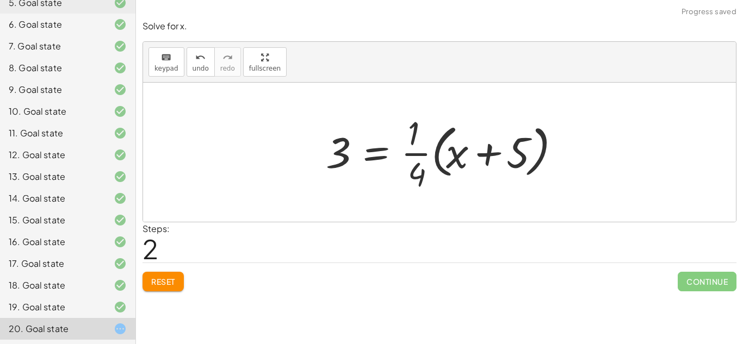
click at [420, 140] on div at bounding box center [443, 152] width 246 height 84
click at [423, 147] on div at bounding box center [443, 152] width 246 height 84
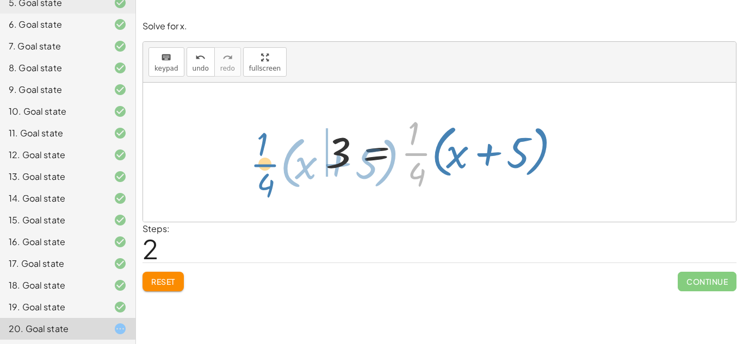
drag, startPoint x: 423, startPoint y: 147, endPoint x: 270, endPoint y: 152, distance: 152.9
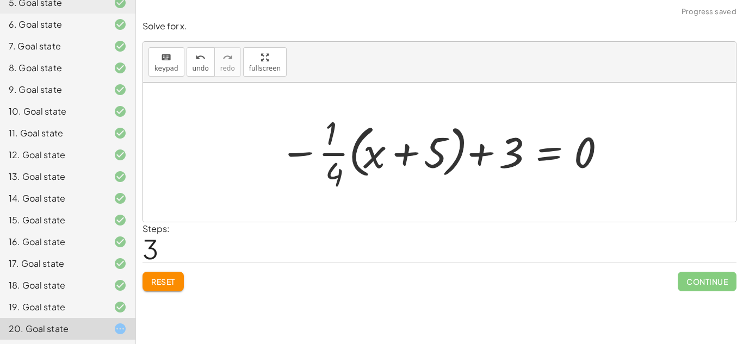
click at [483, 144] on div at bounding box center [443, 152] width 339 height 84
drag, startPoint x: 416, startPoint y: 149, endPoint x: 443, endPoint y: 155, distance: 27.4
click at [443, 155] on div at bounding box center [443, 152] width 339 height 84
click at [147, 274] on button "Reset" at bounding box center [162, 282] width 41 height 20
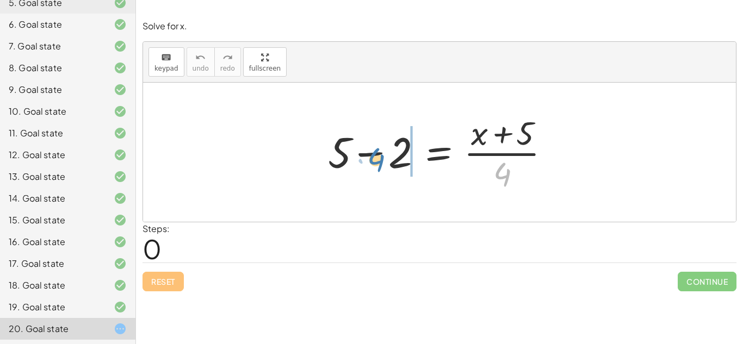
drag, startPoint x: 502, startPoint y: 178, endPoint x: 376, endPoint y: 163, distance: 127.0
click at [376, 163] on div at bounding box center [442, 152] width 241 height 84
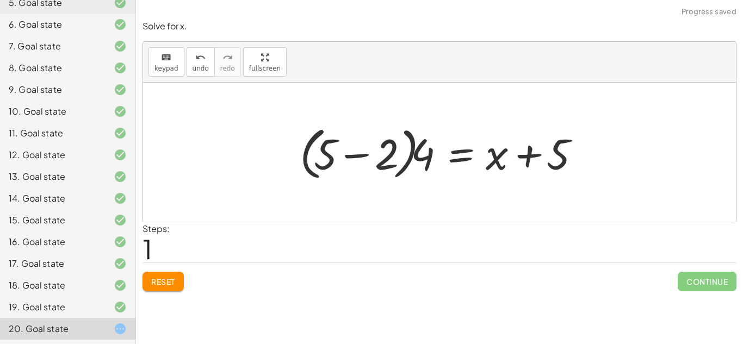
click at [152, 285] on span "Reset" at bounding box center [163, 282] width 24 height 10
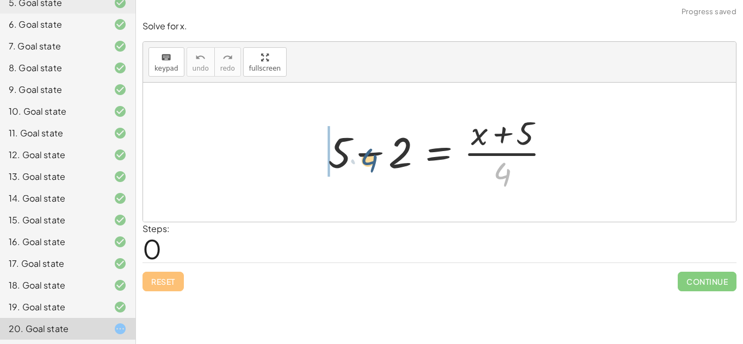
drag, startPoint x: 508, startPoint y: 175, endPoint x: 343, endPoint y: 165, distance: 165.6
click at [343, 165] on div at bounding box center [442, 152] width 241 height 84
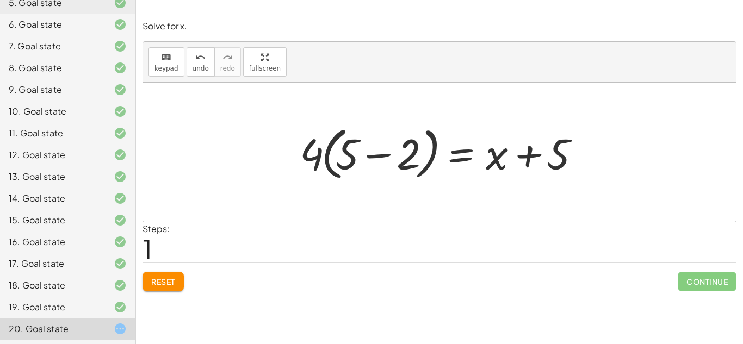
click at [160, 271] on div "Reset Continue" at bounding box center [439, 277] width 594 height 29
click at [152, 277] on span "Reset" at bounding box center [163, 282] width 24 height 10
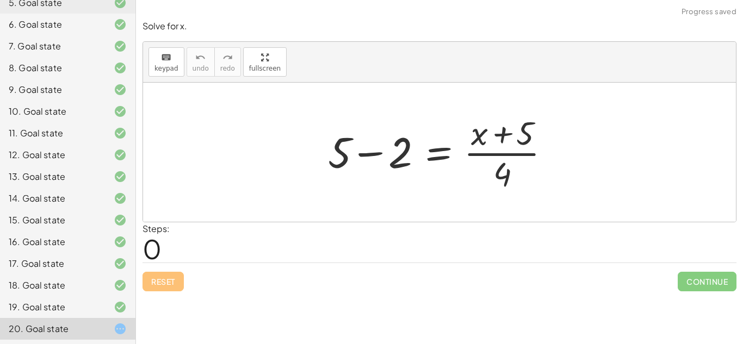
click at [364, 154] on div at bounding box center [442, 152] width 241 height 84
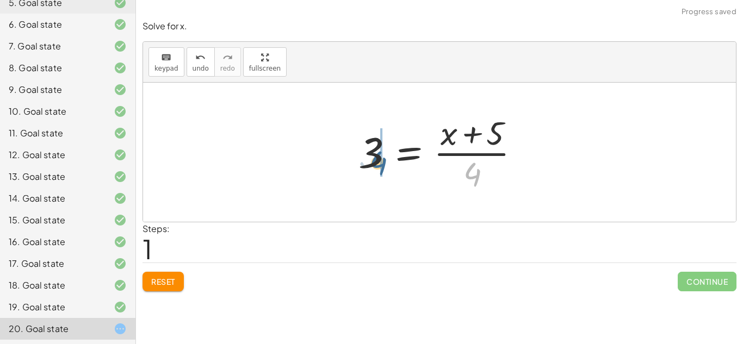
drag, startPoint x: 472, startPoint y: 172, endPoint x: 379, endPoint y: 160, distance: 93.7
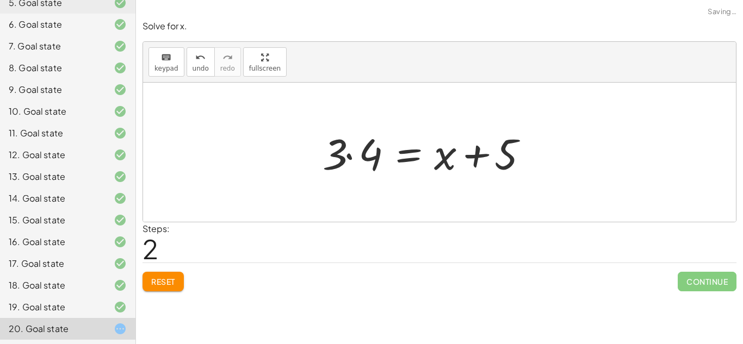
click at [356, 152] on div at bounding box center [428, 153] width 223 height 56
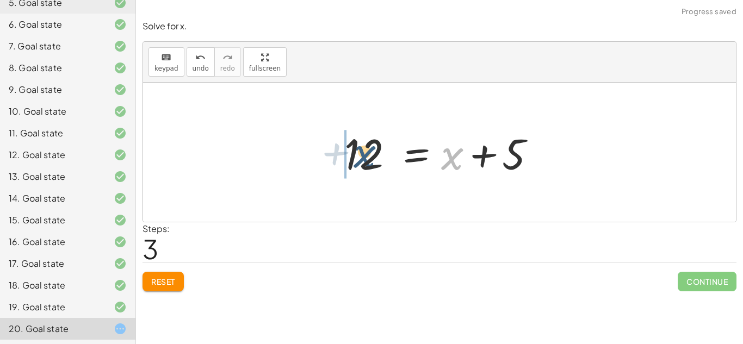
drag, startPoint x: 450, startPoint y: 161, endPoint x: 330, endPoint y: 156, distance: 119.7
click at [330, 156] on div "+ 5 − 2 = · ( + x + 5 ) · 4 3 = · ( + x + 5 ) · 4 · 3 · 4 = + x + 5 + x = + x +…" at bounding box center [439, 152] width 223 height 61
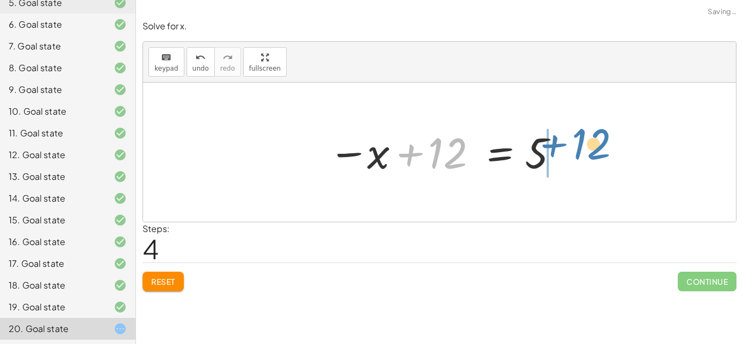
drag, startPoint x: 357, startPoint y: 158, endPoint x: 500, endPoint y: 150, distance: 142.7
click at [500, 150] on div at bounding box center [443, 153] width 241 height 54
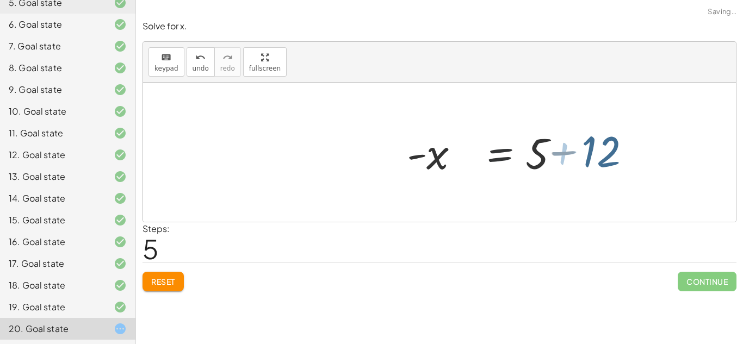
click at [500, 150] on div at bounding box center [541, 153] width 223 height 56
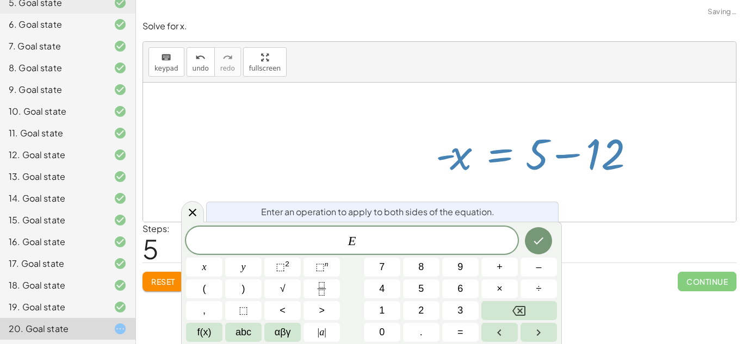
click at [563, 155] on div at bounding box center [541, 153] width 223 height 56
click at [196, 210] on icon at bounding box center [192, 212] width 13 height 13
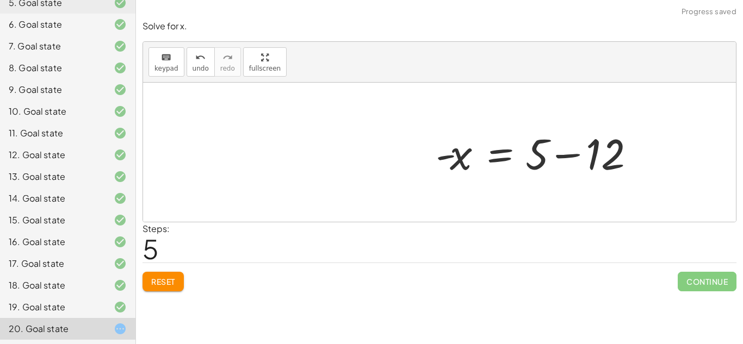
click at [561, 153] on div at bounding box center [541, 153] width 223 height 56
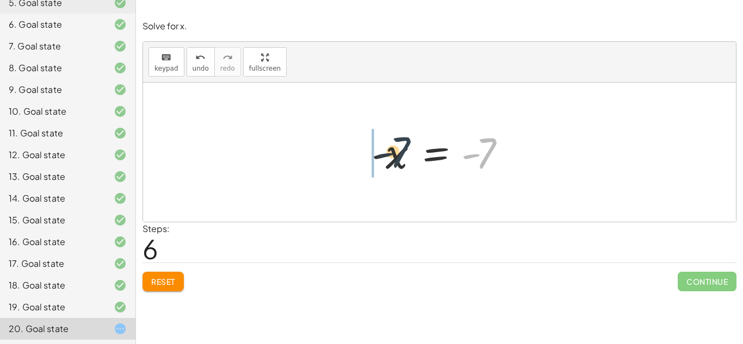
drag, startPoint x: 484, startPoint y: 159, endPoint x: 328, endPoint y: 173, distance: 157.2
click at [328, 173] on div "+ 5 − 2 = · ( + x + 5 ) · 4 3 = · ( + x + 5 ) · 4 · 3 · 4 = + x + 5 12 = + x + …" at bounding box center [439, 152] width 593 height 139
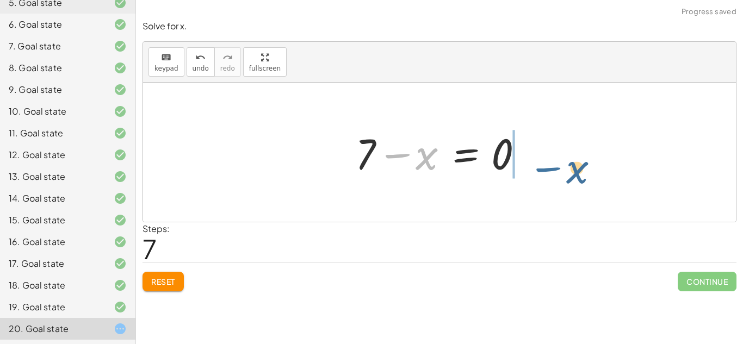
drag, startPoint x: 396, startPoint y: 159, endPoint x: 546, endPoint y: 173, distance: 150.1
click at [546, 173] on div "+ 5 − 2 = · ( + x + 5 ) · 4 3 = · ( + x + 5 ) · 4 · 3 · 4 = + x + 5 12 = + x + …" at bounding box center [439, 152] width 593 height 139
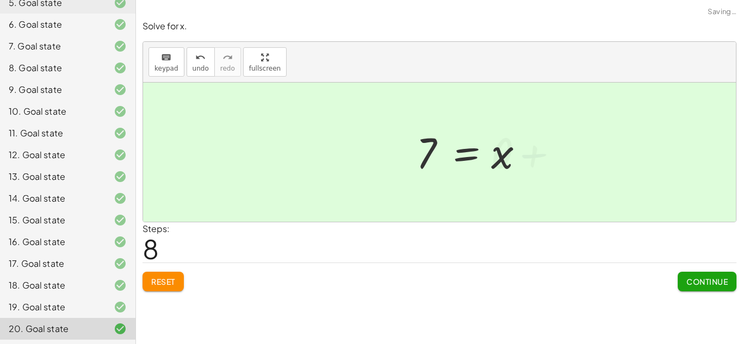
click at [527, 158] on div "+ 5 − 2 = · ( + x + 5 ) · 4 3 = · ( + x + 5 ) · 4 · 3 · 4 = + x + 5 12 = + x + …" at bounding box center [439, 152] width 593 height 139
click at [696, 281] on span "Continue" at bounding box center [706, 282] width 41 height 10
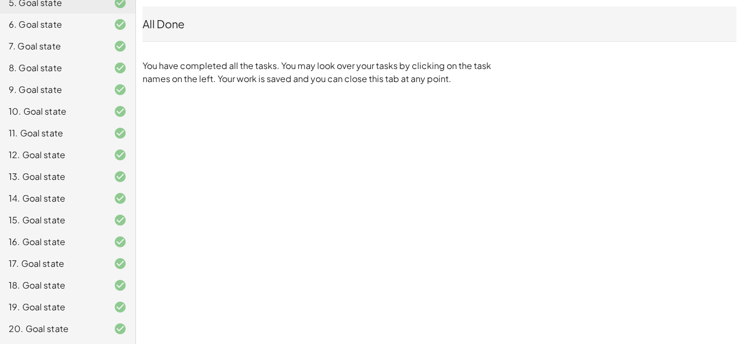
click at [0, 0] on div "Equações 1° grau Gabriel Rodrigues De Godois Not you? Tasks 1. Goal state 2. Go…" at bounding box center [0, 0] width 0 height 0
click at [89, 318] on div "18. Goal state" at bounding box center [67, 329] width 135 height 22
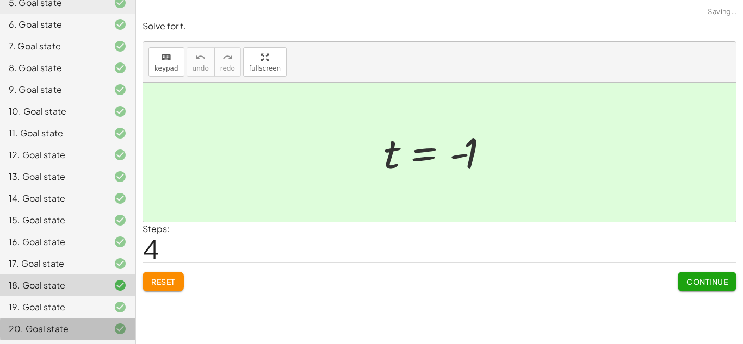
click at [83, 333] on div "20. Goal state" at bounding box center [53, 328] width 88 height 13
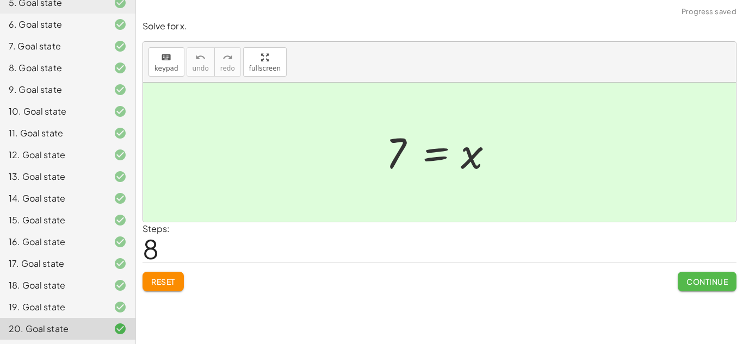
click at [701, 278] on span "Continue" at bounding box center [706, 282] width 41 height 10
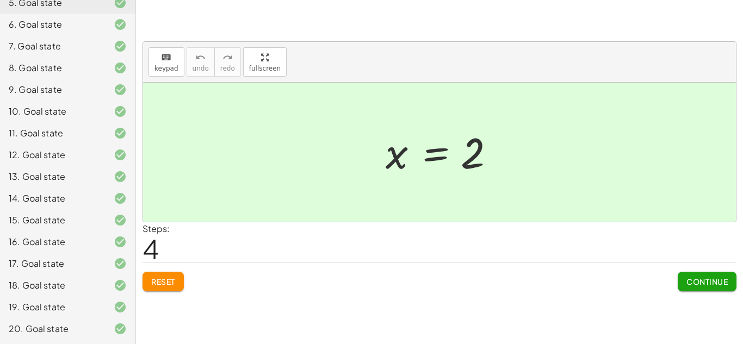
click at [719, 278] on span "Continue" at bounding box center [706, 282] width 41 height 10
click at [699, 287] on button "Continue" at bounding box center [706, 282] width 59 height 20
